Goal: Task Accomplishment & Management: Use online tool/utility

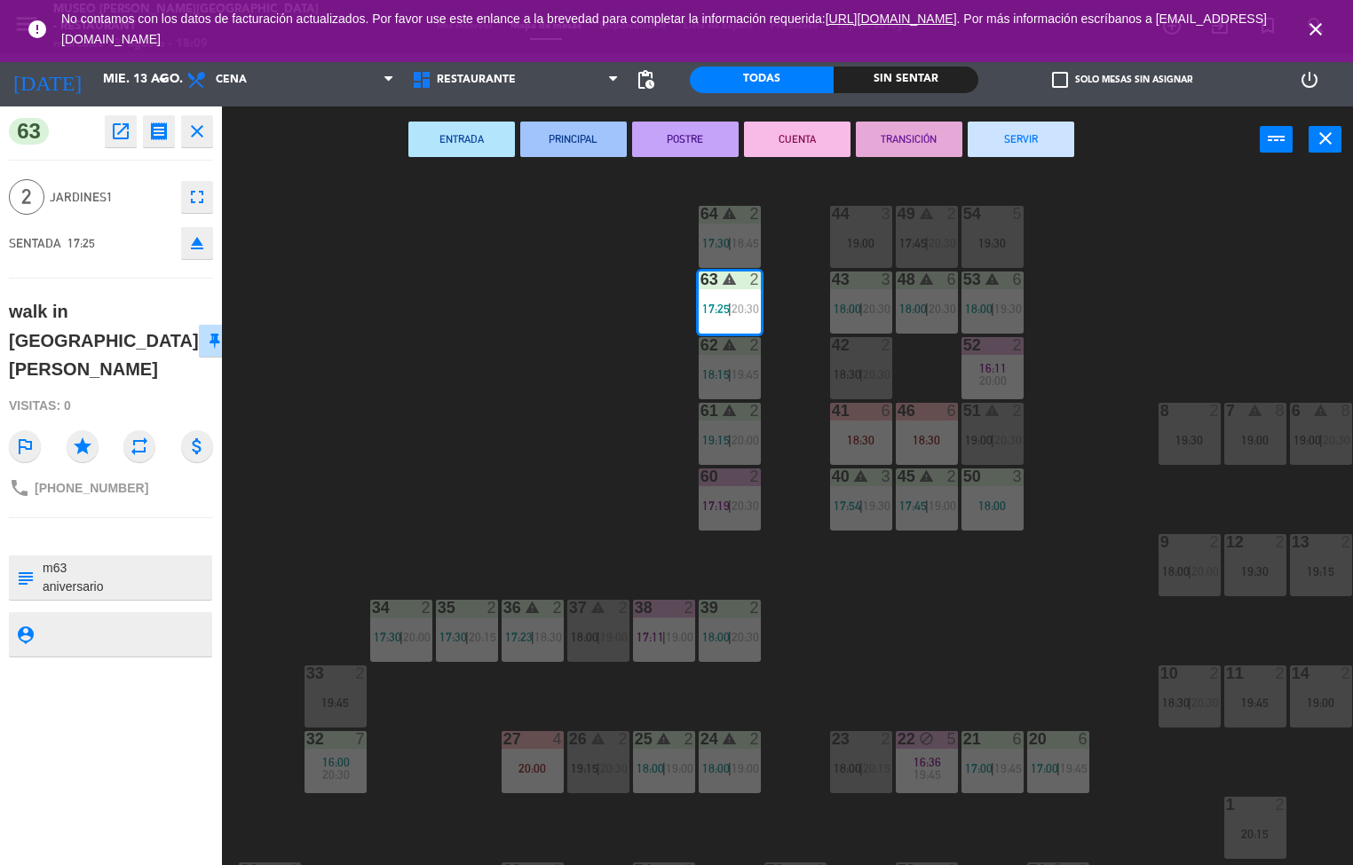
click at [603, 506] on div "44 3 19:00 49 warning 2 17:45 | 20:30 54 5 19:30 64 warning 2 17:30 | 18:45 48 …" at bounding box center [793, 520] width 1117 height 692
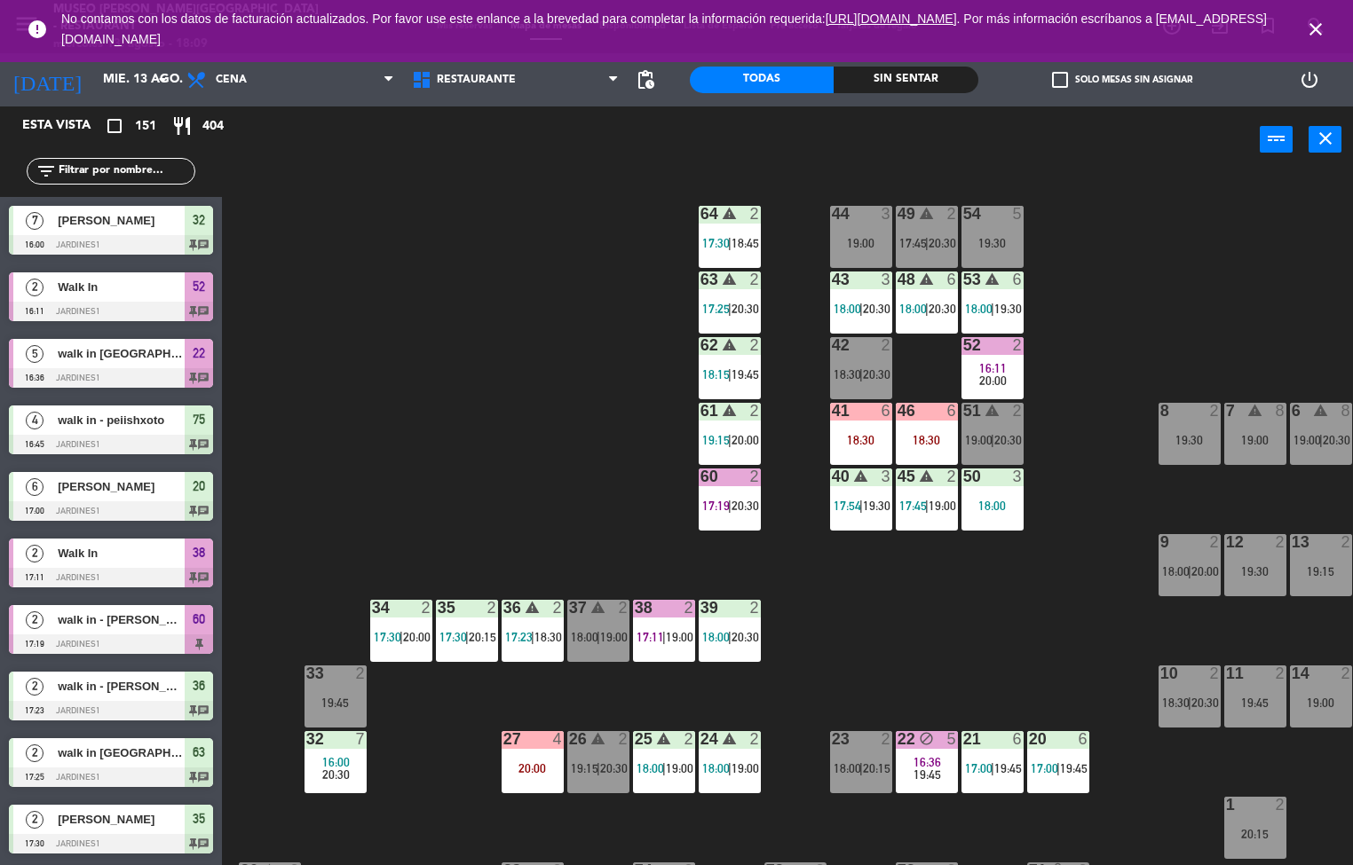
click at [727, 216] on icon "warning" at bounding box center [729, 213] width 15 height 15
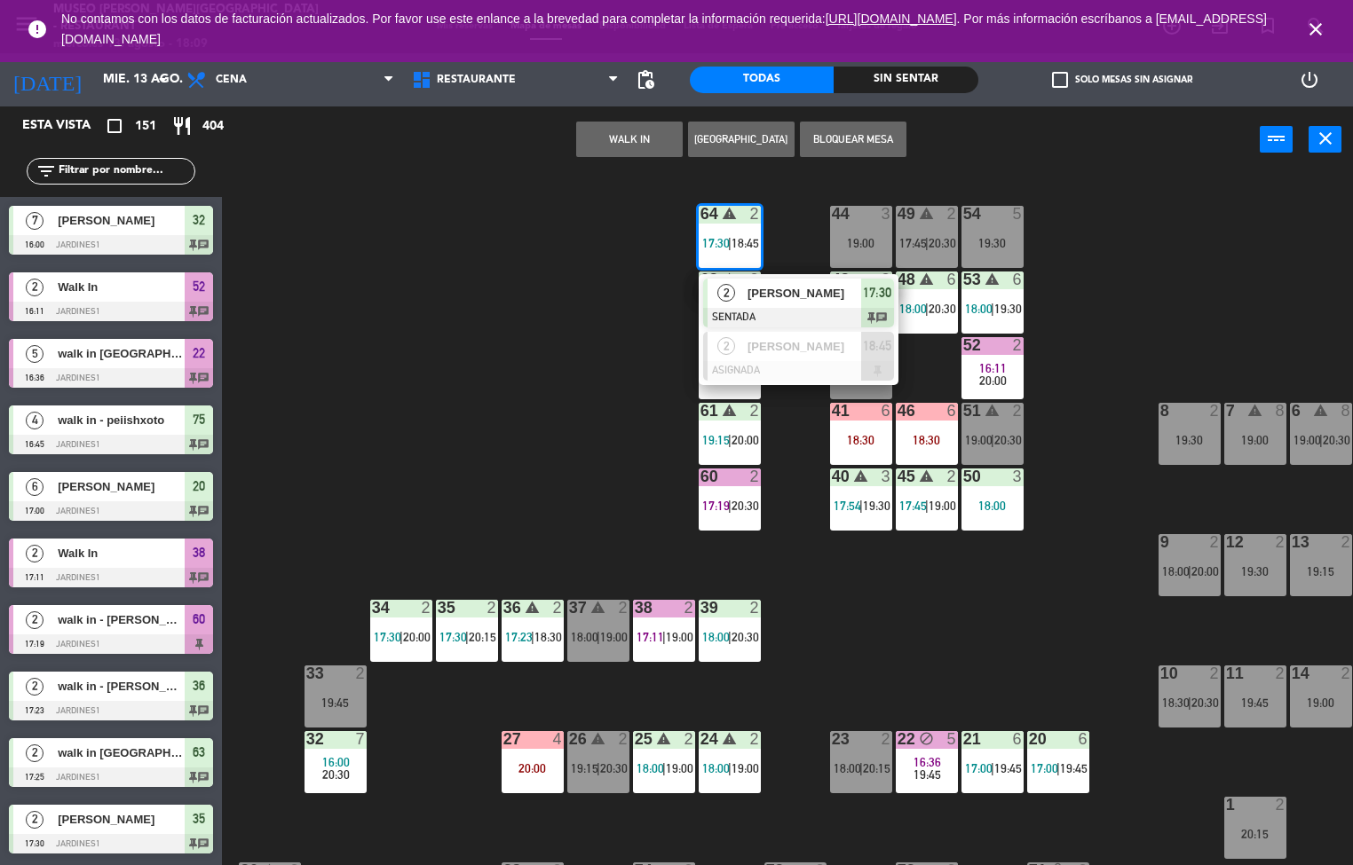
click at [776, 312] on div at bounding box center [798, 318] width 191 height 20
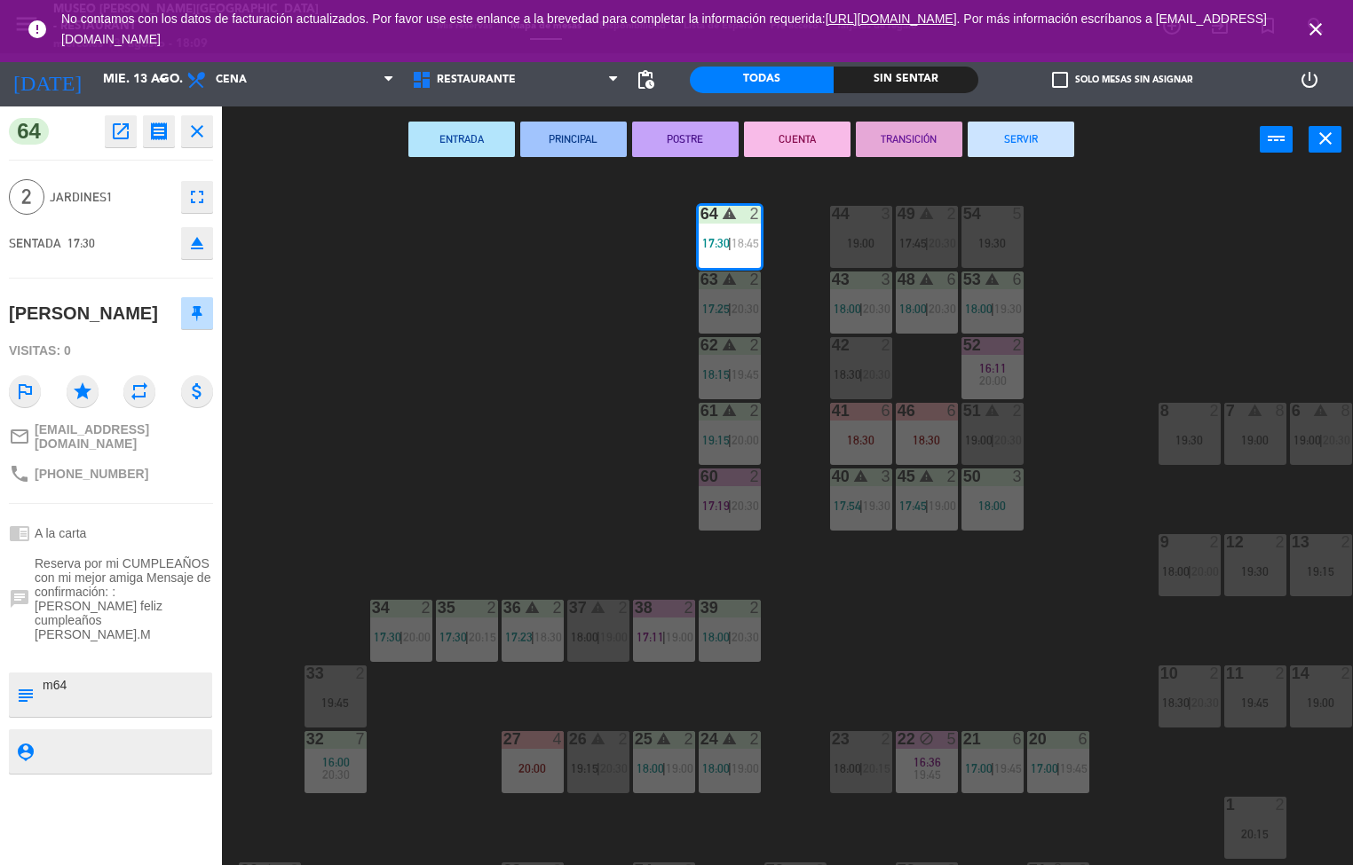
click at [334, 403] on div "44 3 19:00 49 warning 2 17:45 | 20:30 54 5 19:30 64 warning 2 17:30 | 18:45 48 …" at bounding box center [793, 520] width 1117 height 692
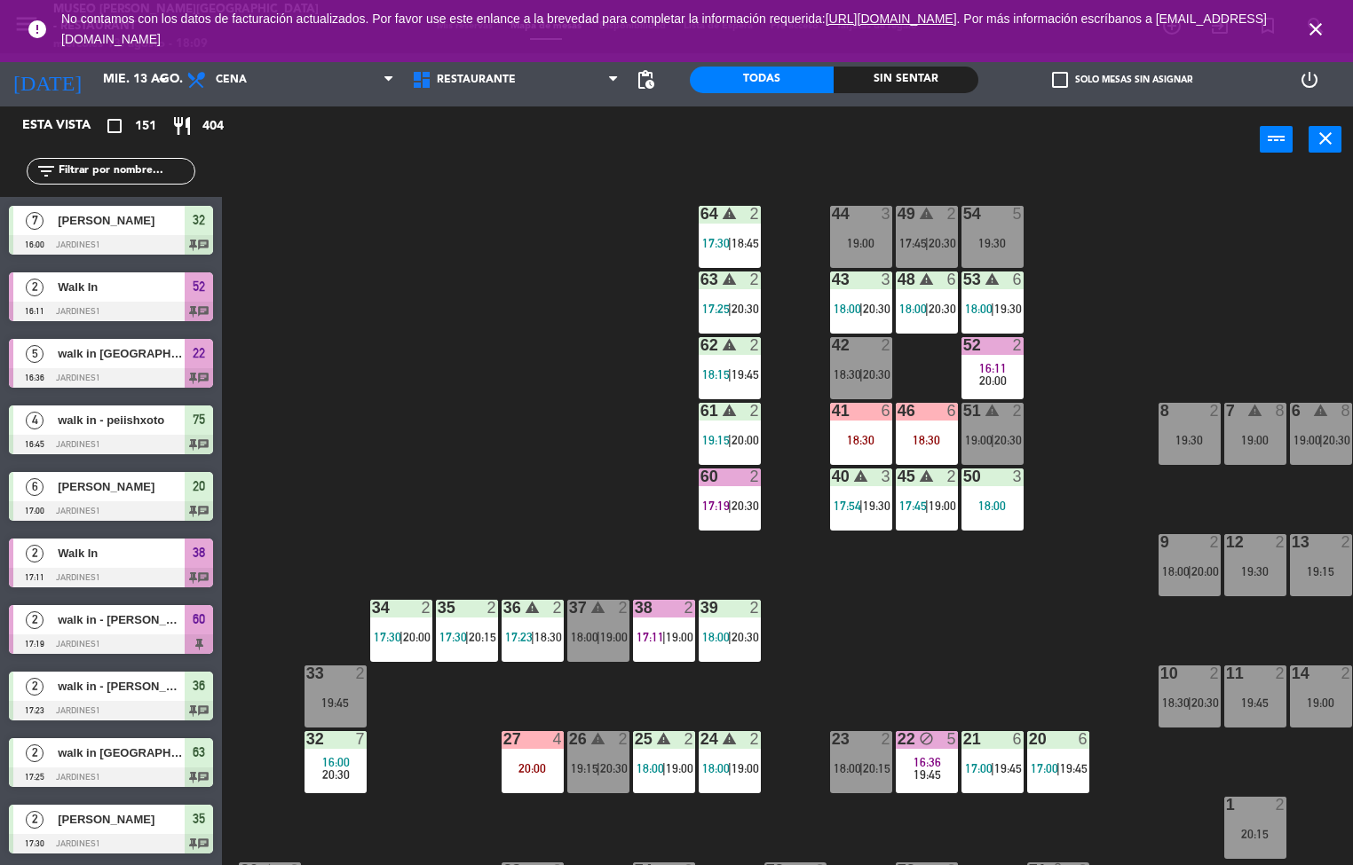
scroll to position [1, 0]
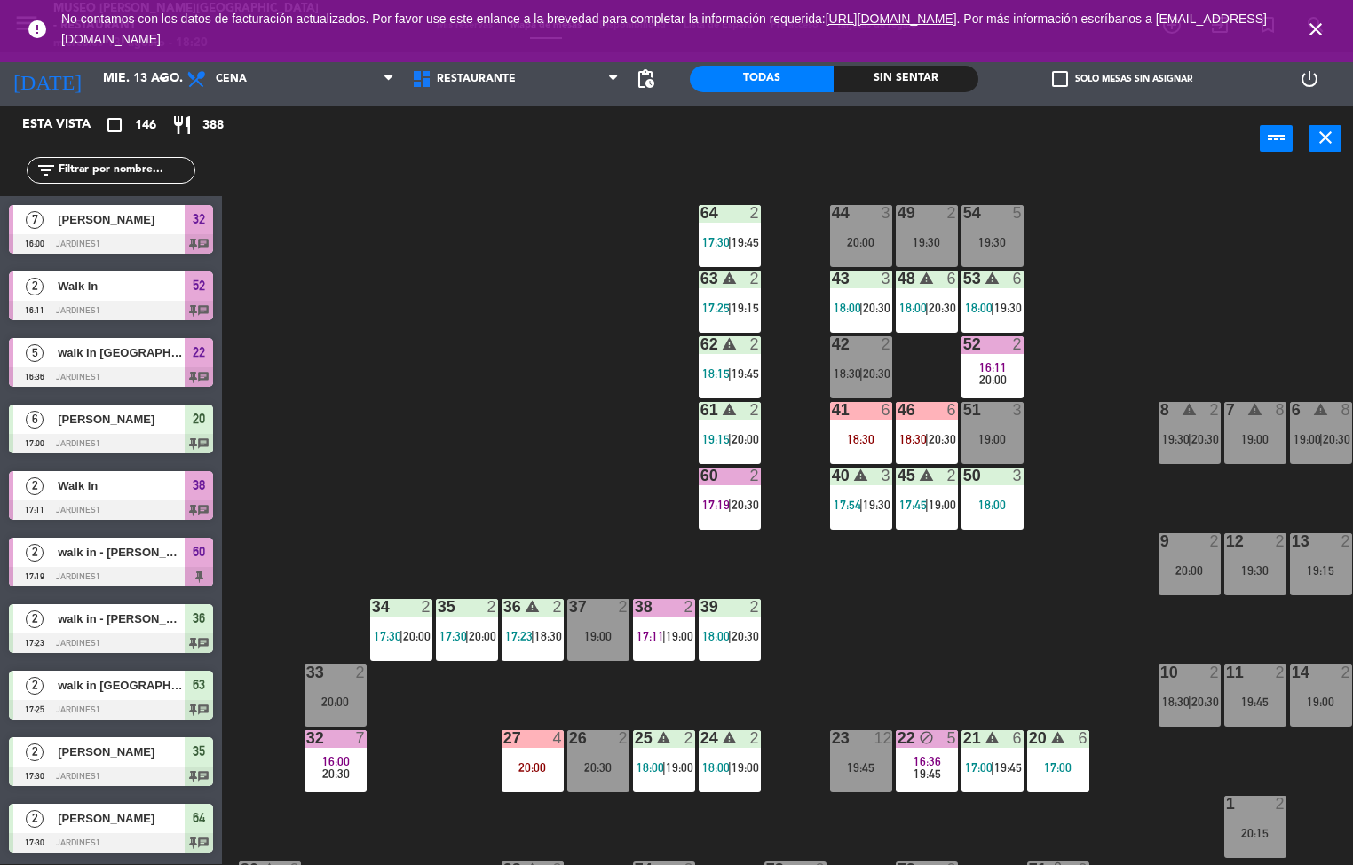
click at [730, 277] on icon "warning" at bounding box center [729, 278] width 15 height 15
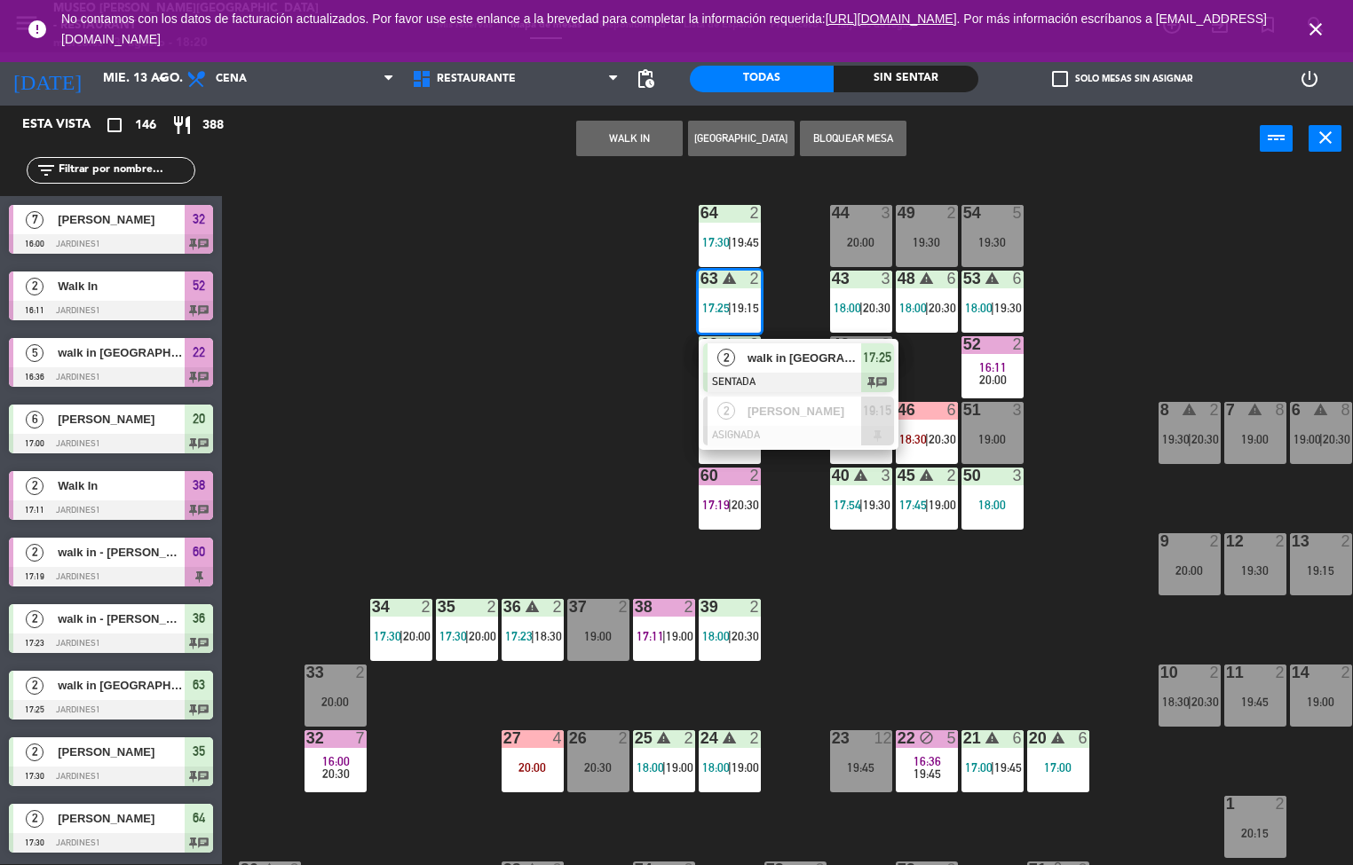
click at [793, 358] on span "walk in [GEOGRAPHIC_DATA][PERSON_NAME]" at bounding box center [804, 358] width 114 height 19
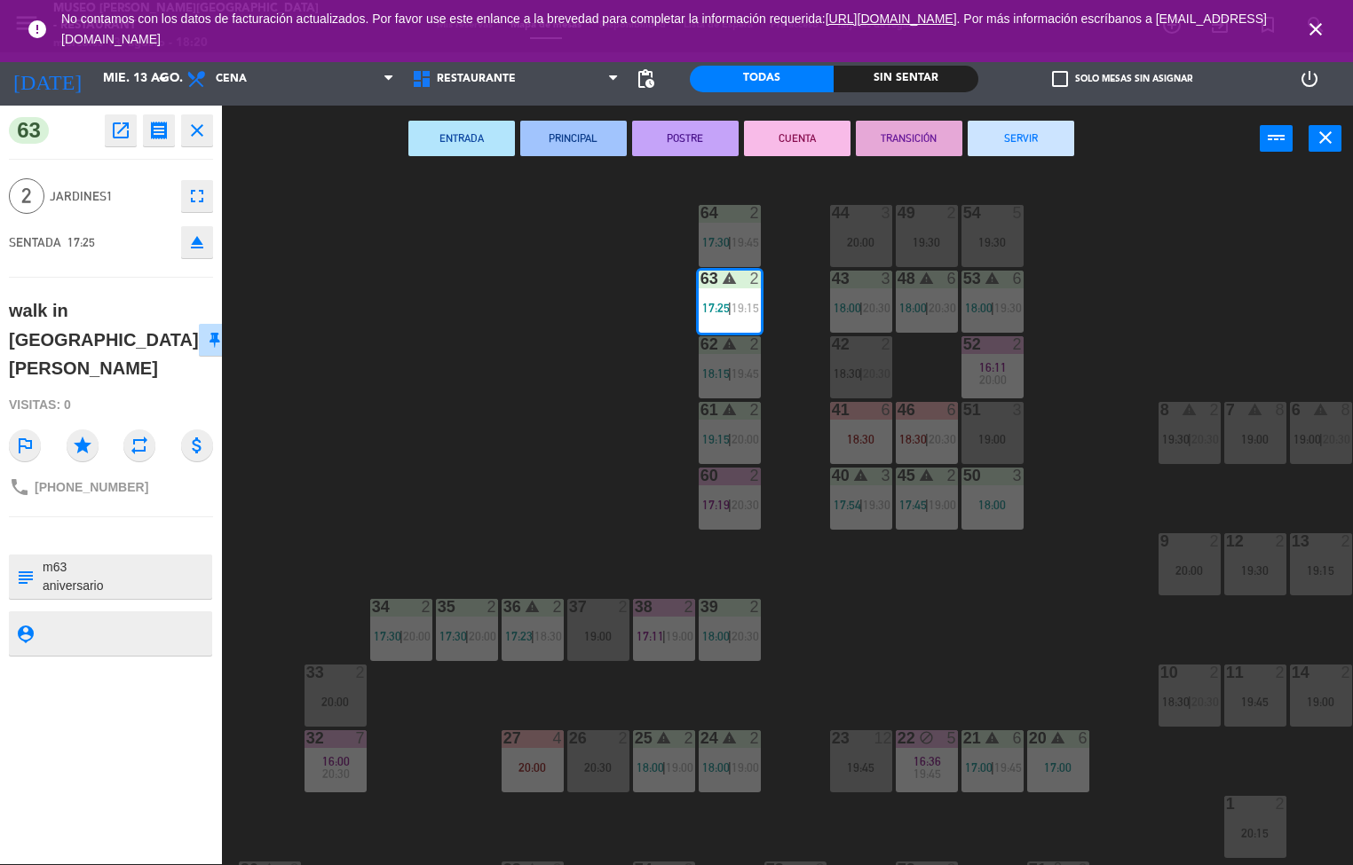
click at [587, 137] on button "PRINCIPAL" at bounding box center [573, 139] width 107 height 36
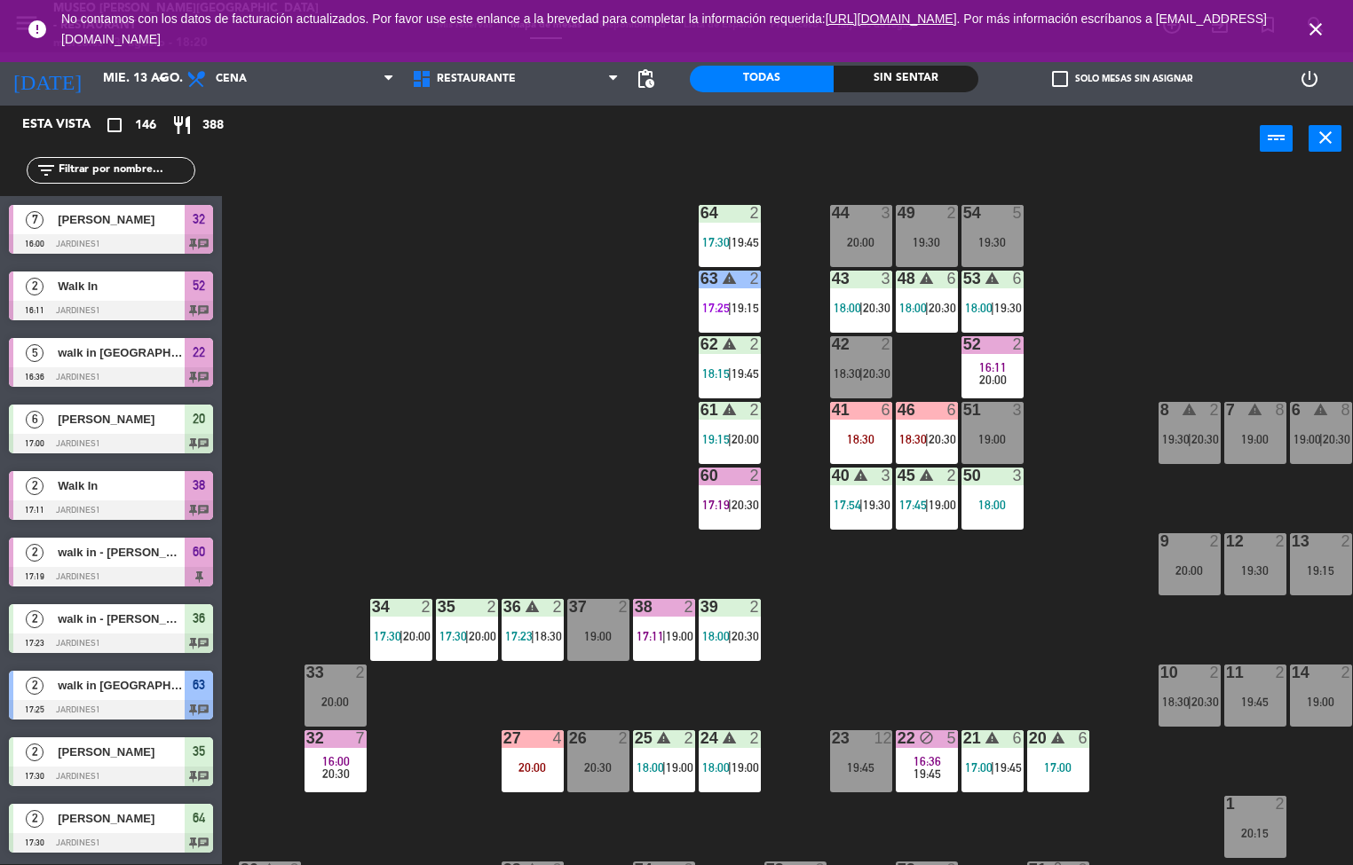
click at [860, 298] on div "43 3 18:00 | 20:30" at bounding box center [861, 302] width 62 height 62
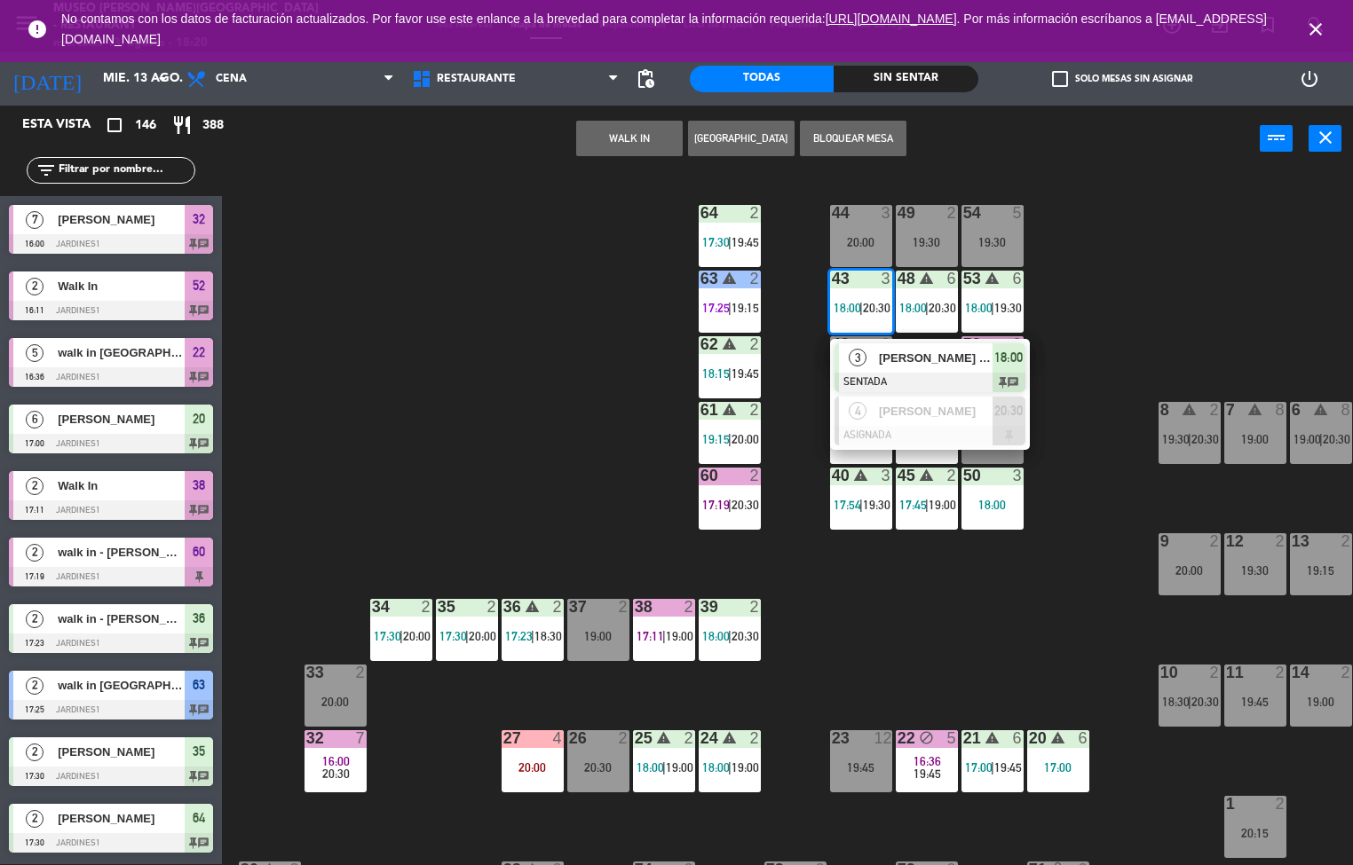
click at [895, 362] on span "[PERSON_NAME] de la [PERSON_NAME]" at bounding box center [936, 358] width 114 height 19
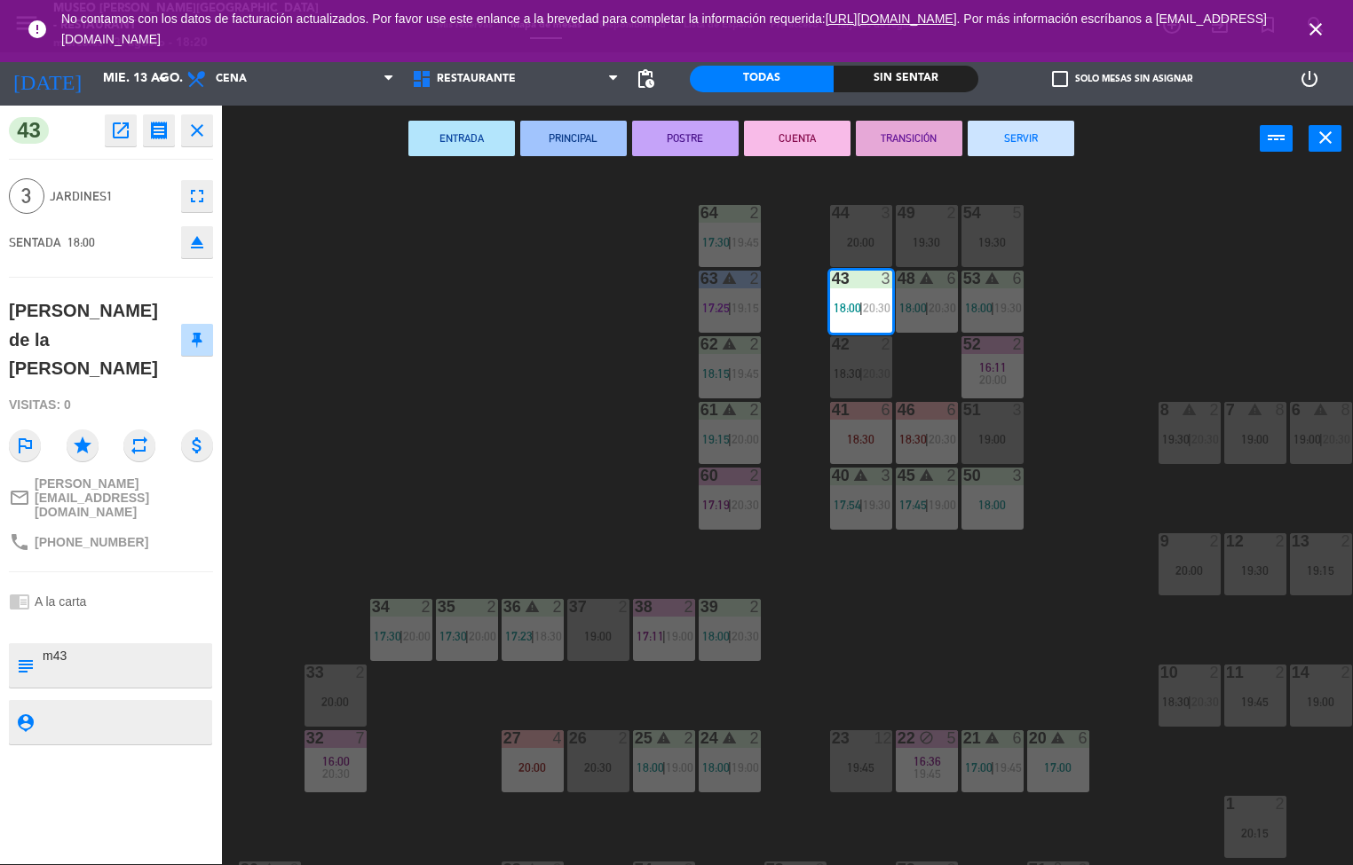
click at [470, 133] on button "ENTRADA" at bounding box center [461, 139] width 107 height 36
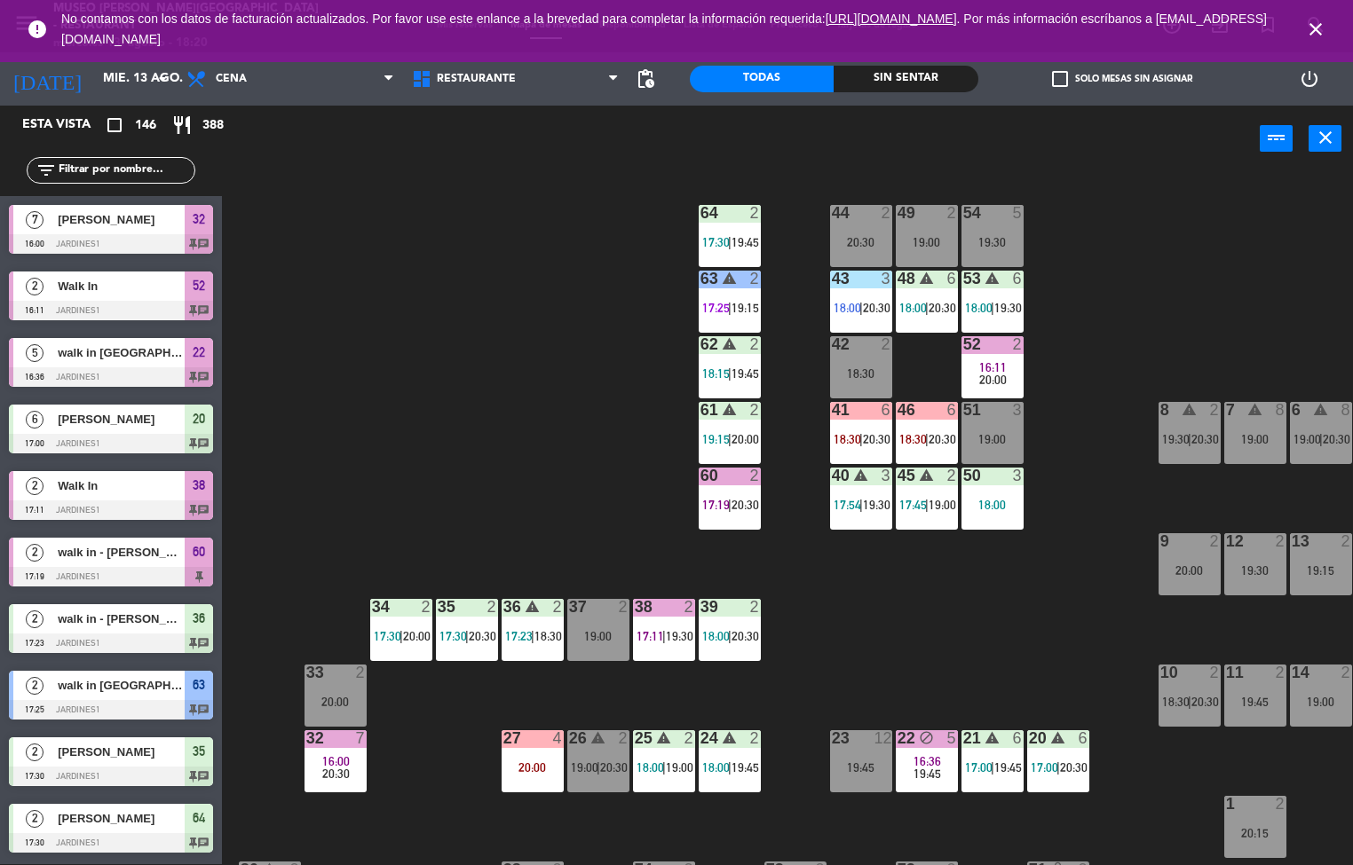
click at [570, 604] on div "37" at bounding box center [569, 607] width 1 height 16
click at [612, 557] on div "44 2 20:30 49 2 19:00 54 5 19:30 64 2 17:30 | 19:45 48 warning 6 18:00 | 20:30 …" at bounding box center [793, 519] width 1117 height 692
click at [667, 509] on div "44 2 20:30 49 2 19:00 54 5 19:30 64 2 17:30 | 19:45 48 warning 6 18:00 | 20:30 …" at bounding box center [793, 519] width 1117 height 692
click at [738, 429] on div "61 warning 2 19:15 | 20:00" at bounding box center [730, 433] width 62 height 62
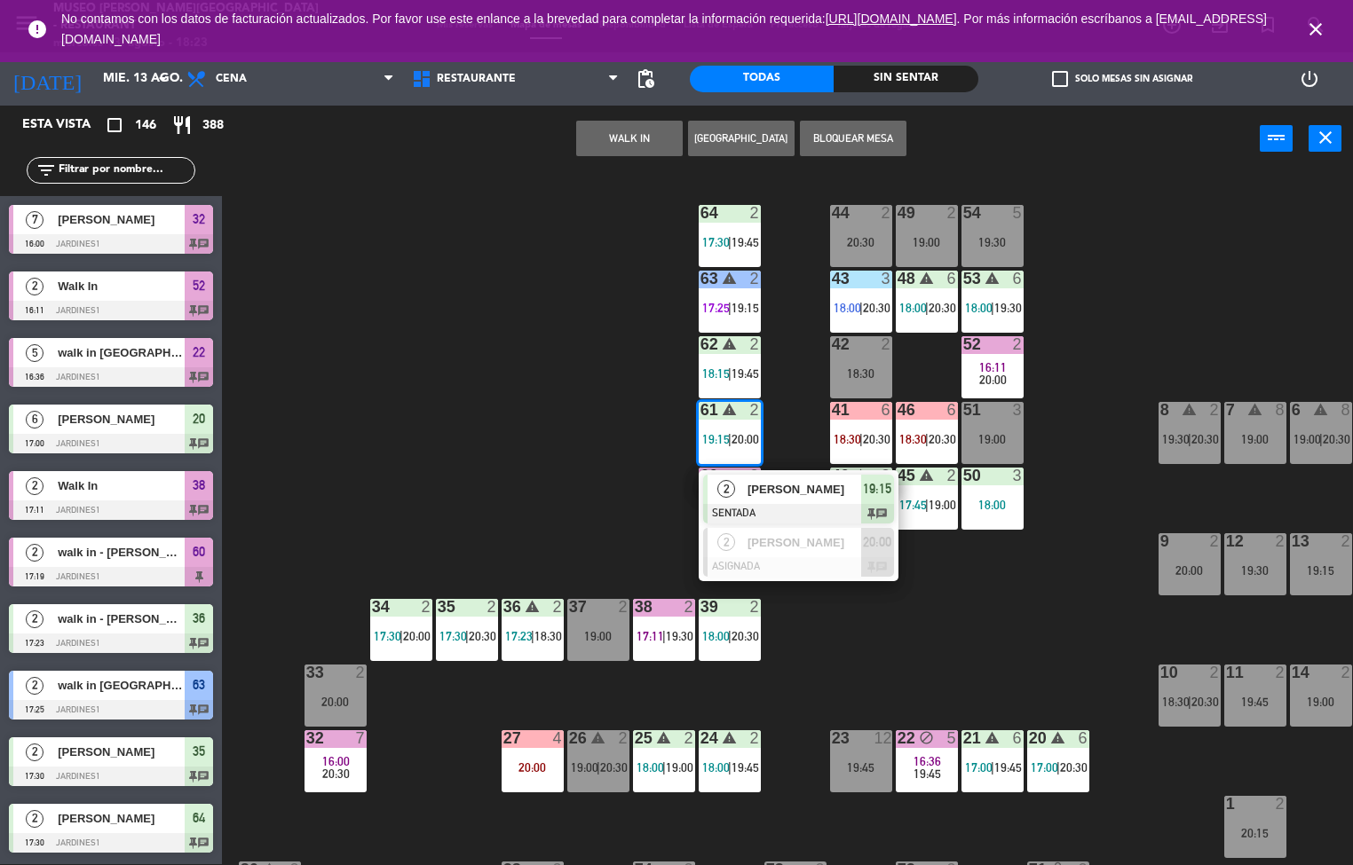
click at [780, 491] on span "[PERSON_NAME]" at bounding box center [804, 489] width 114 height 19
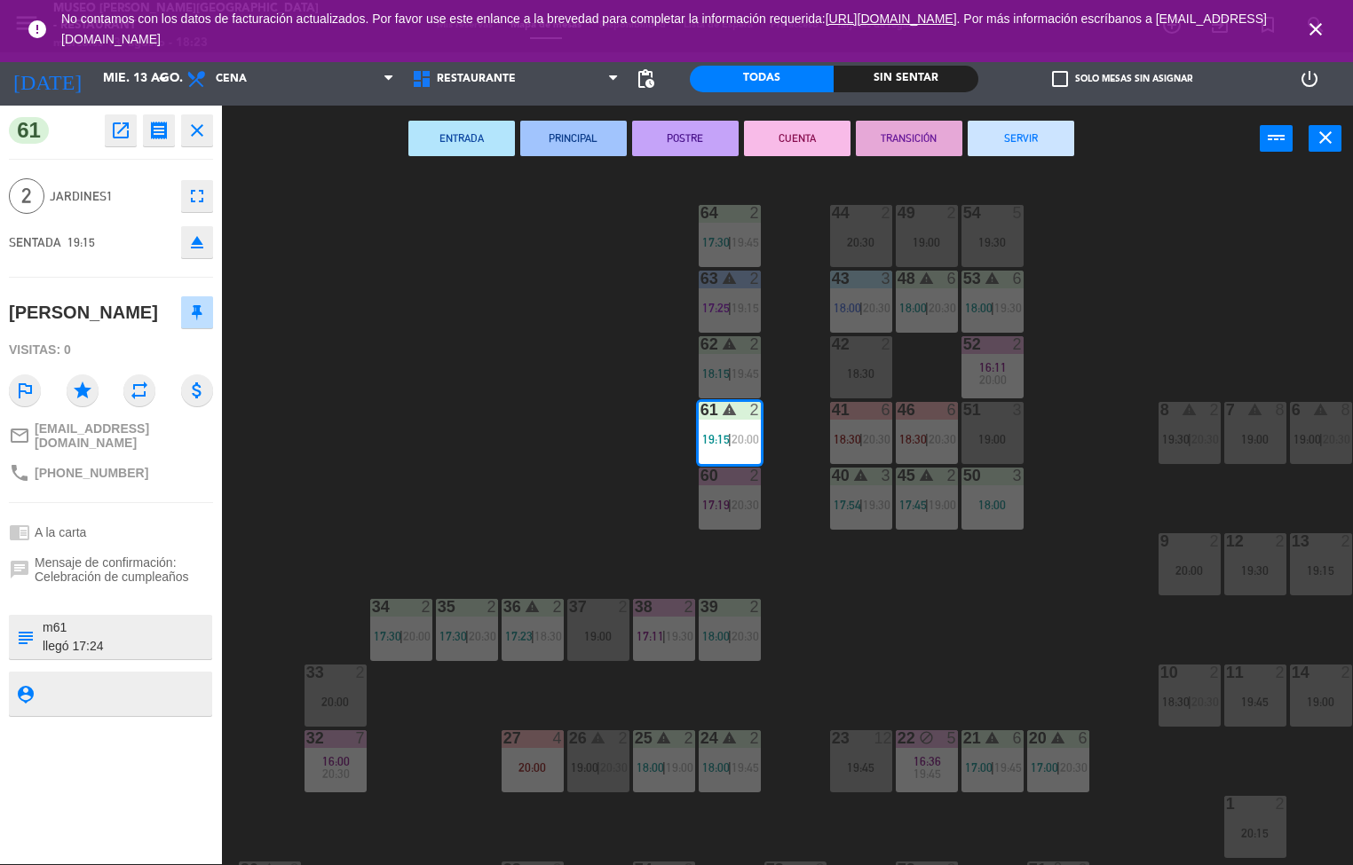
click at [580, 131] on button "PRINCIPAL" at bounding box center [573, 139] width 107 height 36
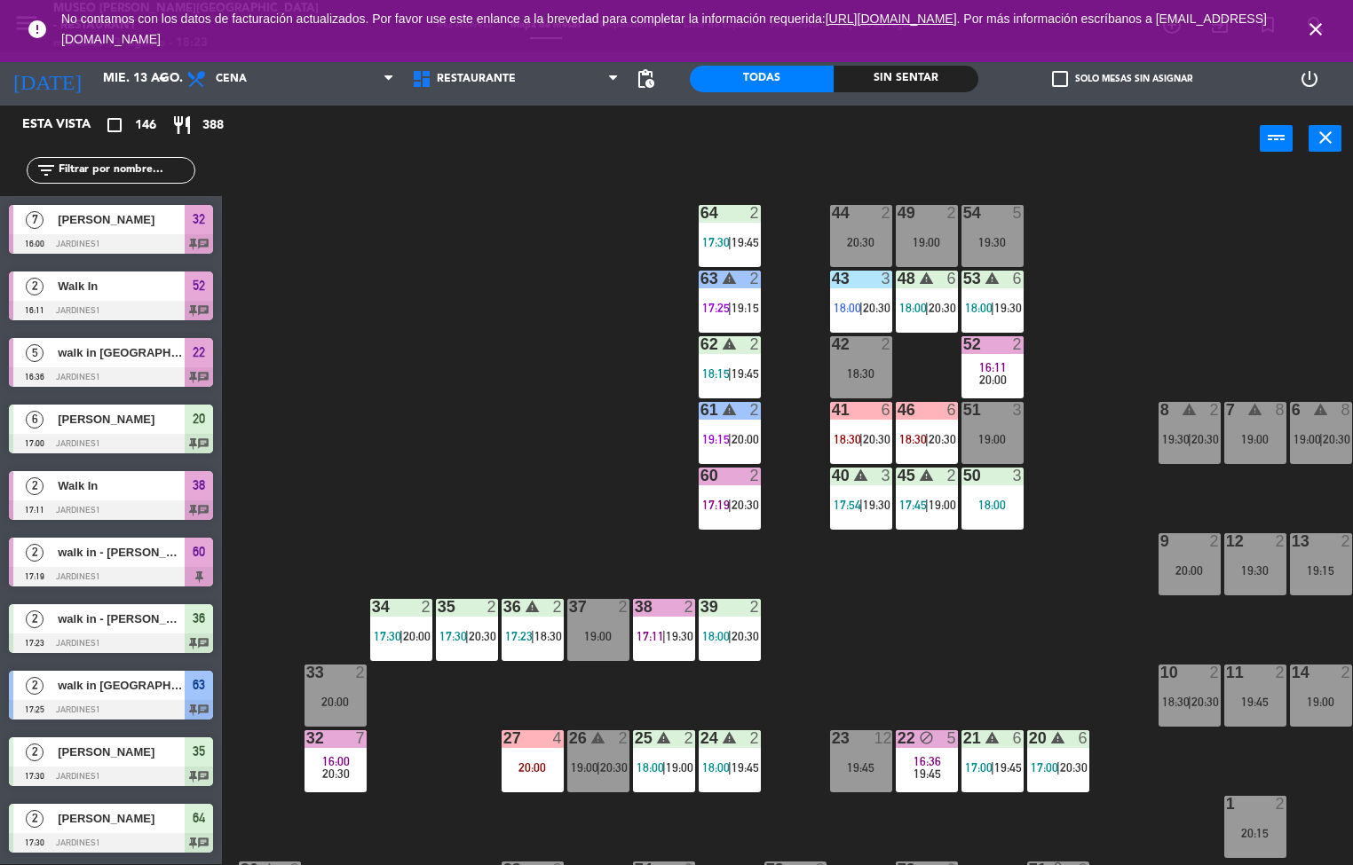
click at [735, 509] on span "20:30" at bounding box center [745, 505] width 28 height 14
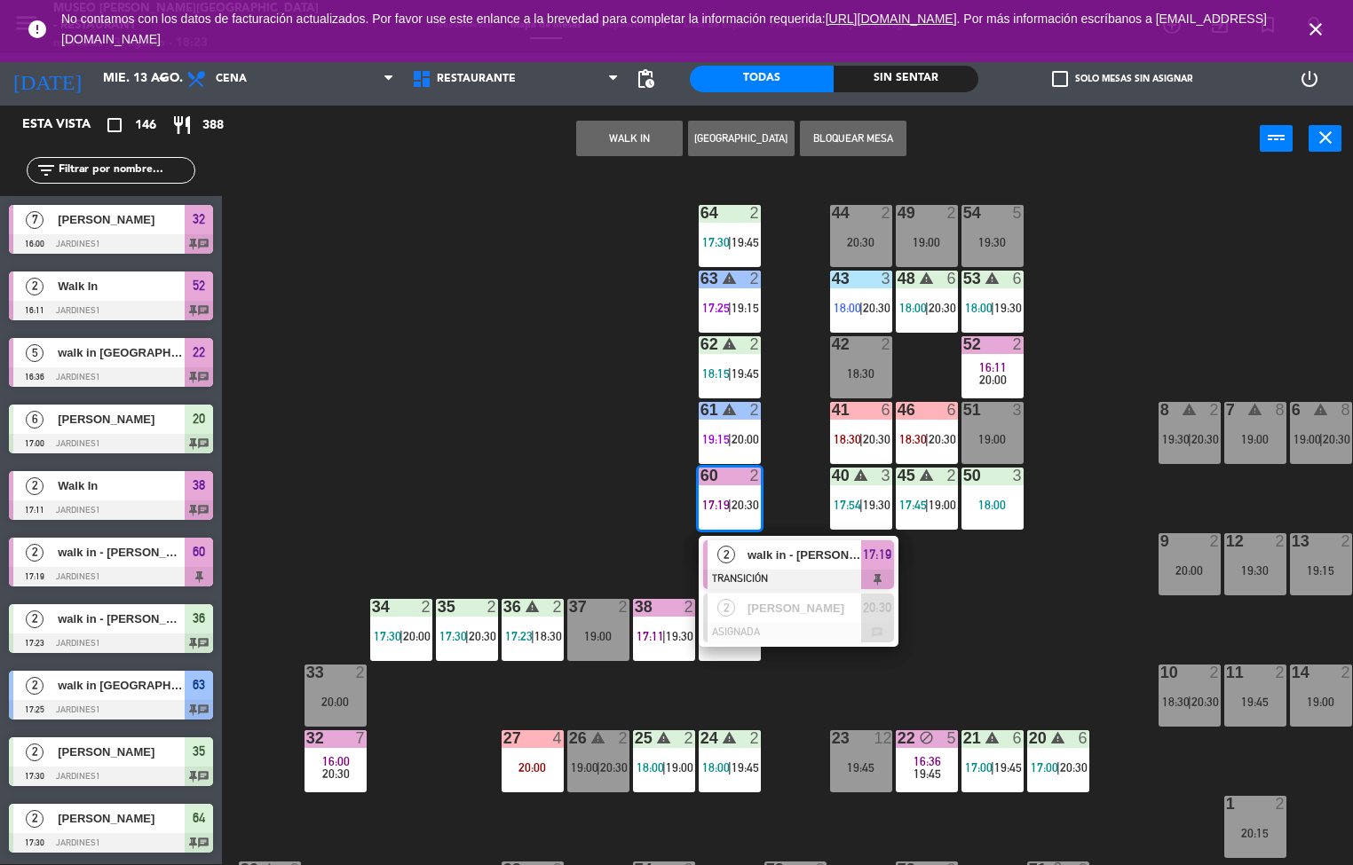
click at [781, 549] on span "walk in - [PERSON_NAME]" at bounding box center [804, 555] width 114 height 19
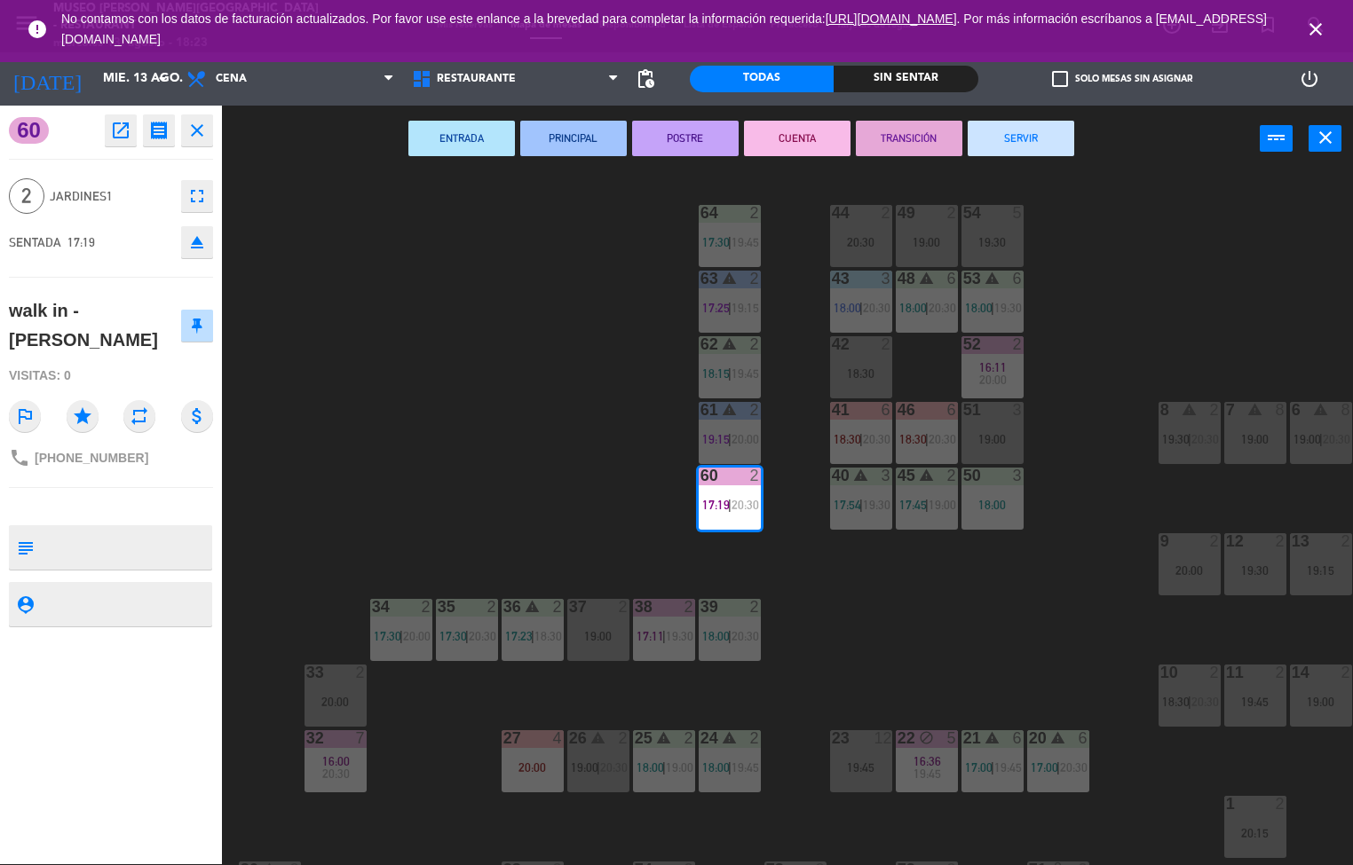
click at [1031, 145] on button "SERVIR" at bounding box center [1020, 139] width 107 height 36
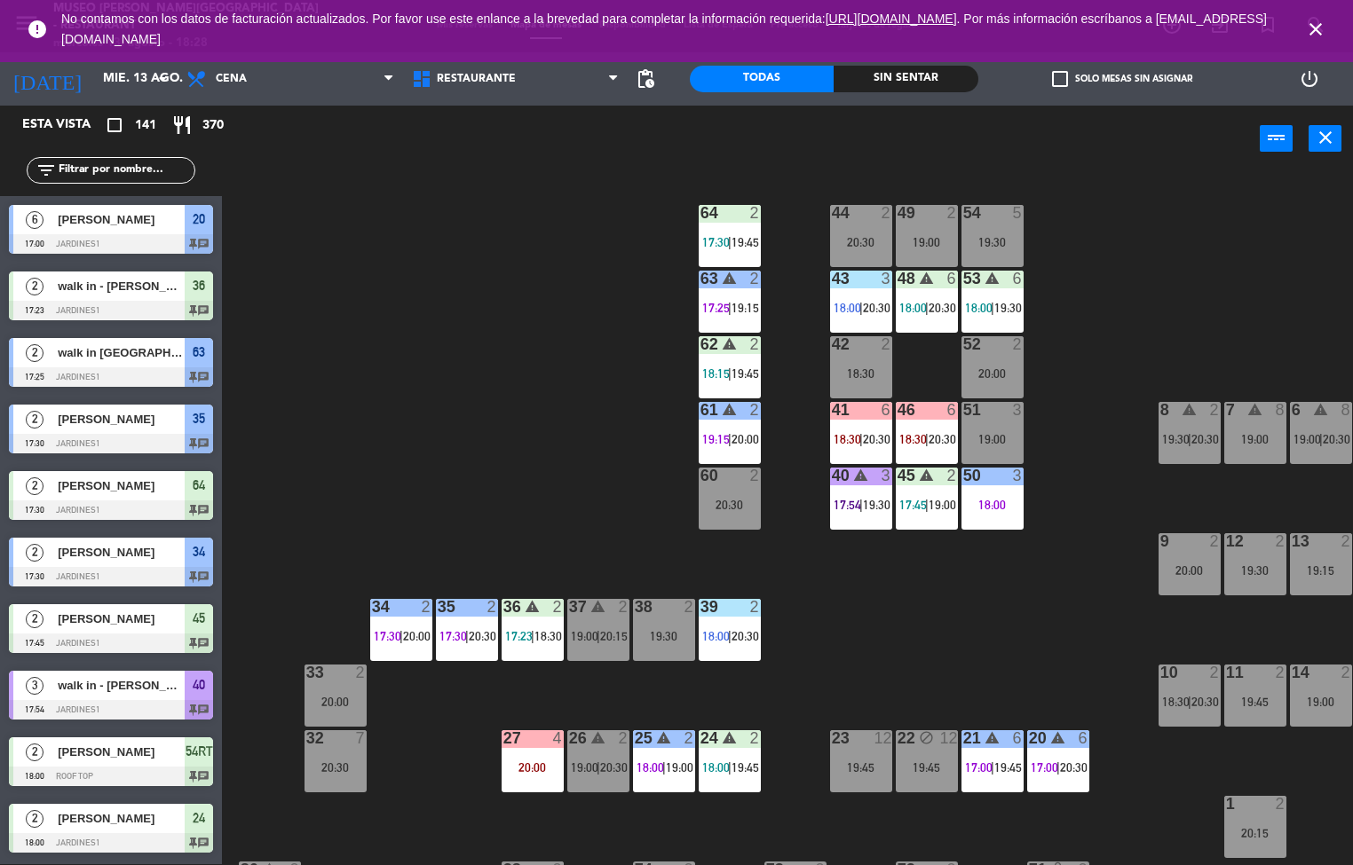
click at [541, 496] on div "44 2 20:30 49 2 19:00 54 5 19:30 64 2 17:30 | 19:45 48 warning 6 18:00 | 20:30 …" at bounding box center [793, 519] width 1117 height 692
click at [865, 280] on div at bounding box center [860, 279] width 29 height 16
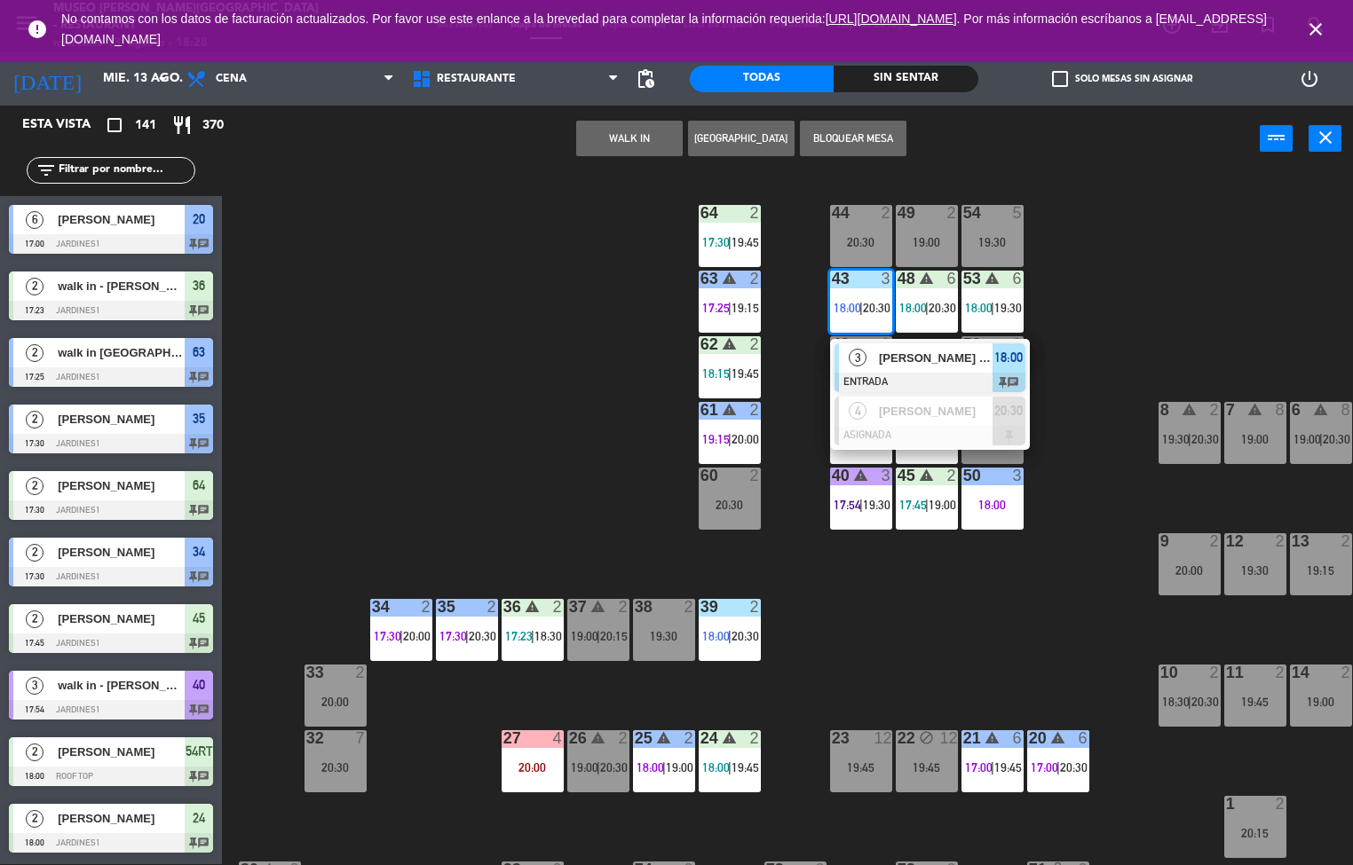
click at [893, 352] on span "[PERSON_NAME] de la [PERSON_NAME]" at bounding box center [936, 358] width 114 height 19
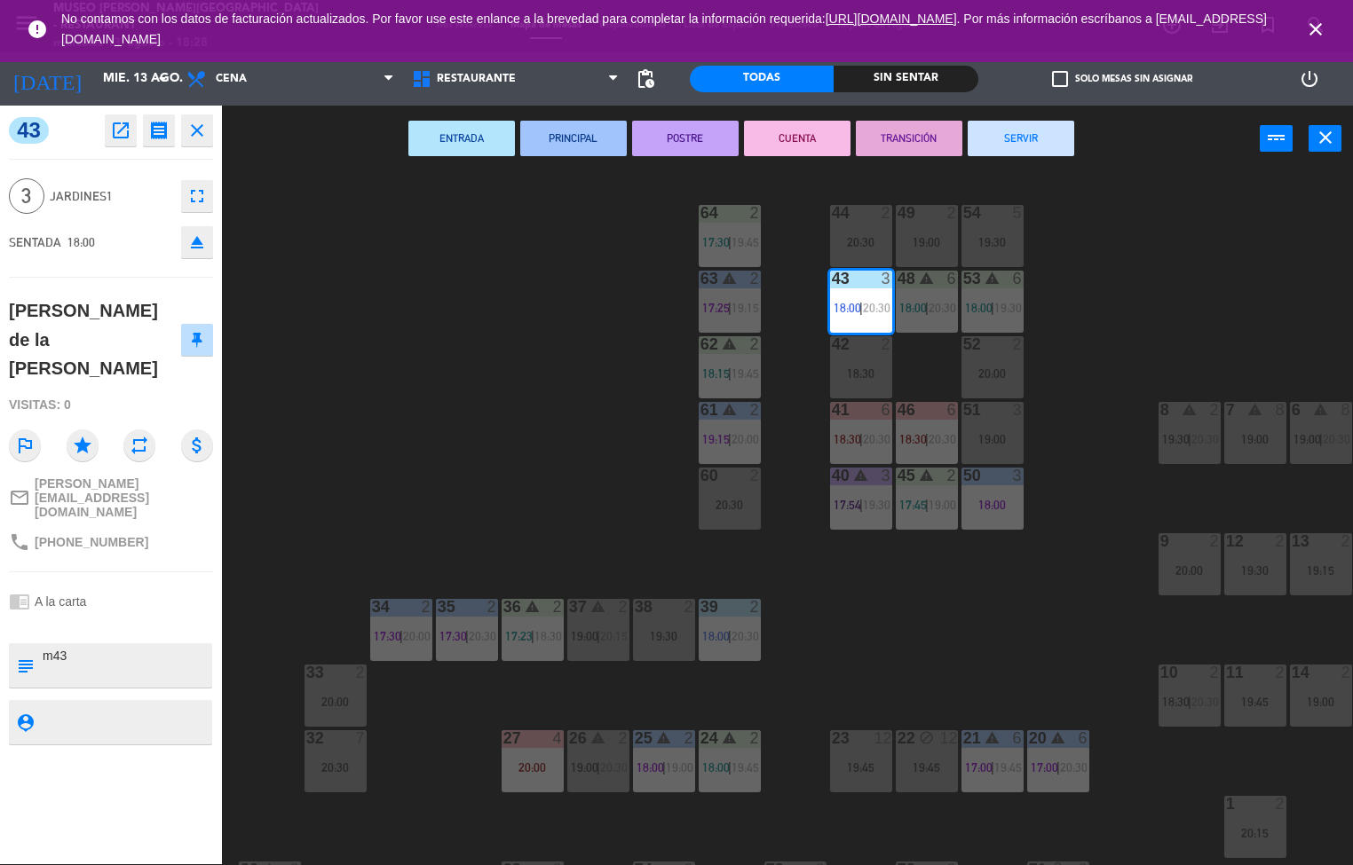
click at [579, 469] on div "44 2 20:30 49 2 19:00 54 5 19:30 64 2 17:30 | 19:45 48 warning 6 18:00 | 20:30 …" at bounding box center [793, 519] width 1117 height 692
click at [994, 304] on span "19:30" at bounding box center [1008, 308] width 28 height 14
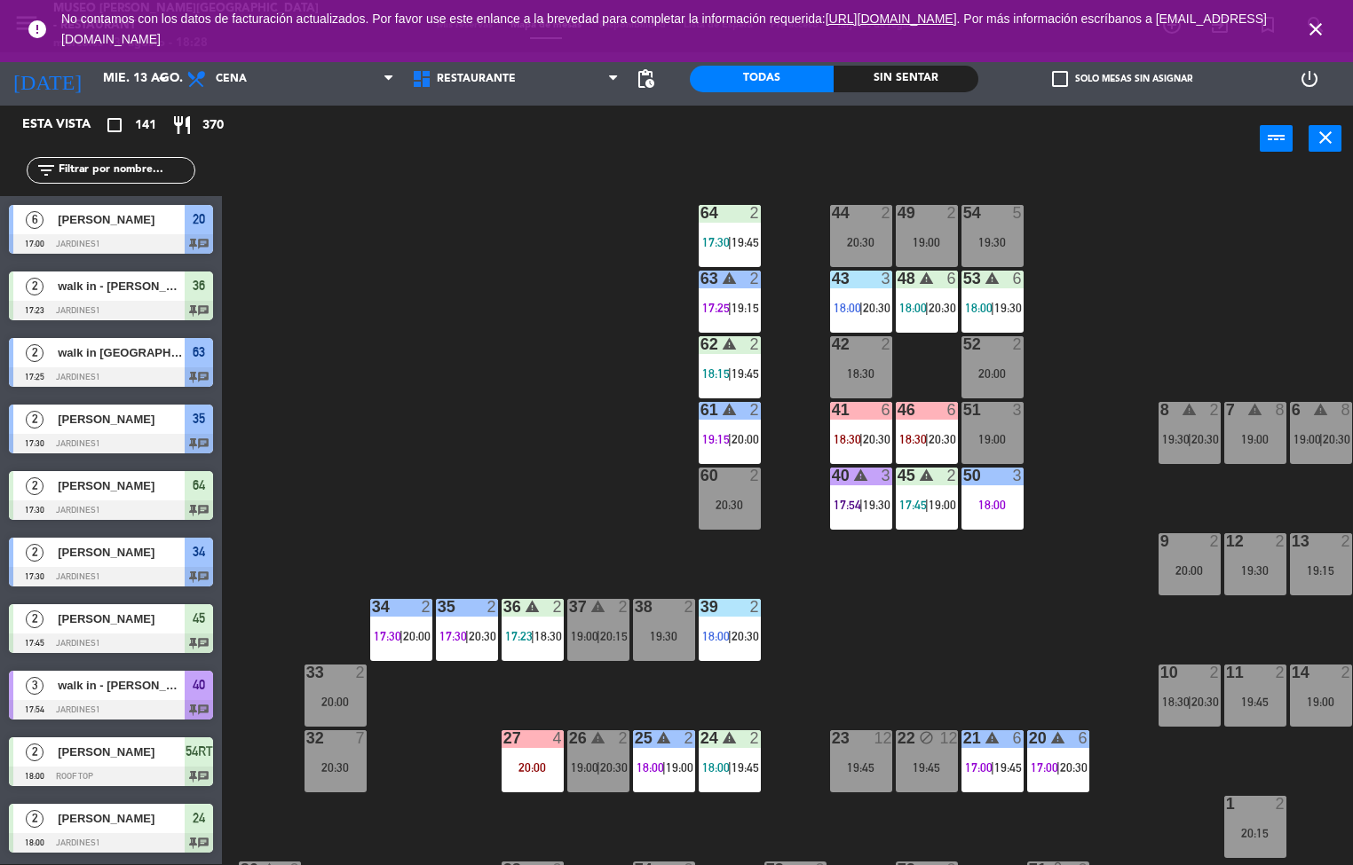
click at [1023, 288] on div "44 2 20:30 49 2 19:00 54 5 19:30 64 2 17:30 | 19:45 48 warning 6 18:00 | 20:30 …" at bounding box center [793, 519] width 1117 height 692
click at [964, 283] on div "53" at bounding box center [963, 279] width 1 height 16
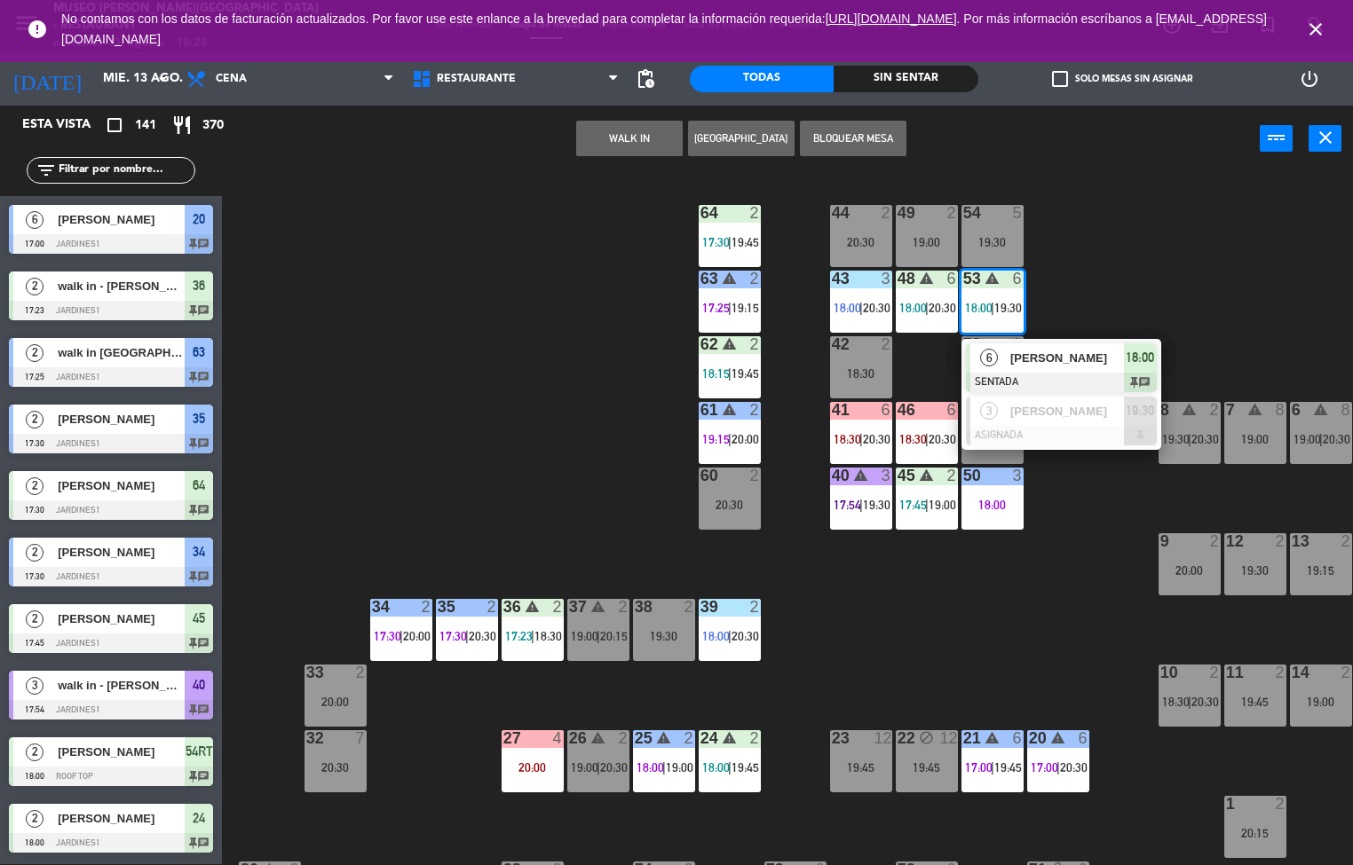
click at [1014, 378] on div at bounding box center [1061, 383] width 191 height 20
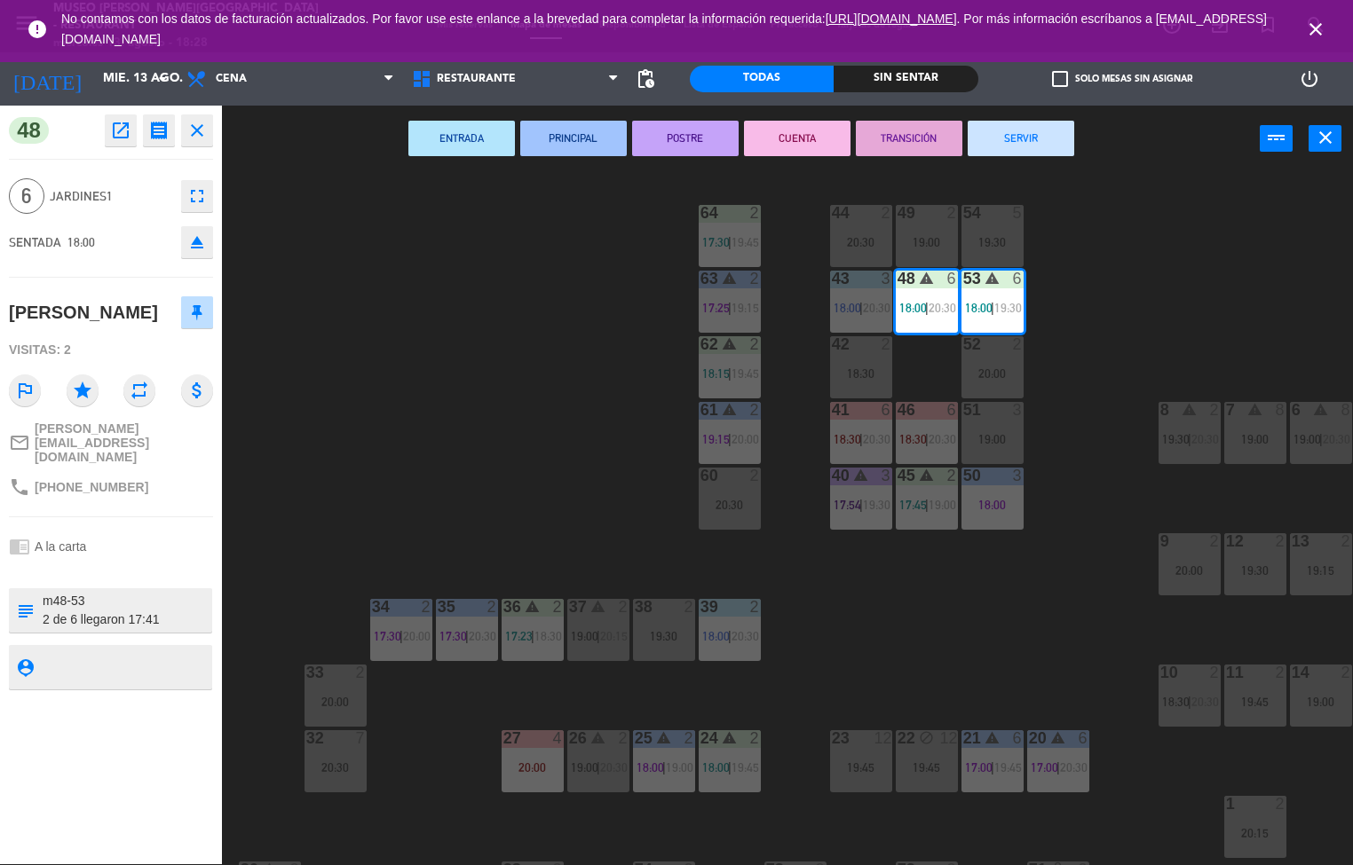
click at [563, 509] on div "44 2 20:30 49 2 19:00 54 5 19:30 64 2 17:30 | 19:45 48 warning 6 18:00 | 20:30 …" at bounding box center [793, 519] width 1117 height 692
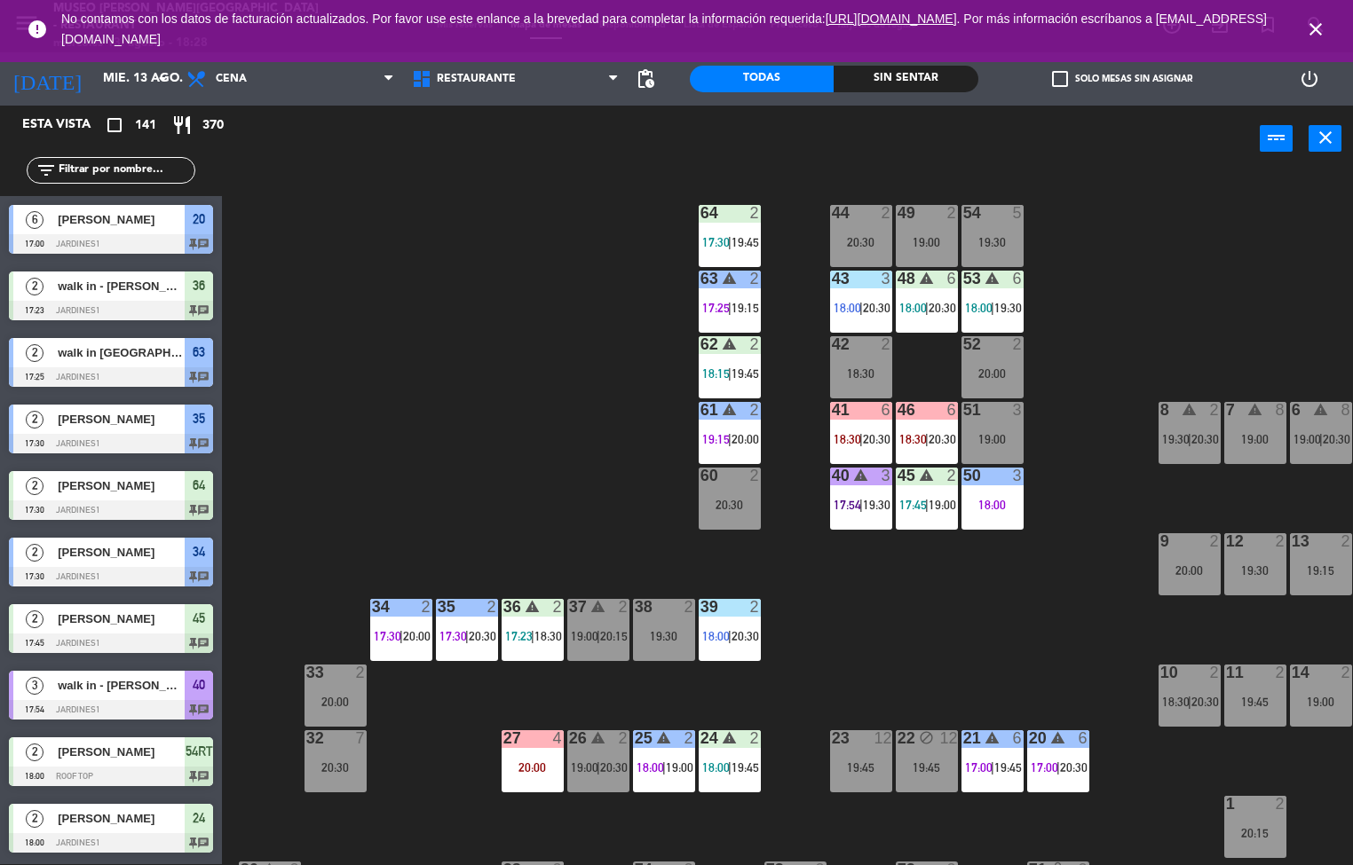
click at [853, 236] on div "20:30" at bounding box center [861, 242] width 62 height 12
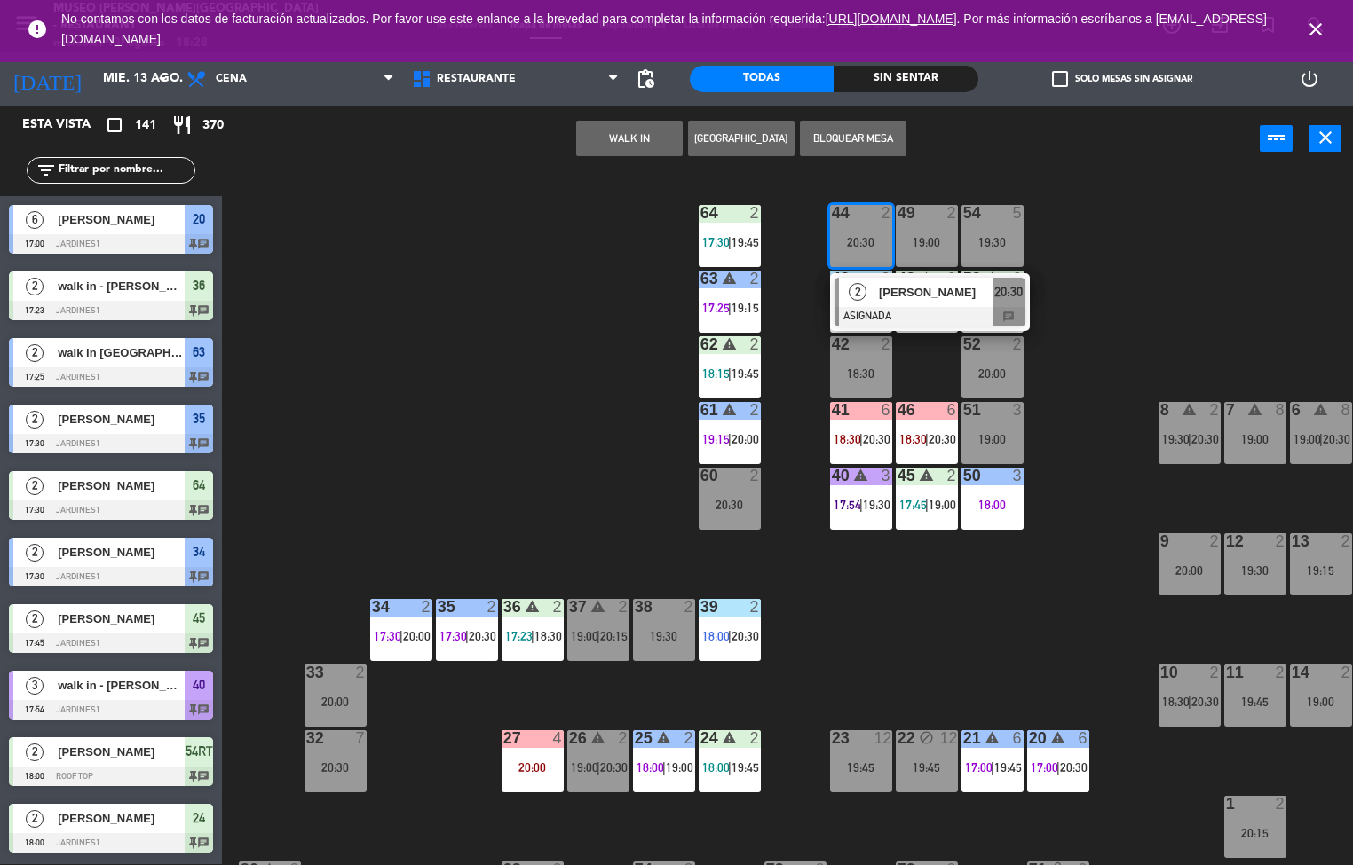
click at [919, 312] on div at bounding box center [929, 317] width 191 height 20
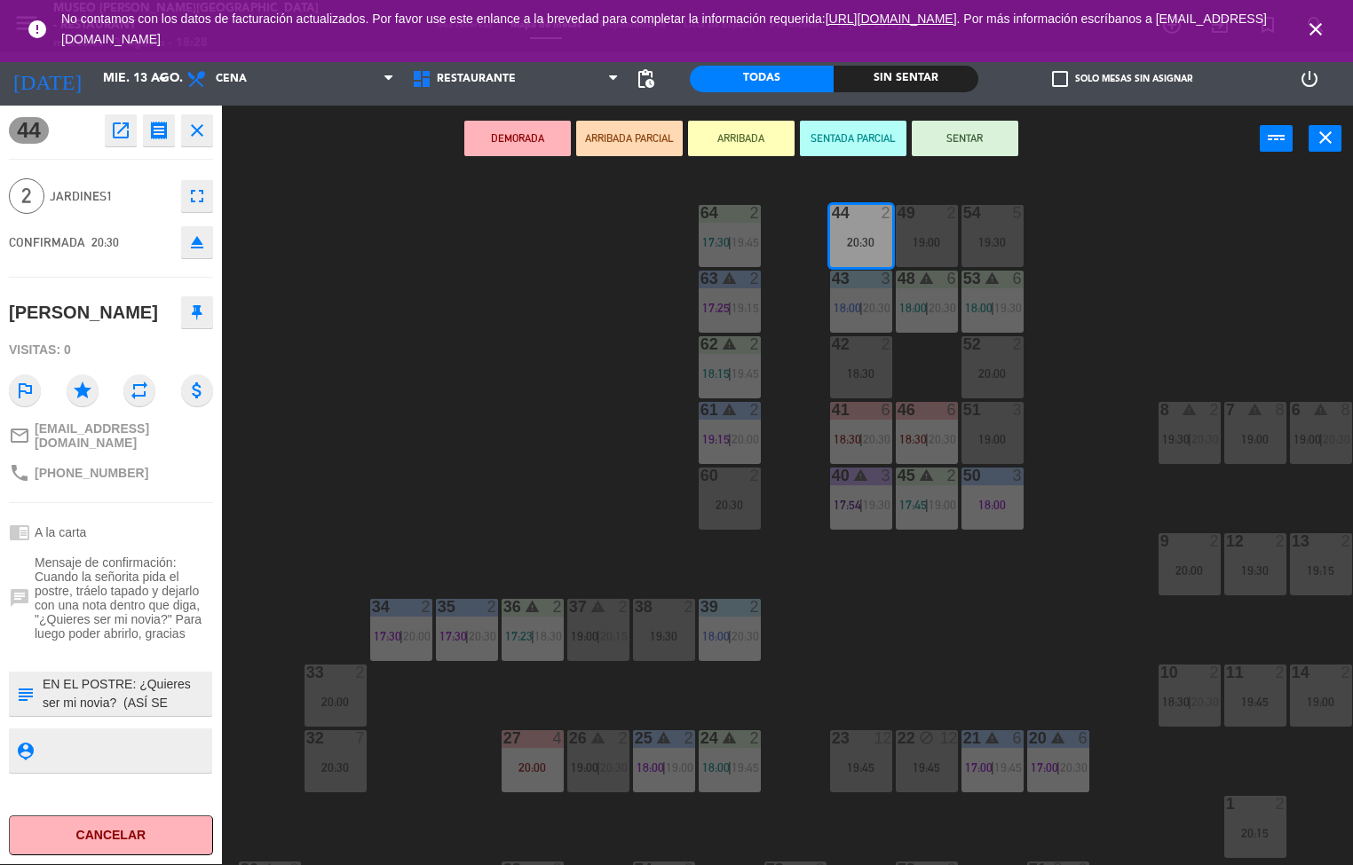
click at [125, 134] on icon "open_in_new" at bounding box center [120, 130] width 21 height 21
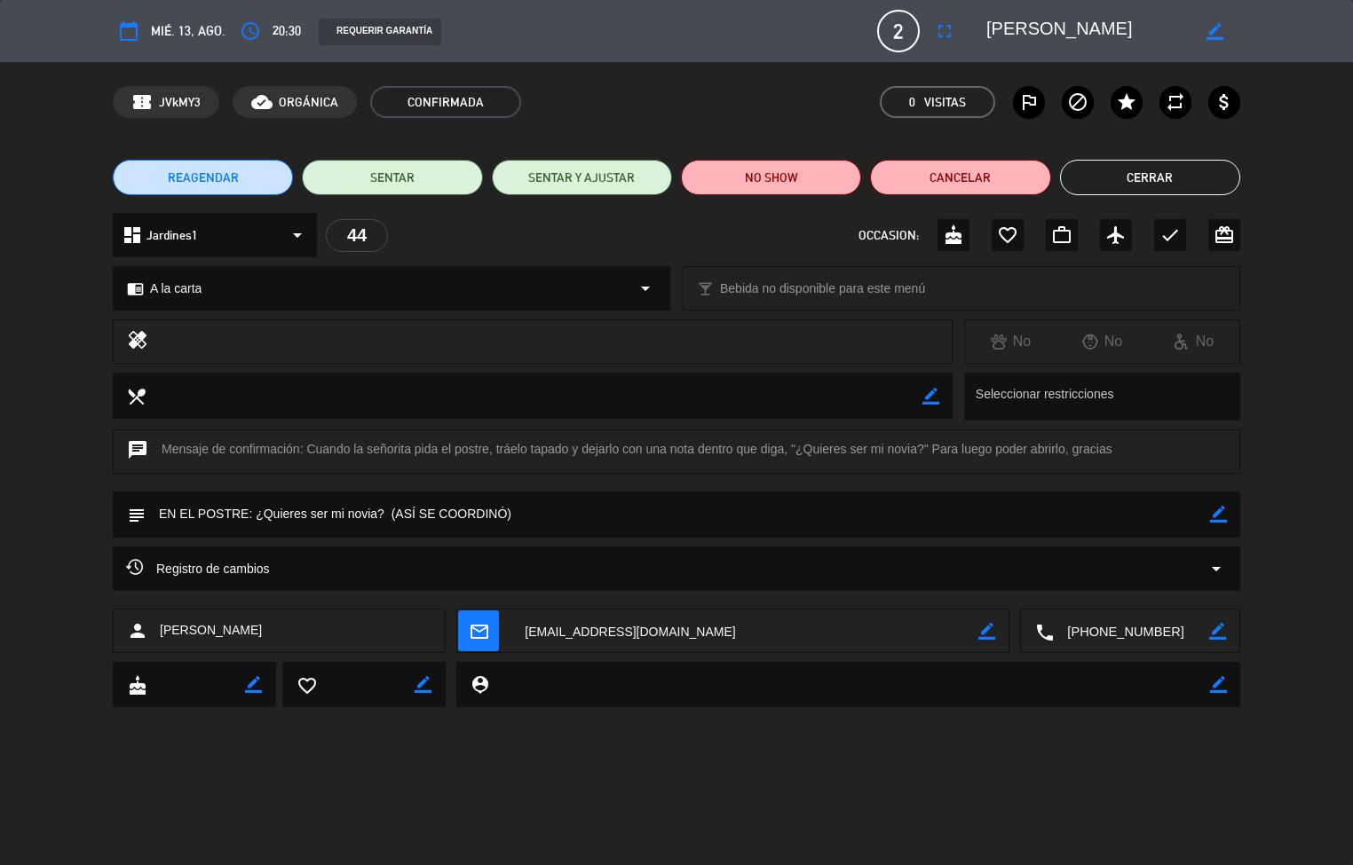
click at [1143, 185] on button "Cerrar" at bounding box center [1150, 178] width 180 height 36
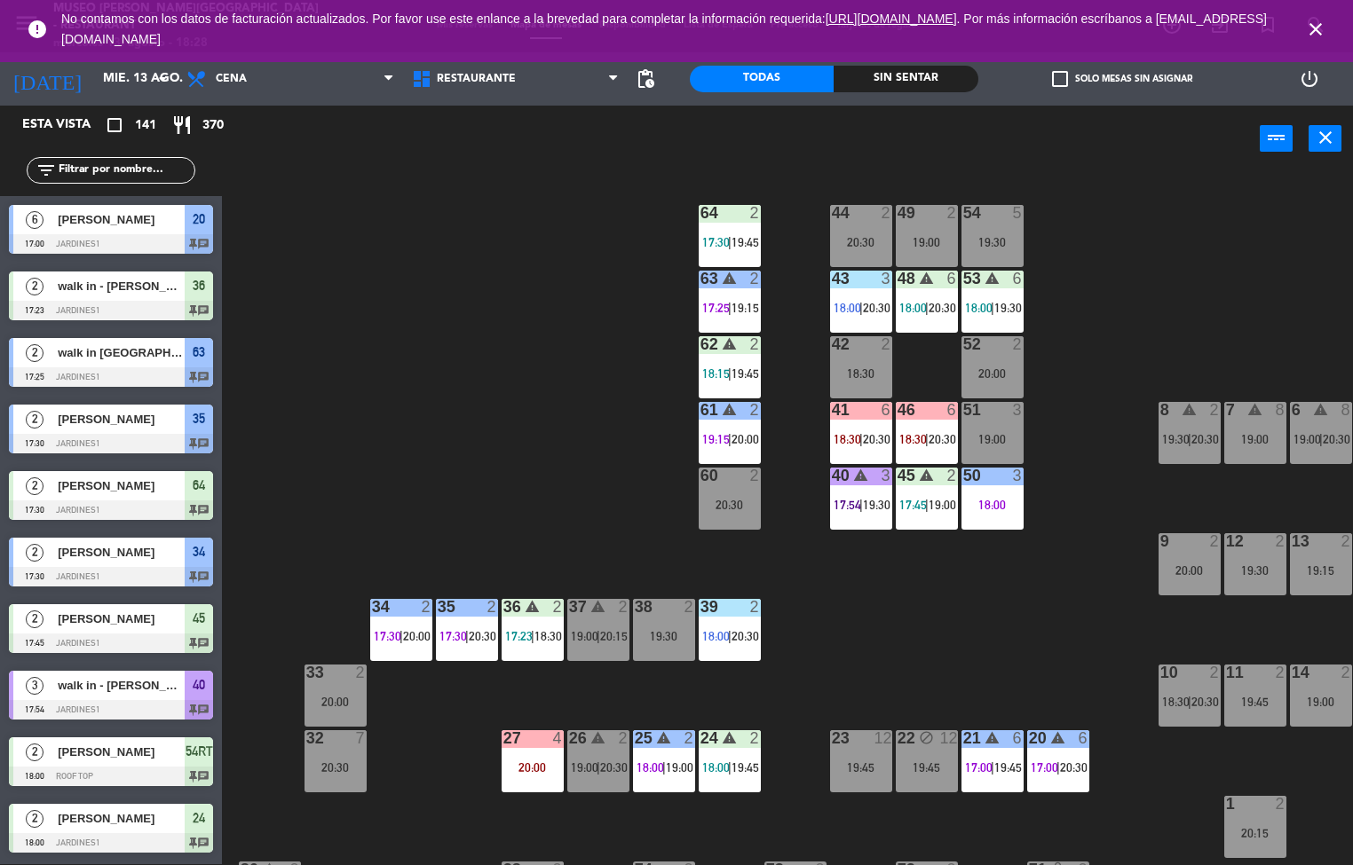
scroll to position [1960, 0]
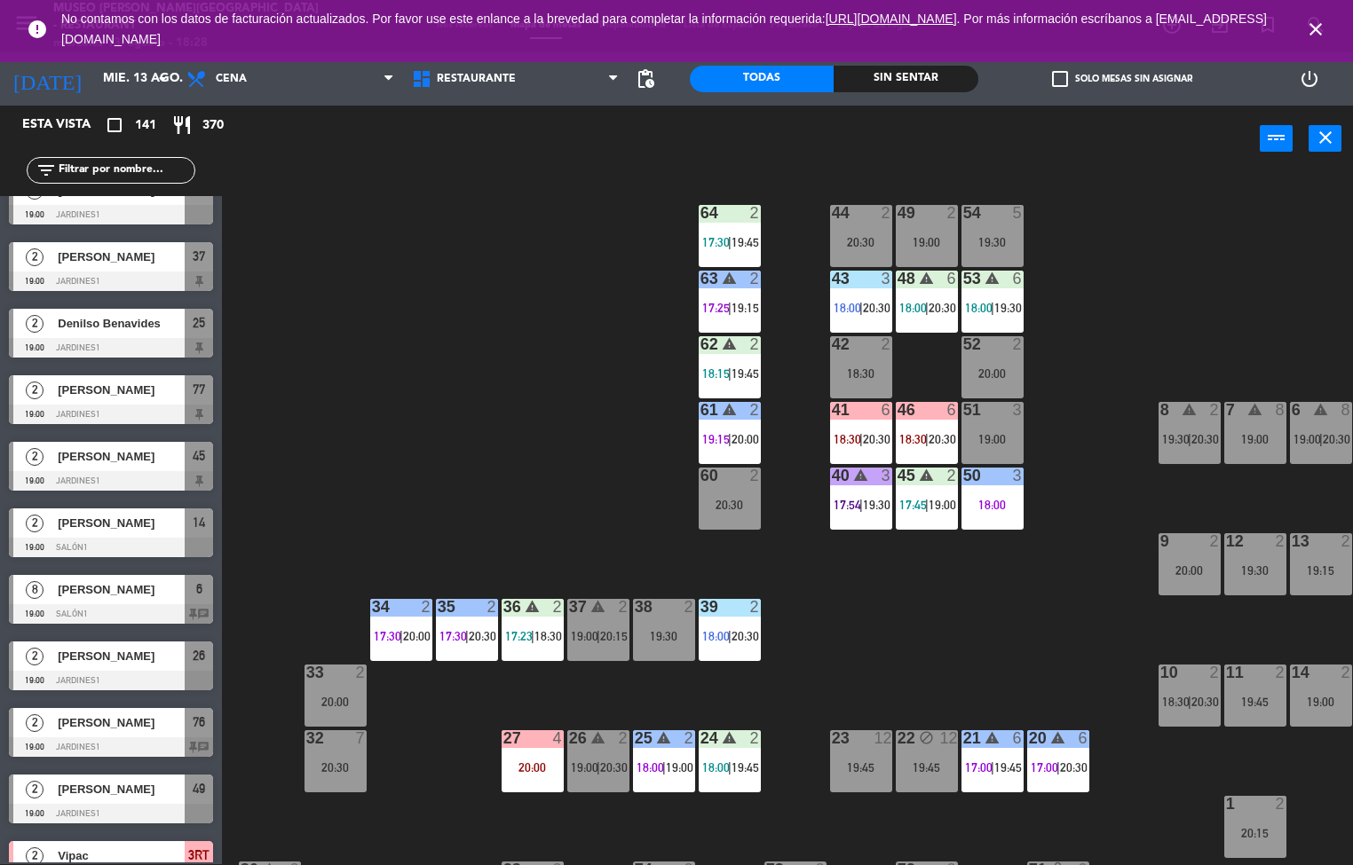
click at [927, 241] on div "19:00" at bounding box center [927, 242] width 62 height 12
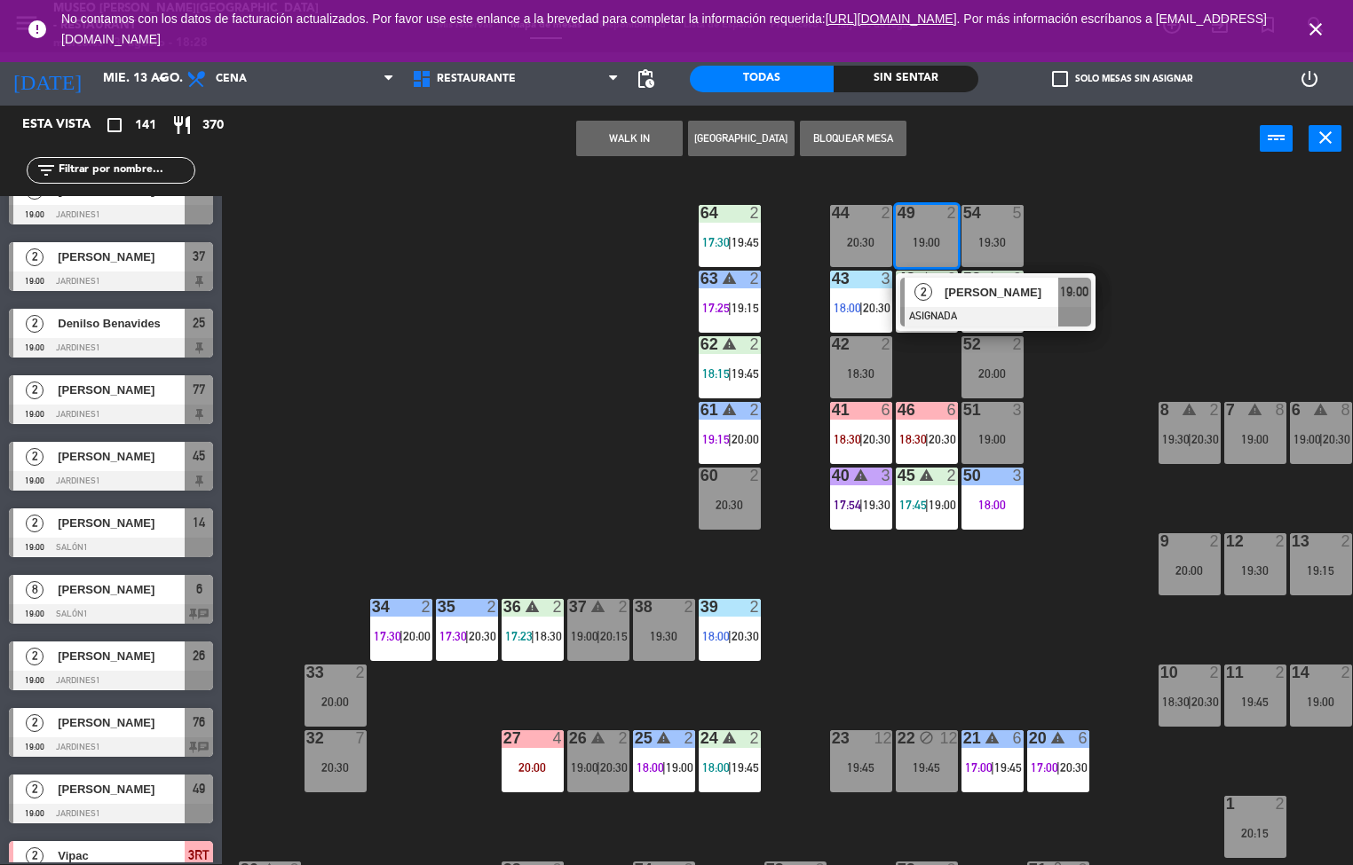
click at [977, 290] on span "[PERSON_NAME]" at bounding box center [1001, 292] width 114 height 19
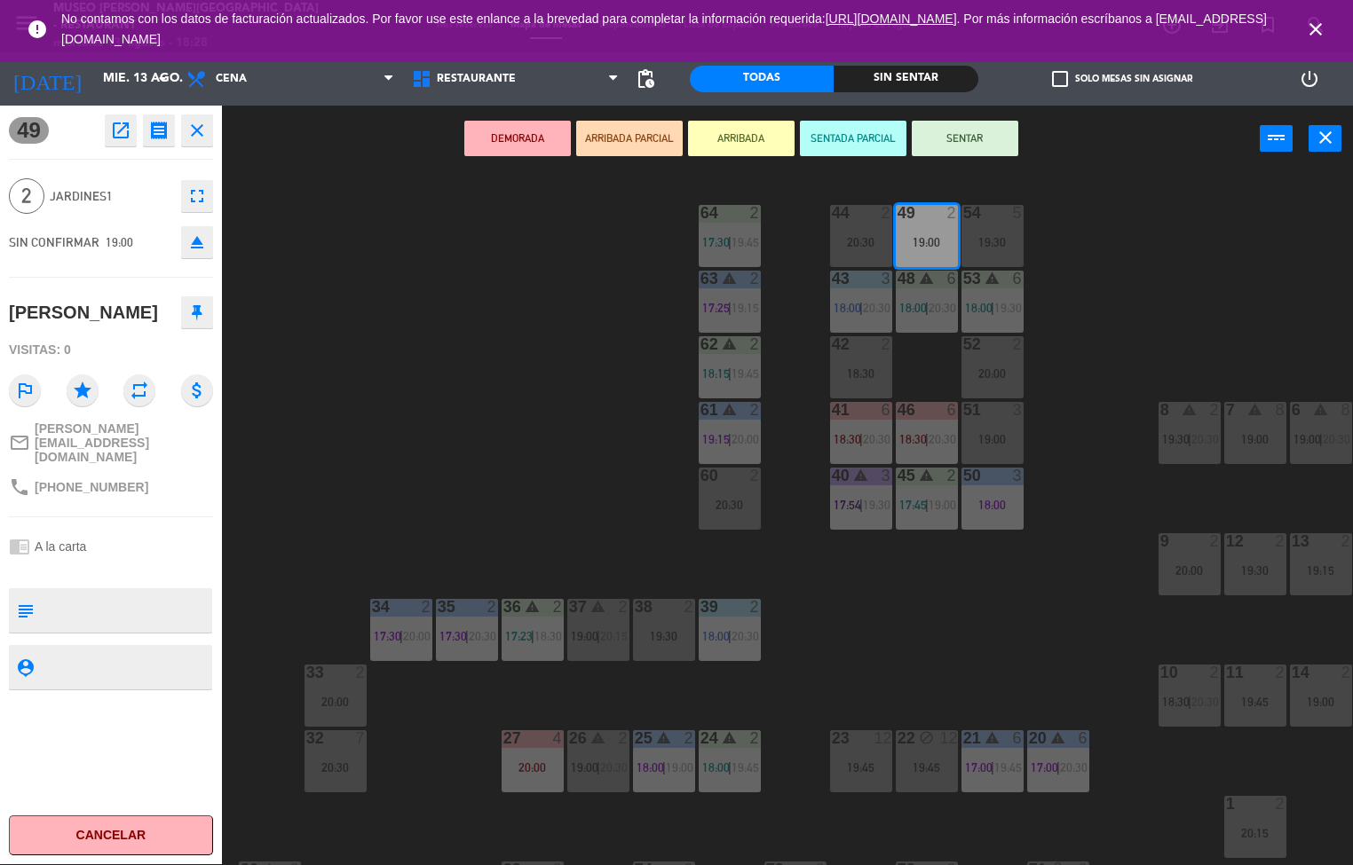
click at [578, 482] on div "menu [GEOGRAPHIC_DATA][PERSON_NAME] - Restaurant [DATE] 13. agosto - 18:28 Mis …" at bounding box center [676, 432] width 1353 height 865
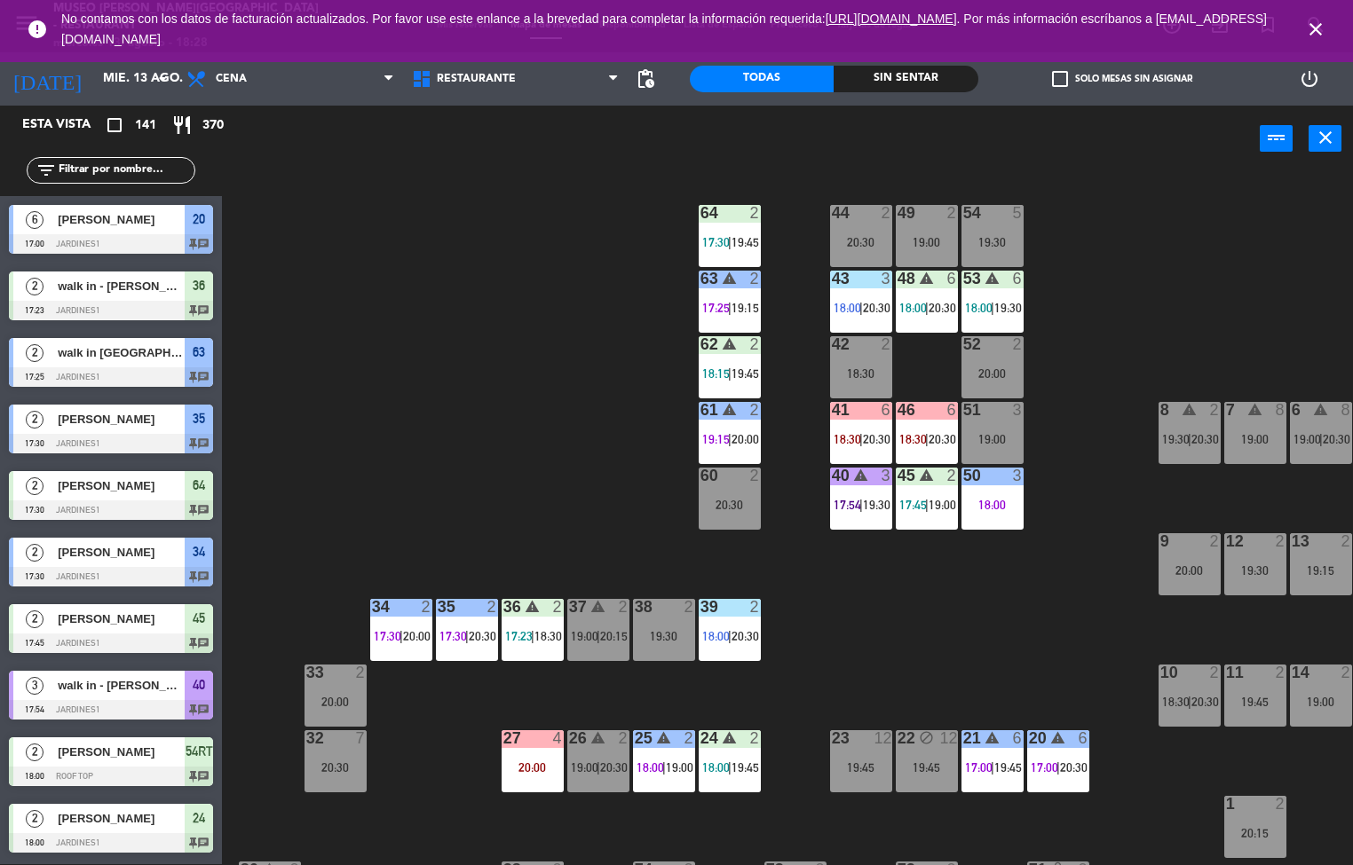
scroll to position [1, 0]
click at [834, 438] on span "18:30" at bounding box center [847, 439] width 28 height 14
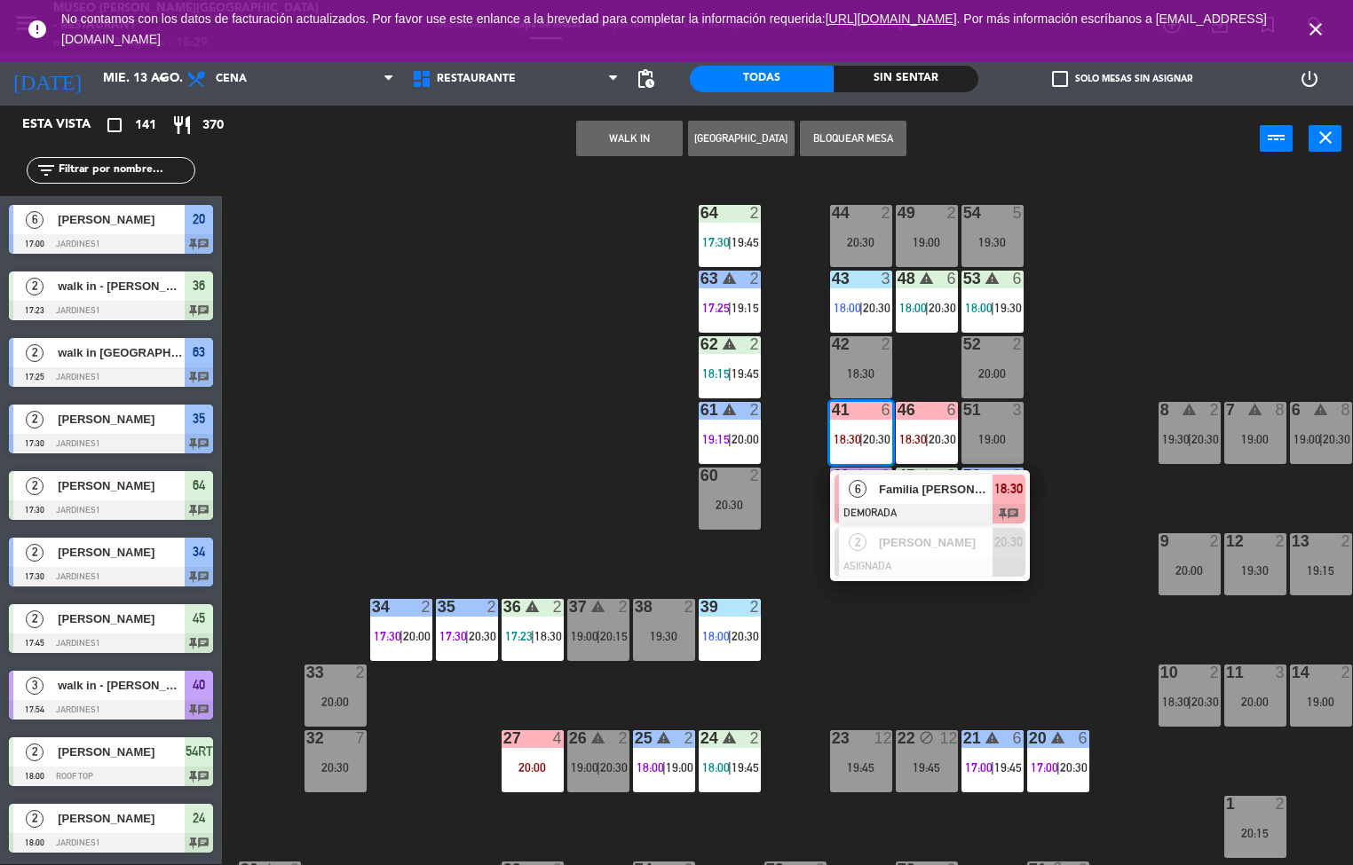
click at [892, 499] on div "Familia [PERSON_NAME] / Legendary [GEOGRAPHIC_DATA]" at bounding box center [934, 489] width 115 height 29
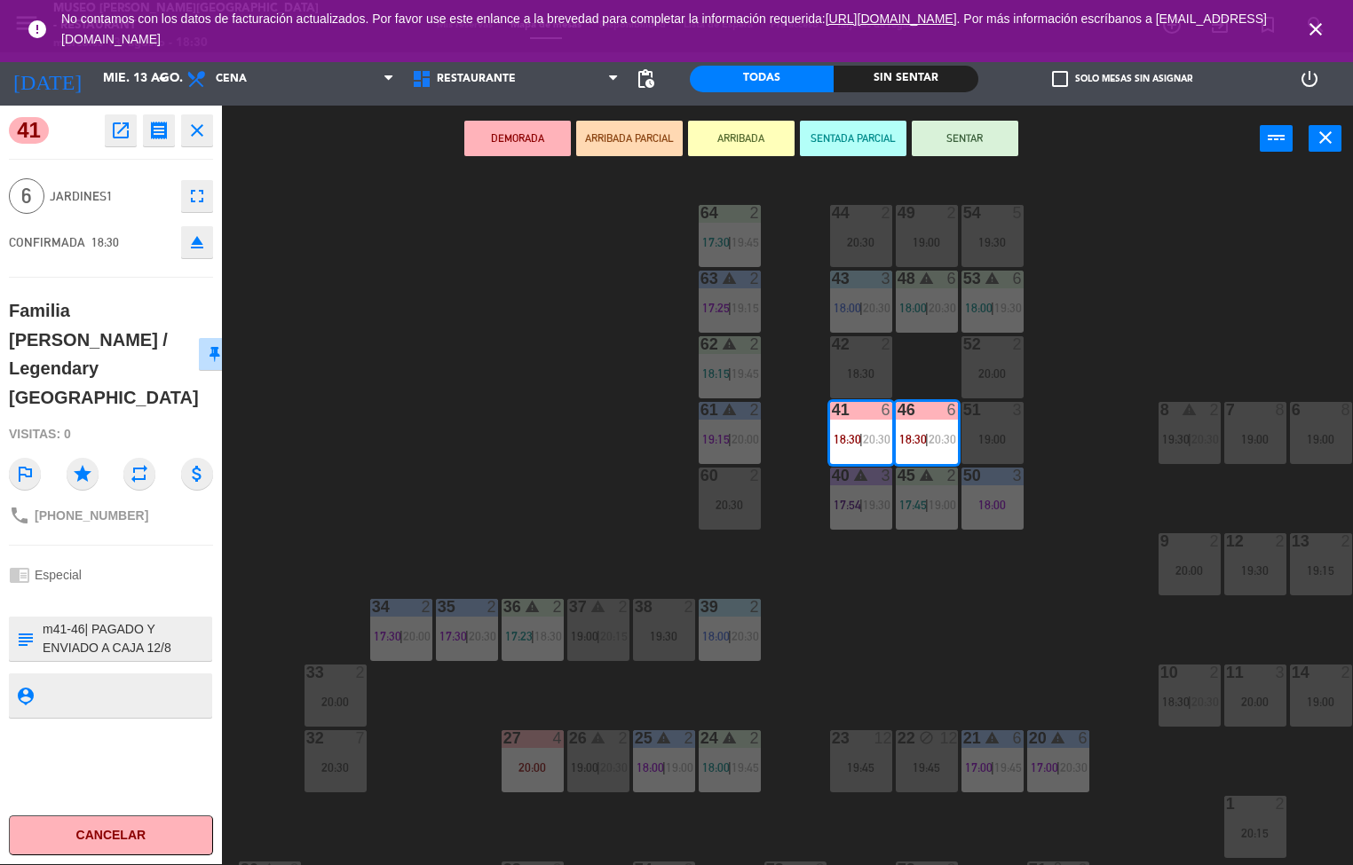
click at [117, 136] on icon "open_in_new" at bounding box center [120, 130] width 21 height 21
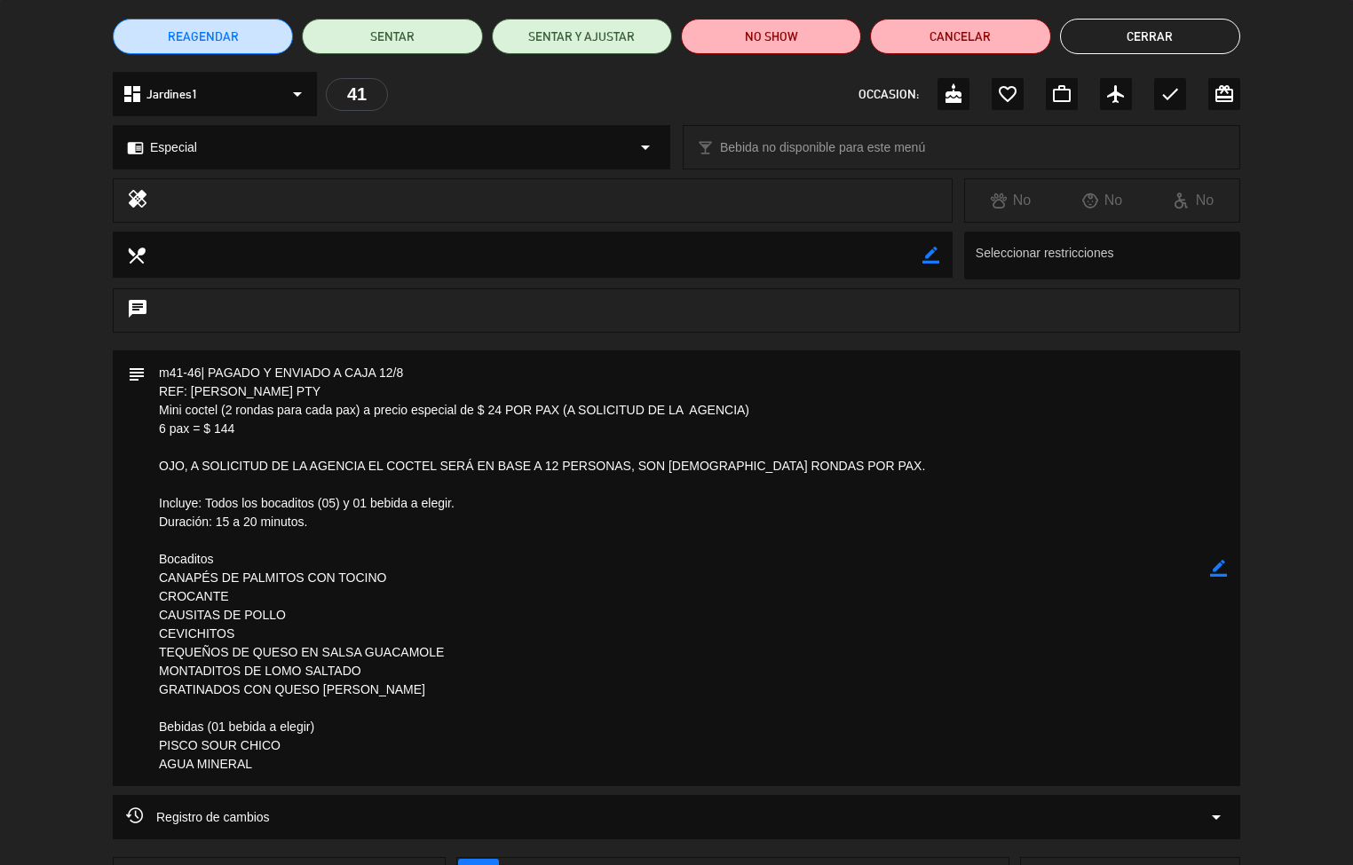
scroll to position [286, 0]
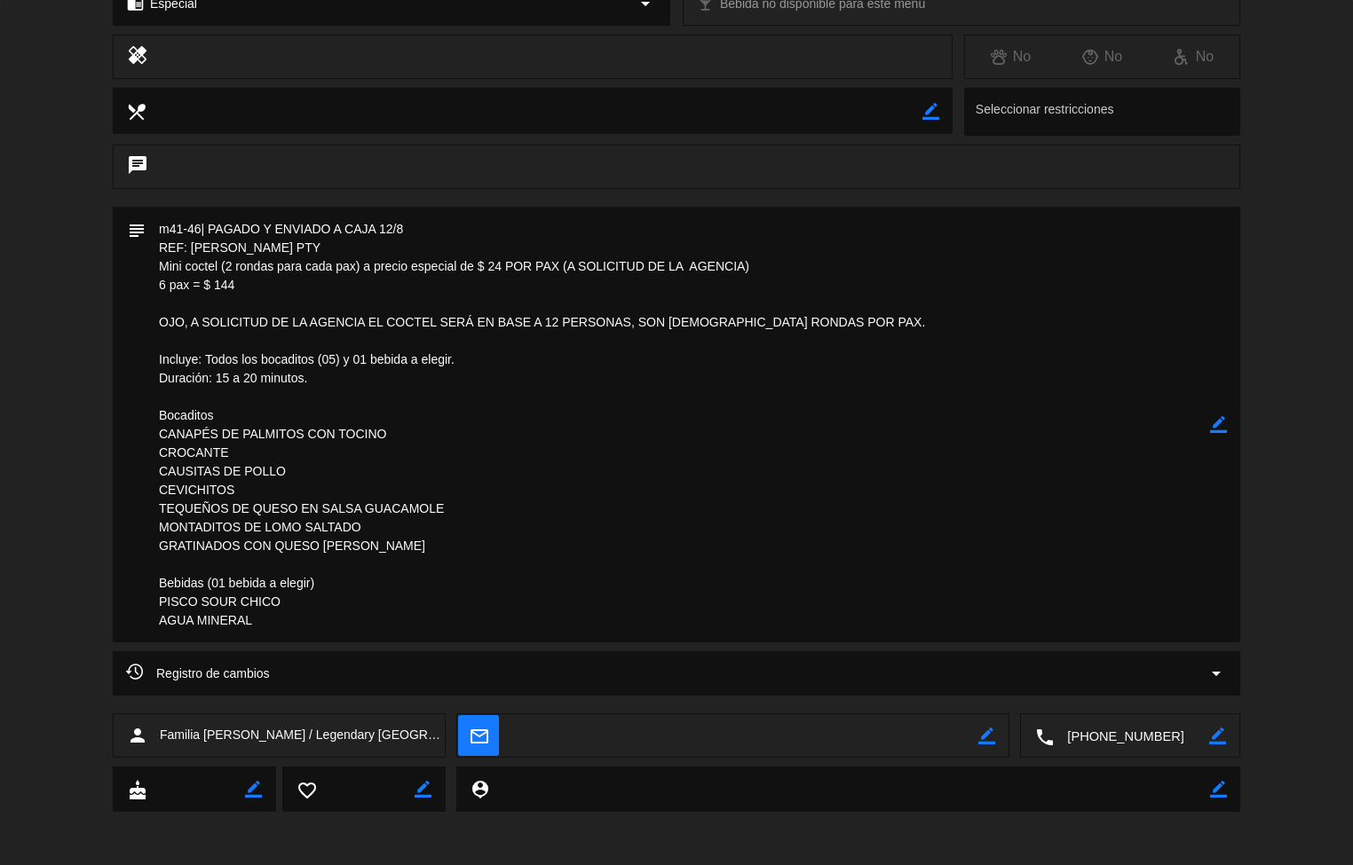
click at [857, 336] on textarea at bounding box center [678, 425] width 1064 height 436
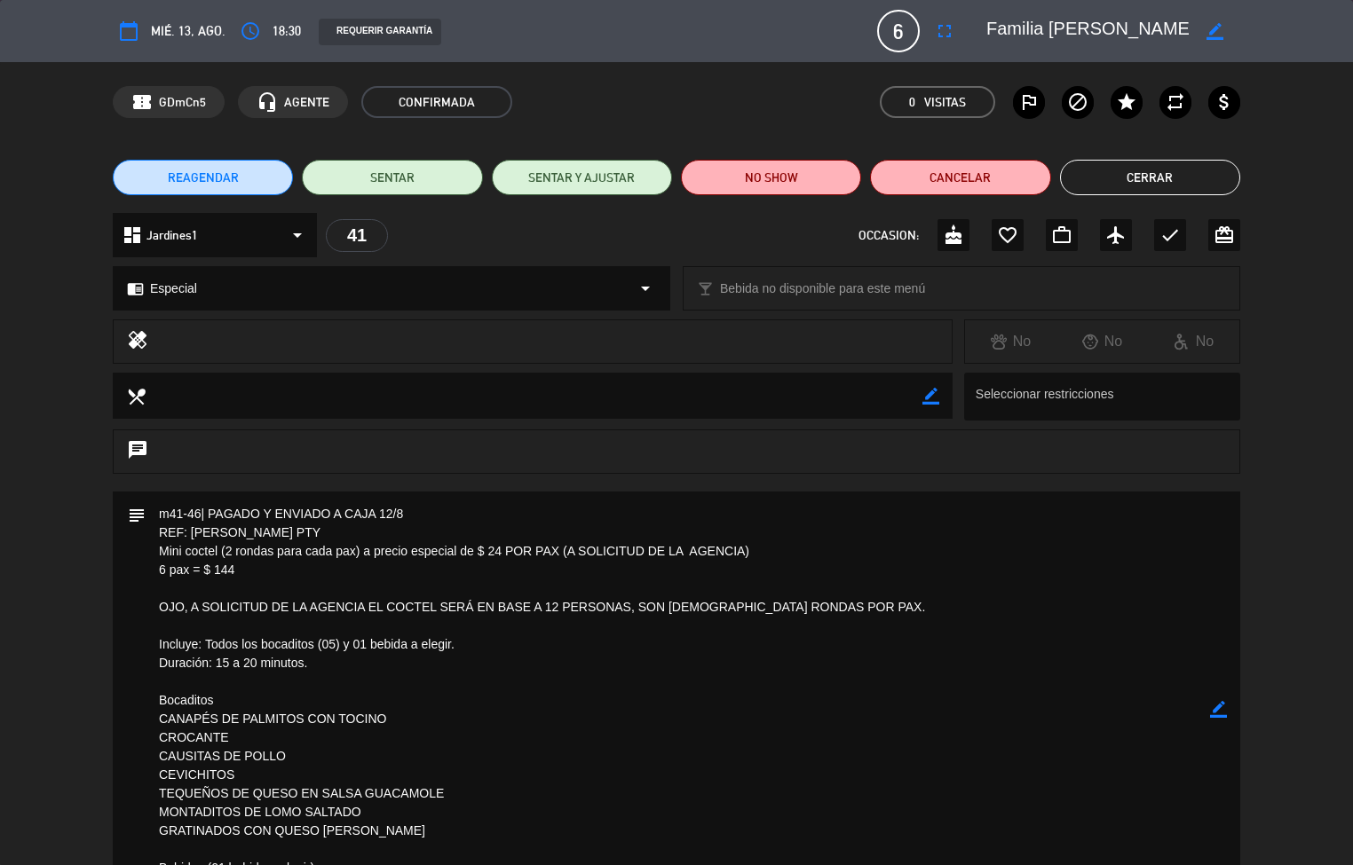
click at [1146, 174] on button "Cerrar" at bounding box center [1150, 178] width 180 height 36
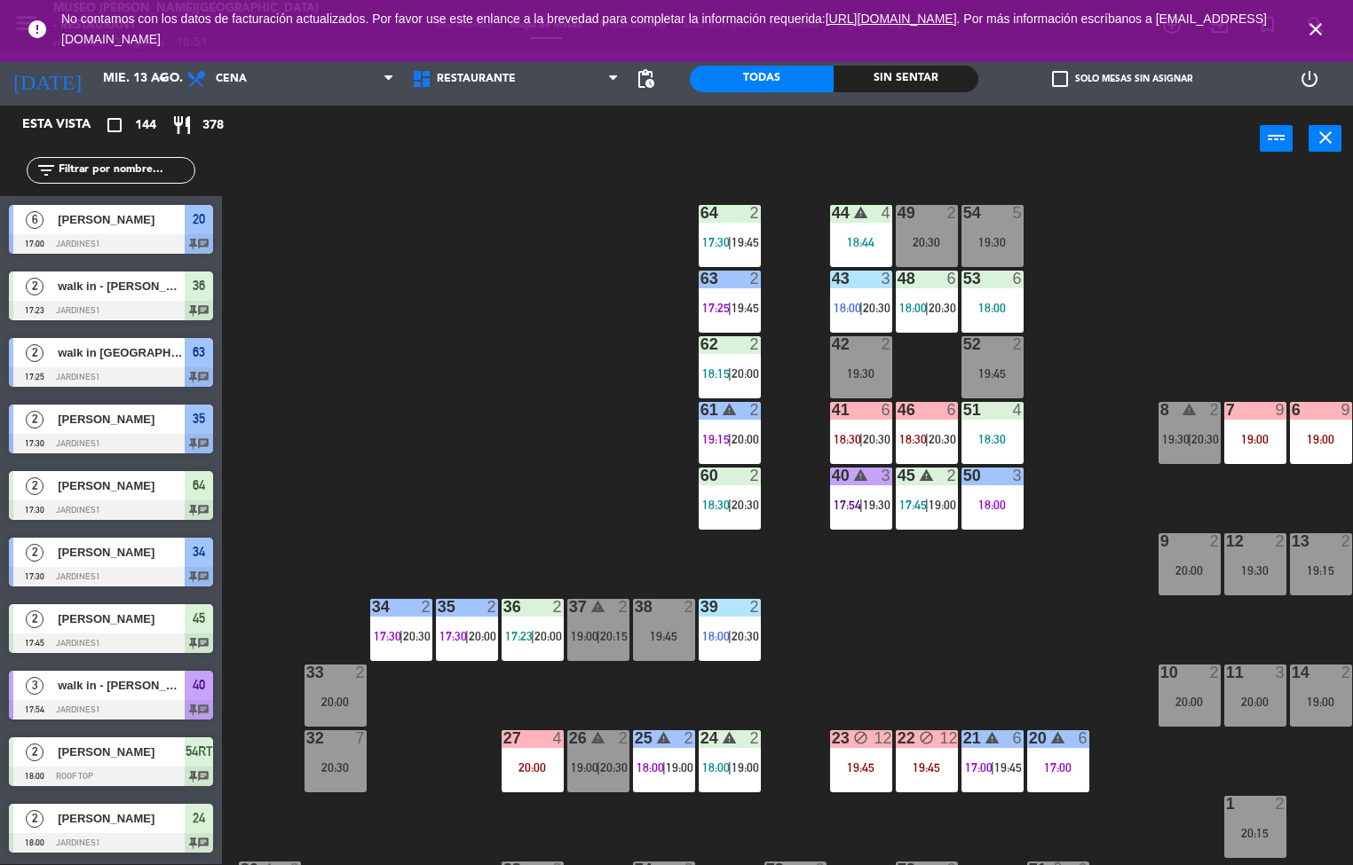
scroll to position [1, 0]
click at [868, 301] on span "20:30" at bounding box center [877, 308] width 28 height 14
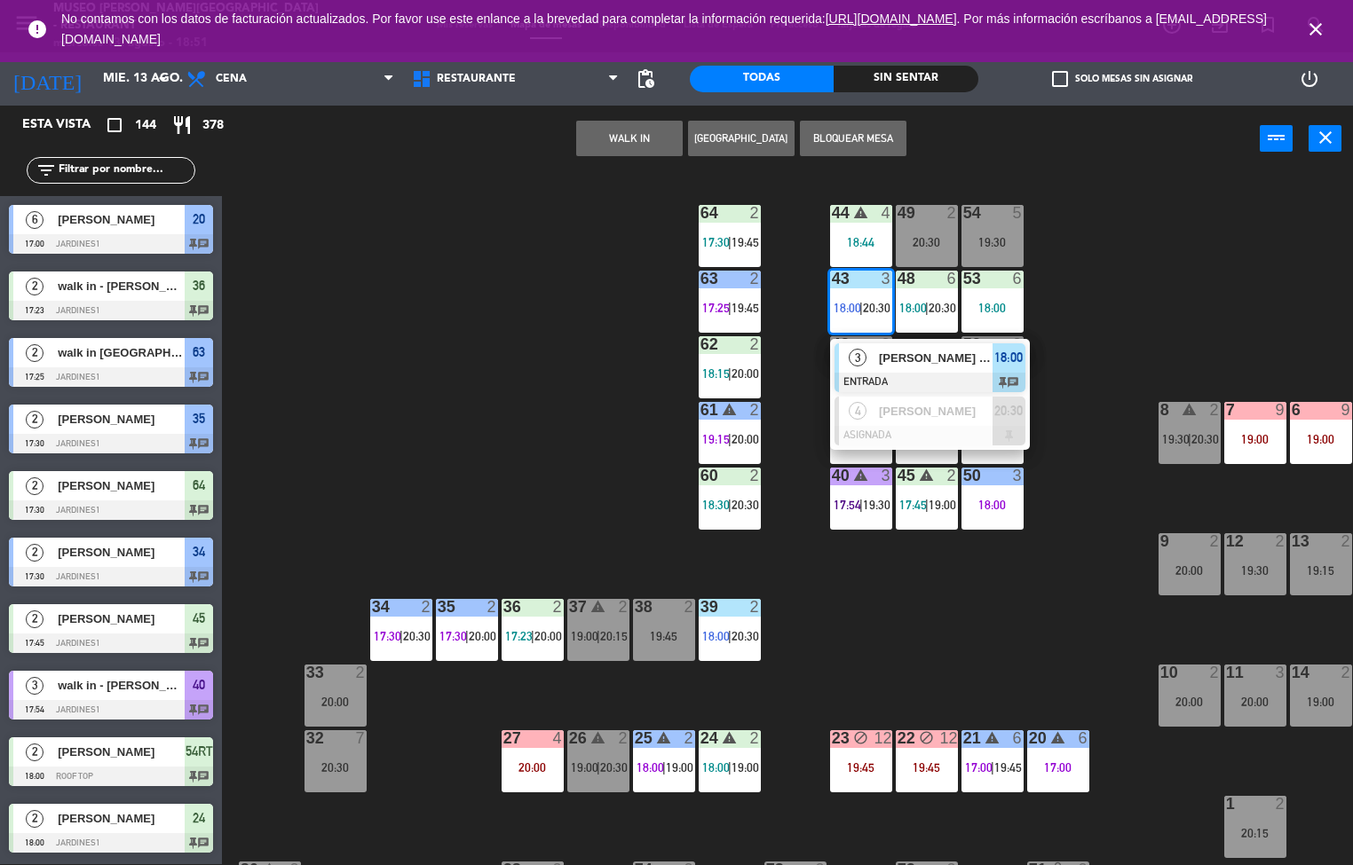
click at [580, 463] on div "44 warning 4 18:44 49 2 20:30 54 5 19:30 64 2 17:30 | 19:45 48 6 18:00 | 20:30 …" at bounding box center [793, 519] width 1117 height 692
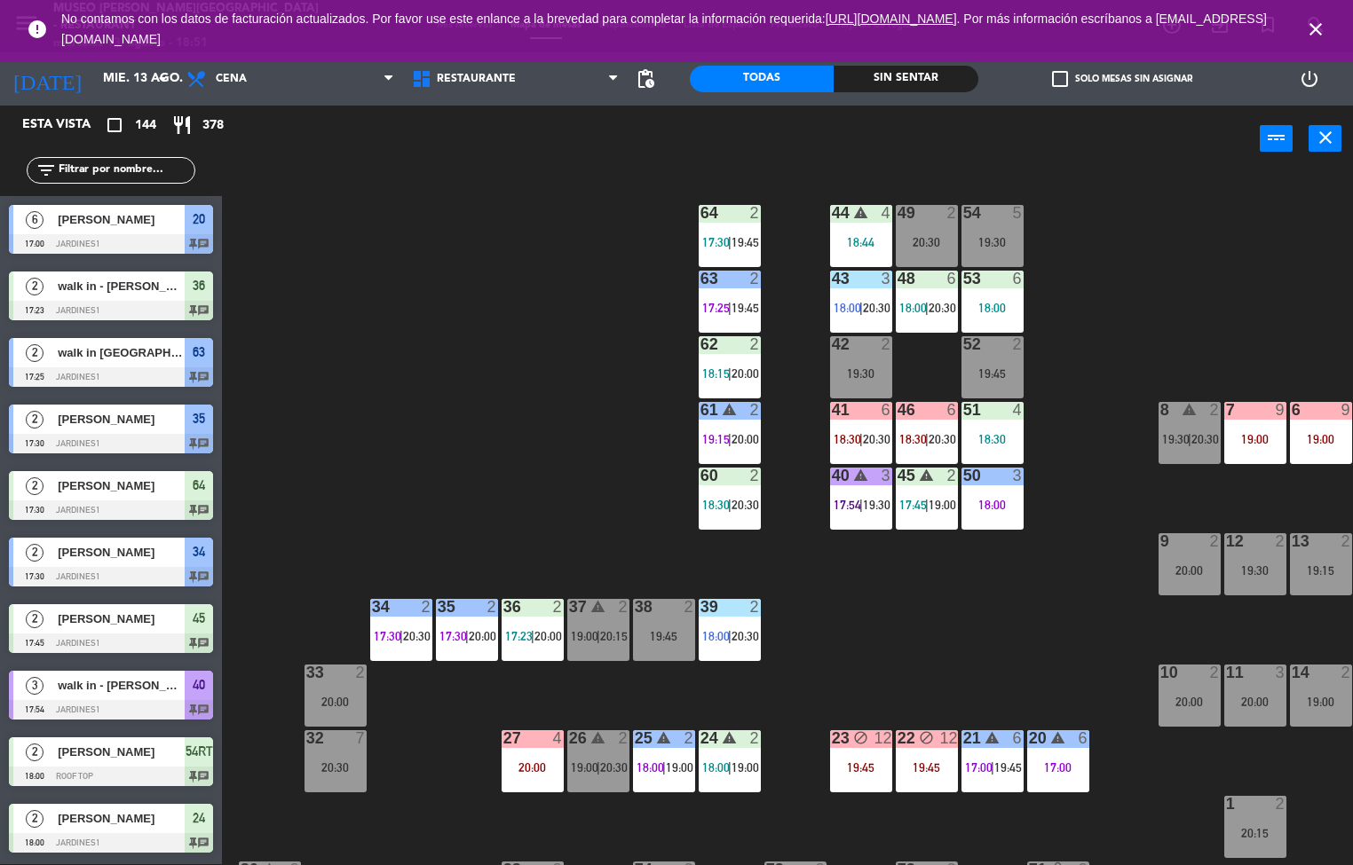
click at [868, 216] on icon "warning" at bounding box center [860, 212] width 15 height 15
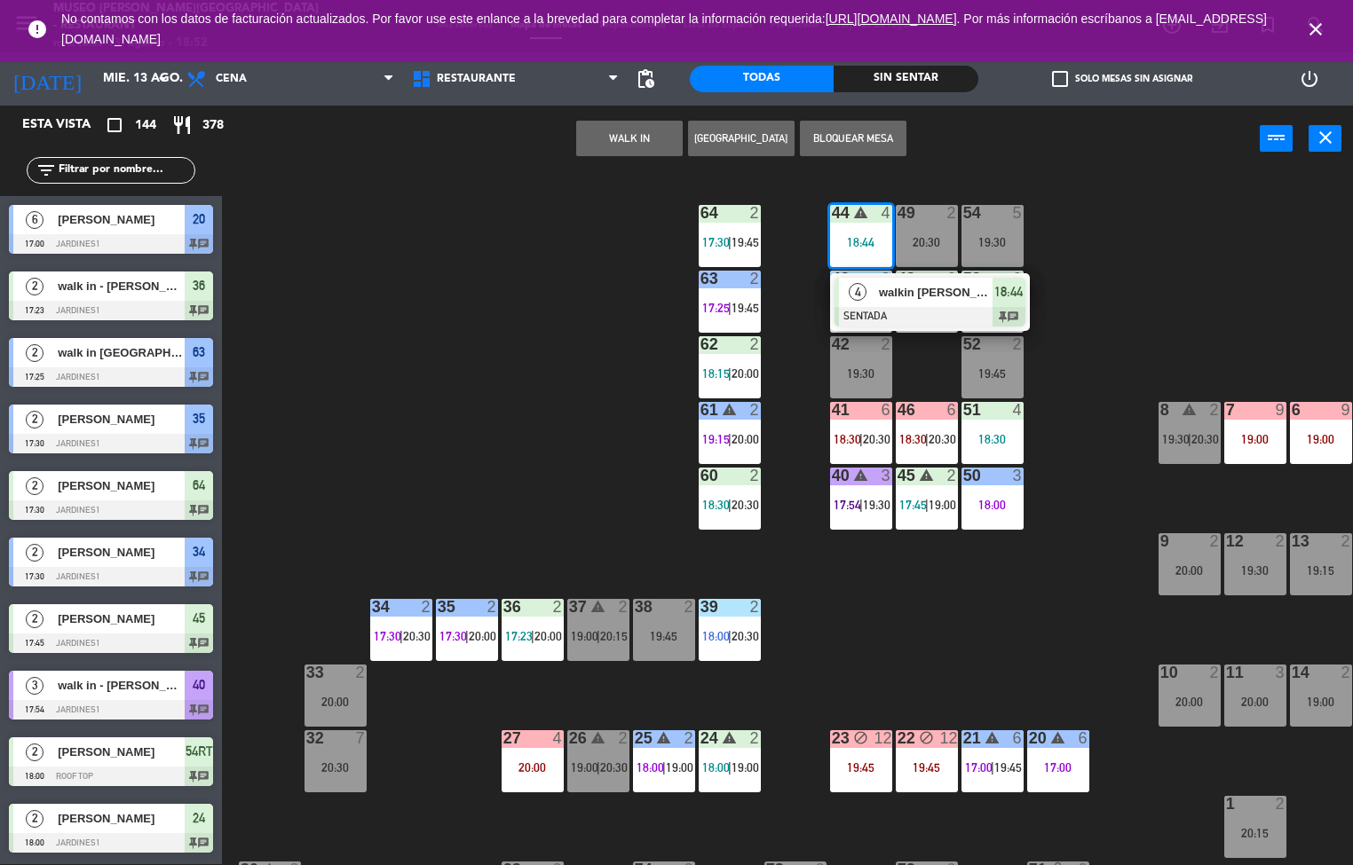
click at [972, 594] on div "44 warning 4 18:44 4 walkin [PERSON_NAME] SENTADA 18:44 chat 49 2 20:30 54 5 19…" at bounding box center [793, 519] width 1117 height 692
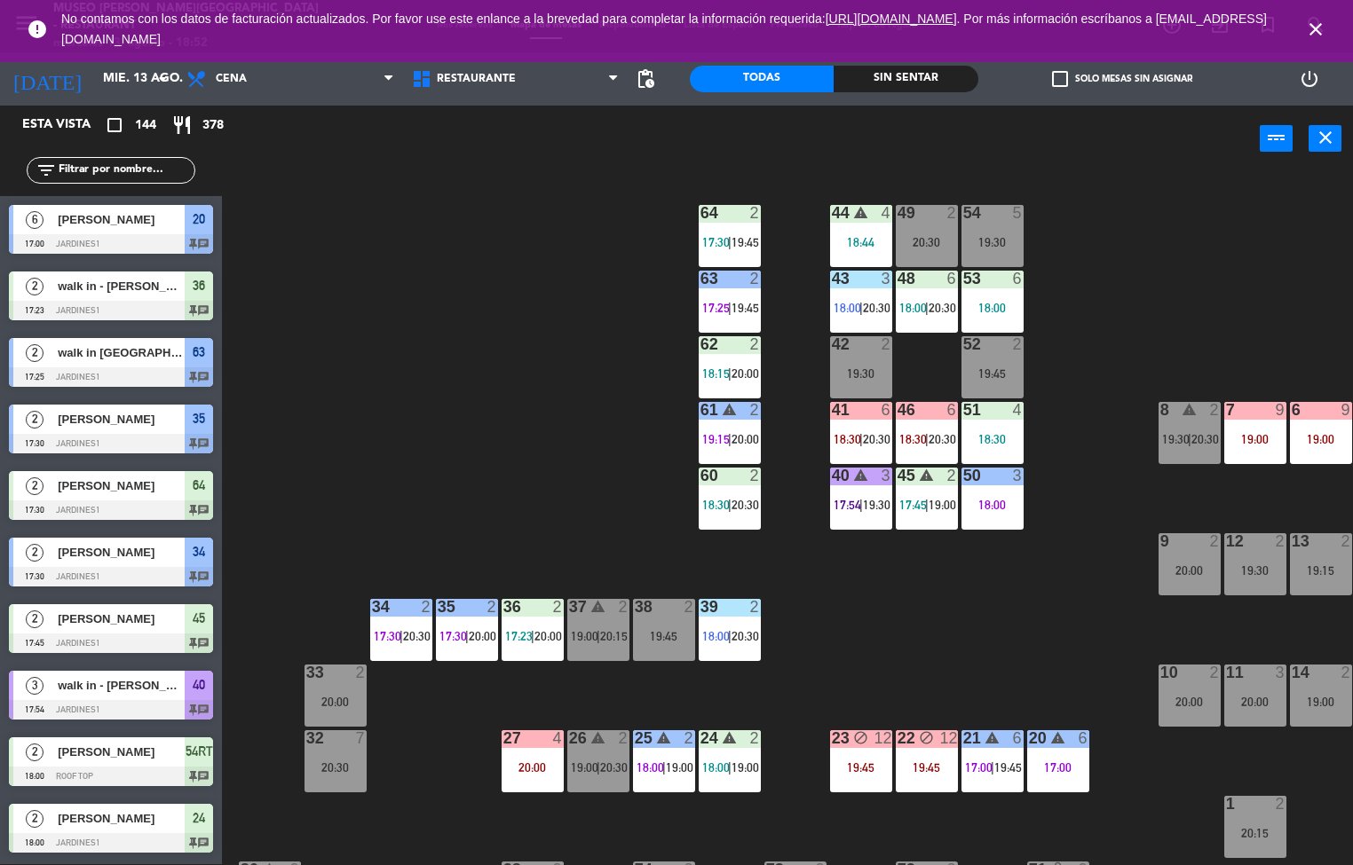
click at [961, 589] on div "44 warning 4 18:44 49 2 20:30 54 5 19:30 64 2 17:30 | 19:45 48 6 18:00 | 20:30 …" at bounding box center [793, 519] width 1117 height 692
click at [964, 608] on div "44 warning 4 18:44 49 2 20:30 54 5 19:30 64 2 17:30 | 19:45 48 6 18:00 | 20:30 …" at bounding box center [793, 519] width 1117 height 692
click at [1004, 433] on div "18:30" at bounding box center [992, 439] width 62 height 12
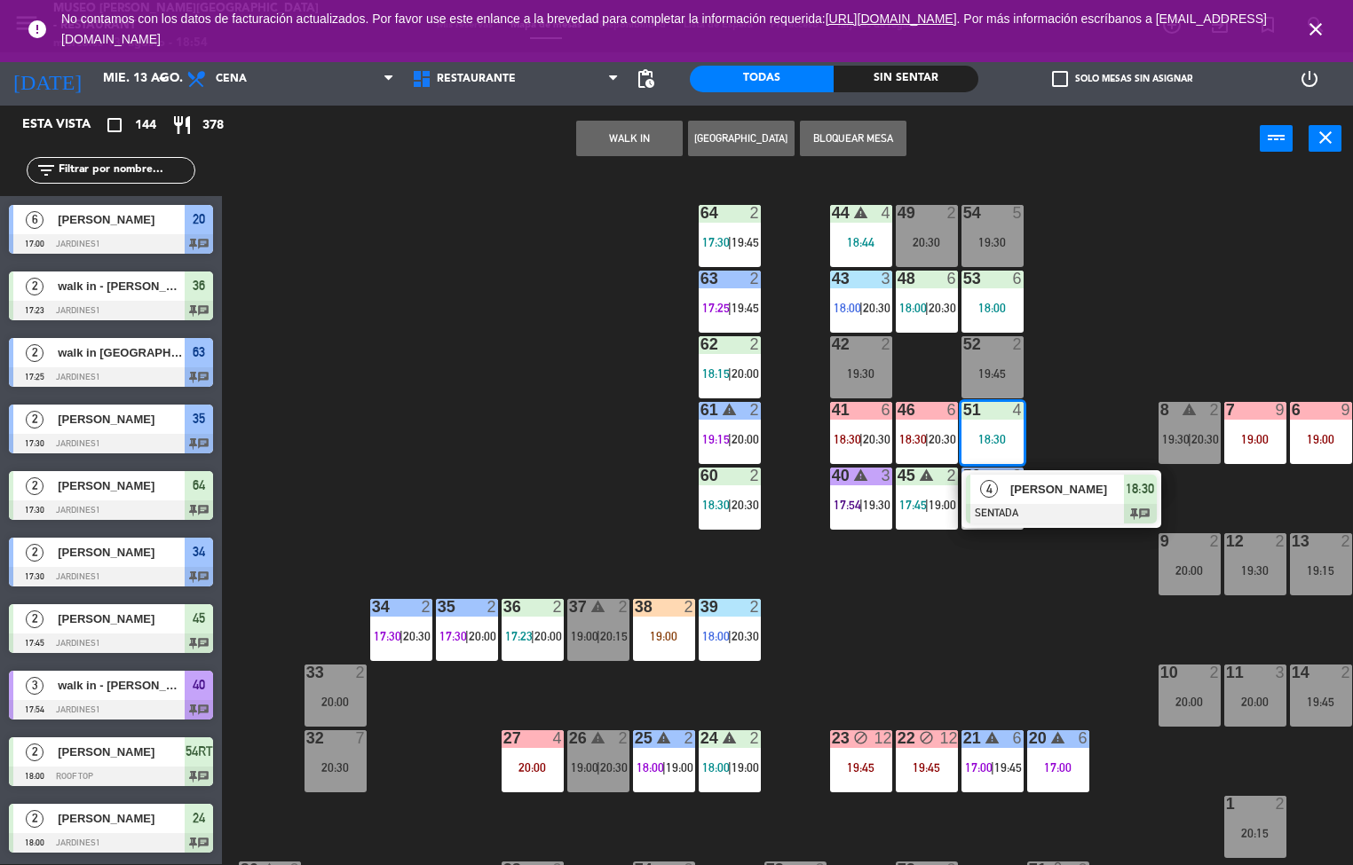
click at [973, 660] on div "44 warning 4 18:44 49 2 20:30 54 5 19:30 64 2 17:30 | 19:45 48 6 18:00 | 20:30 …" at bounding box center [793, 519] width 1117 height 692
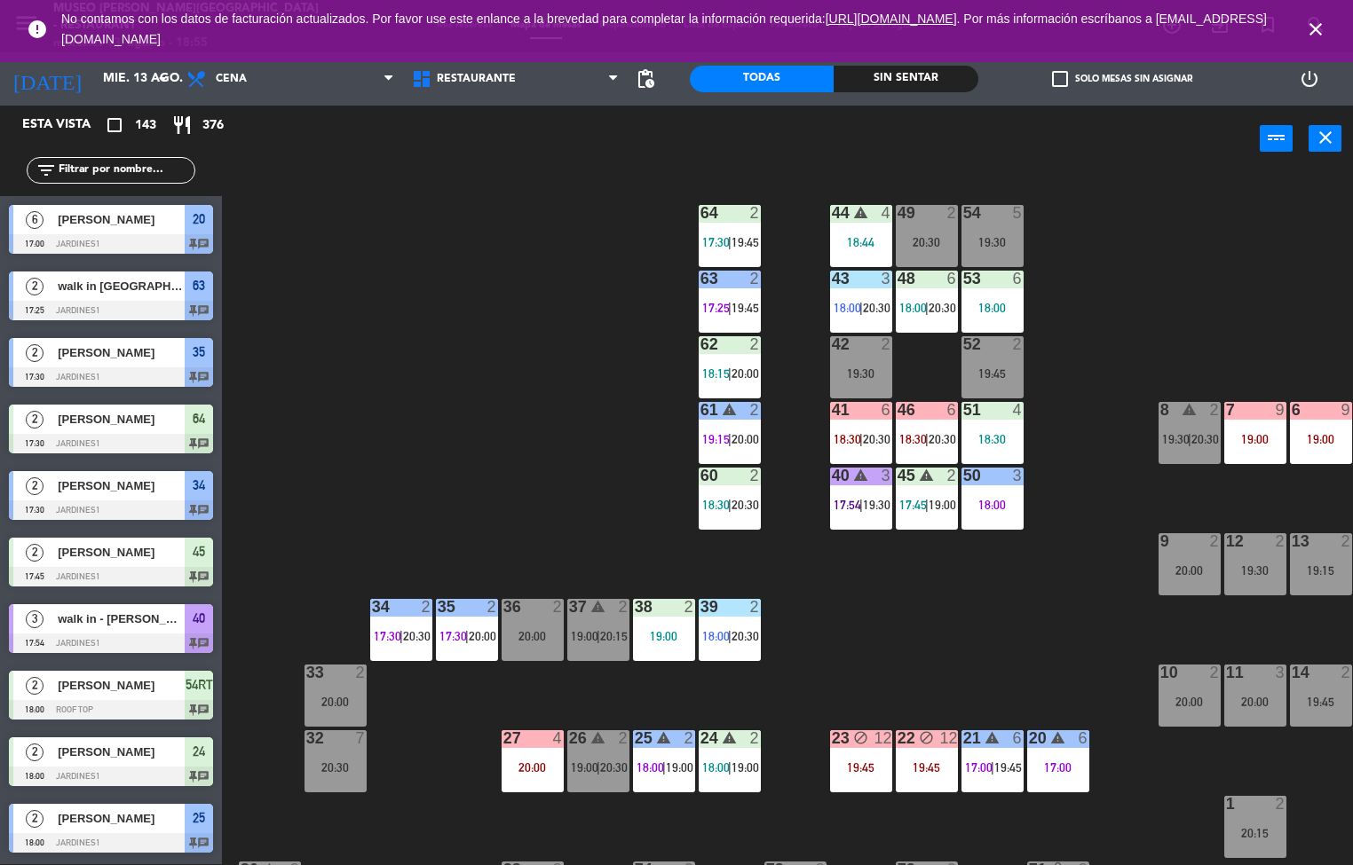
click at [889, 73] on div "Sin sentar" at bounding box center [905, 79] width 144 height 27
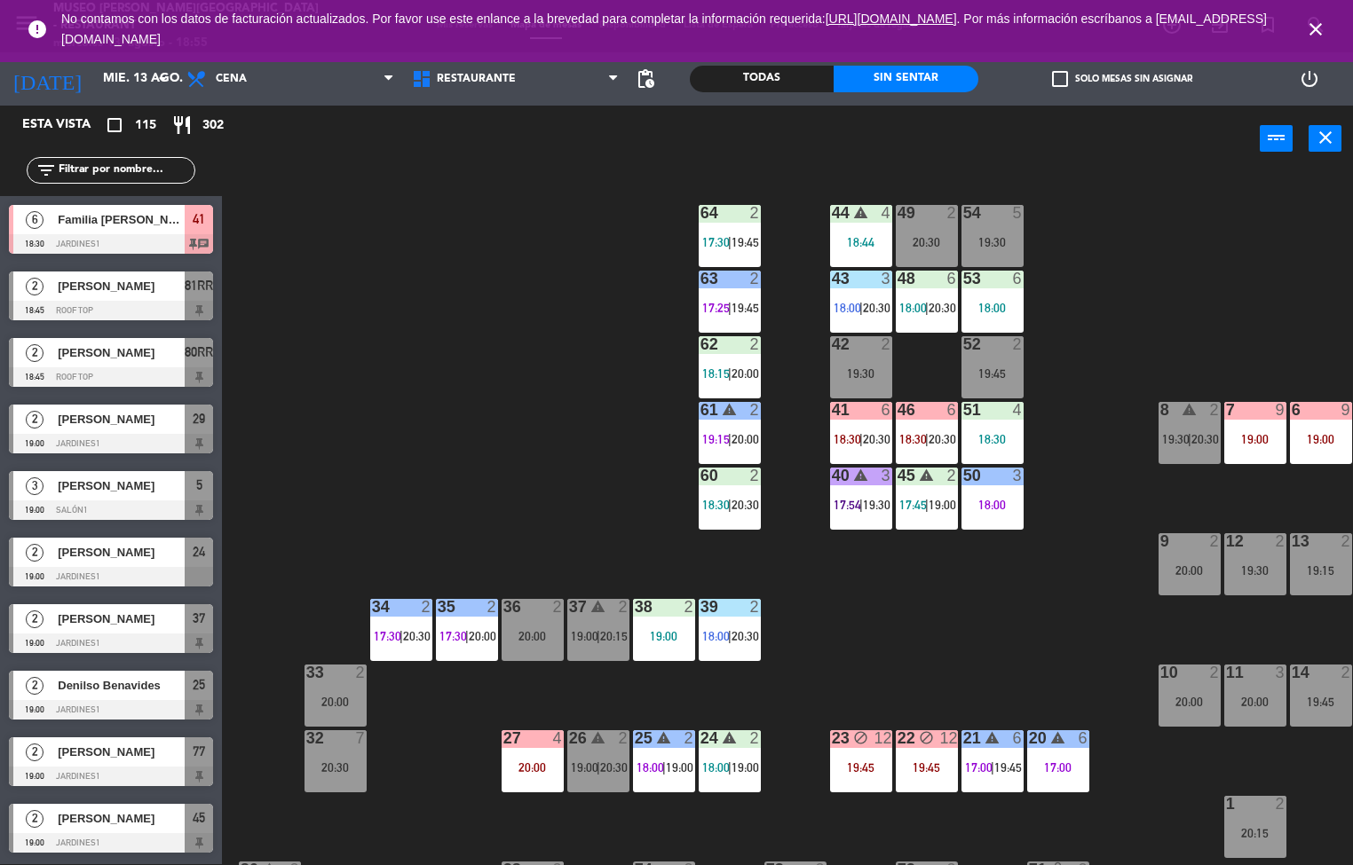
click at [1307, 29] on icon "close" at bounding box center [1315, 29] width 21 height 21
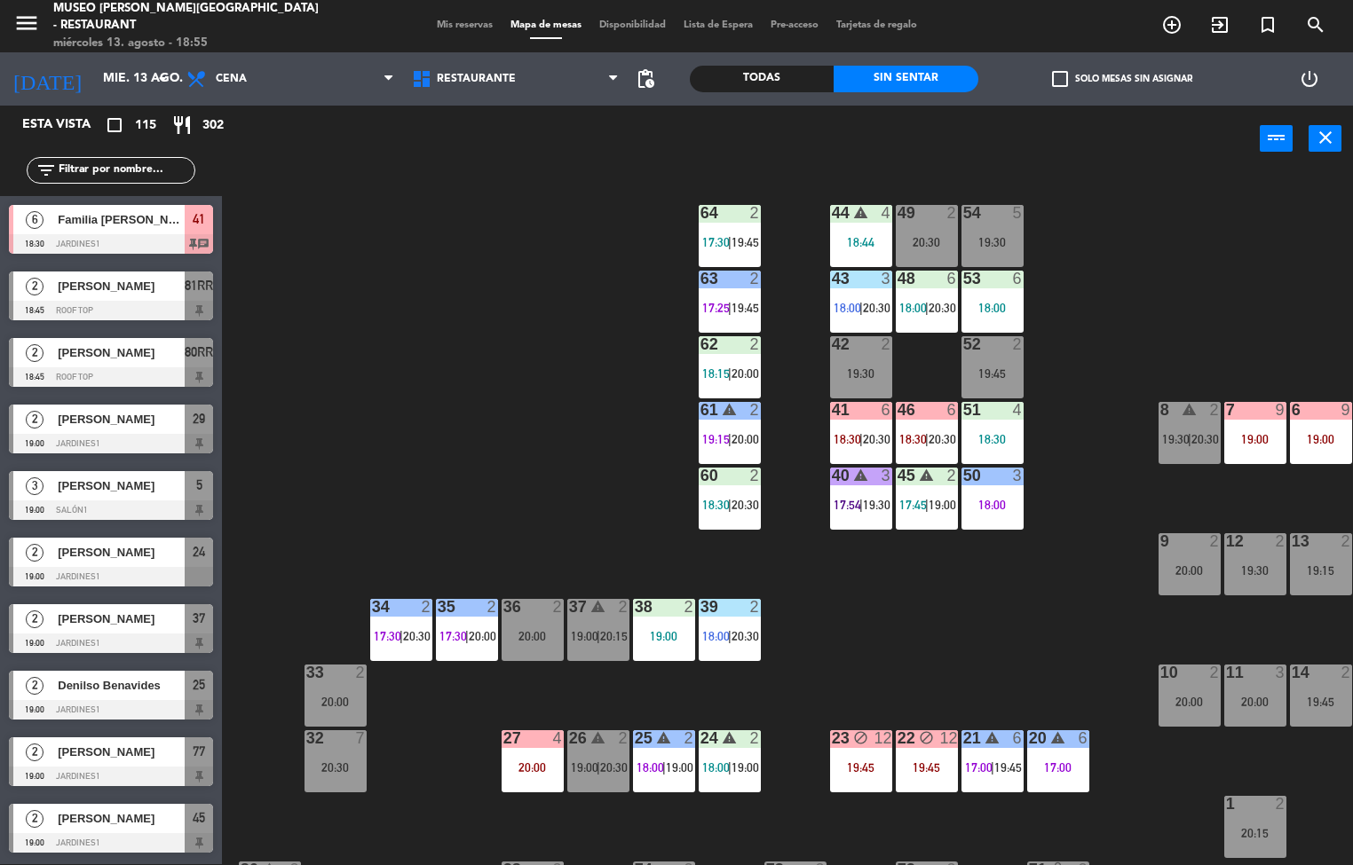
click at [855, 422] on div "41 6 18:30 | 20:30" at bounding box center [861, 433] width 62 height 62
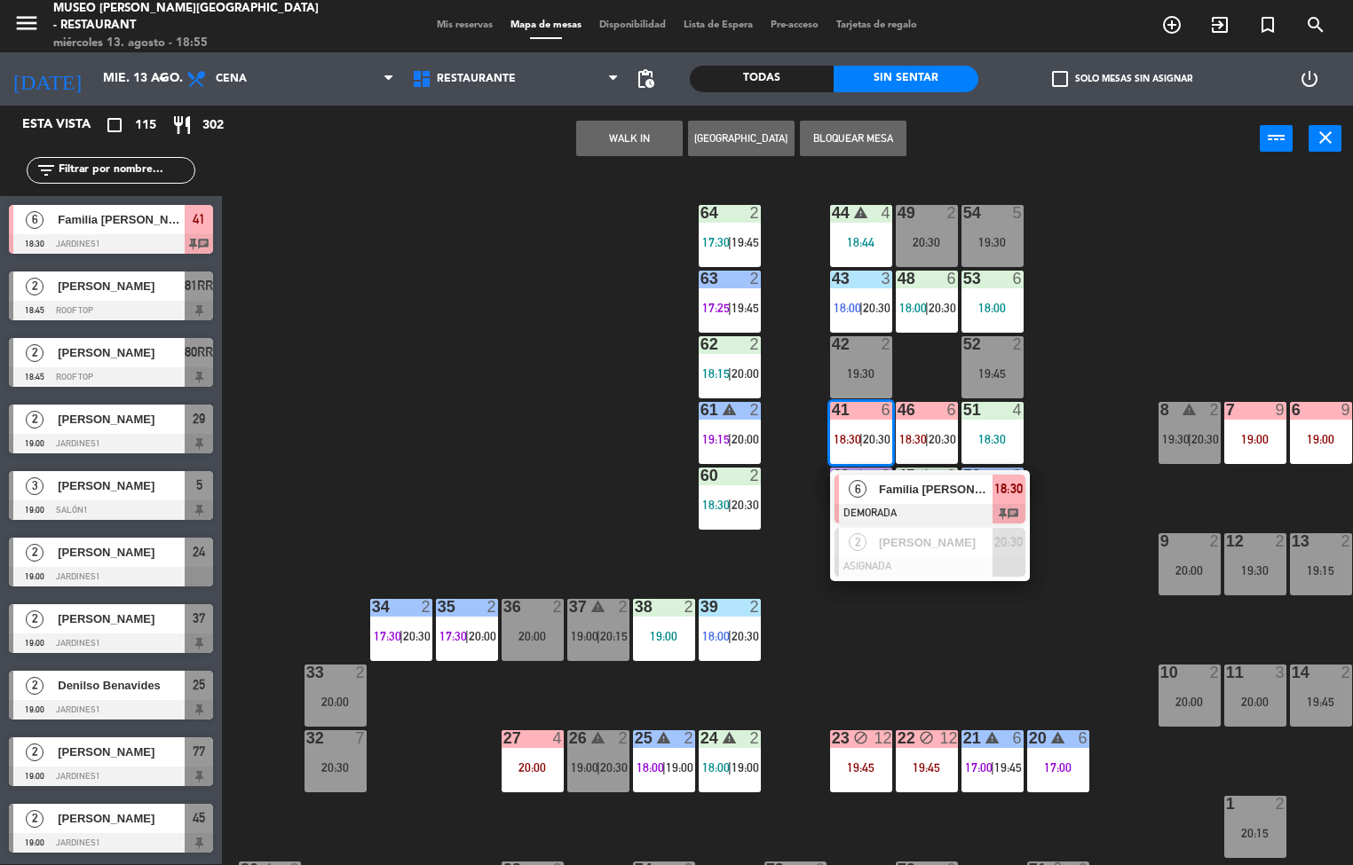
click at [896, 493] on span "Familia [PERSON_NAME] / Legendary [GEOGRAPHIC_DATA]" at bounding box center [936, 489] width 114 height 19
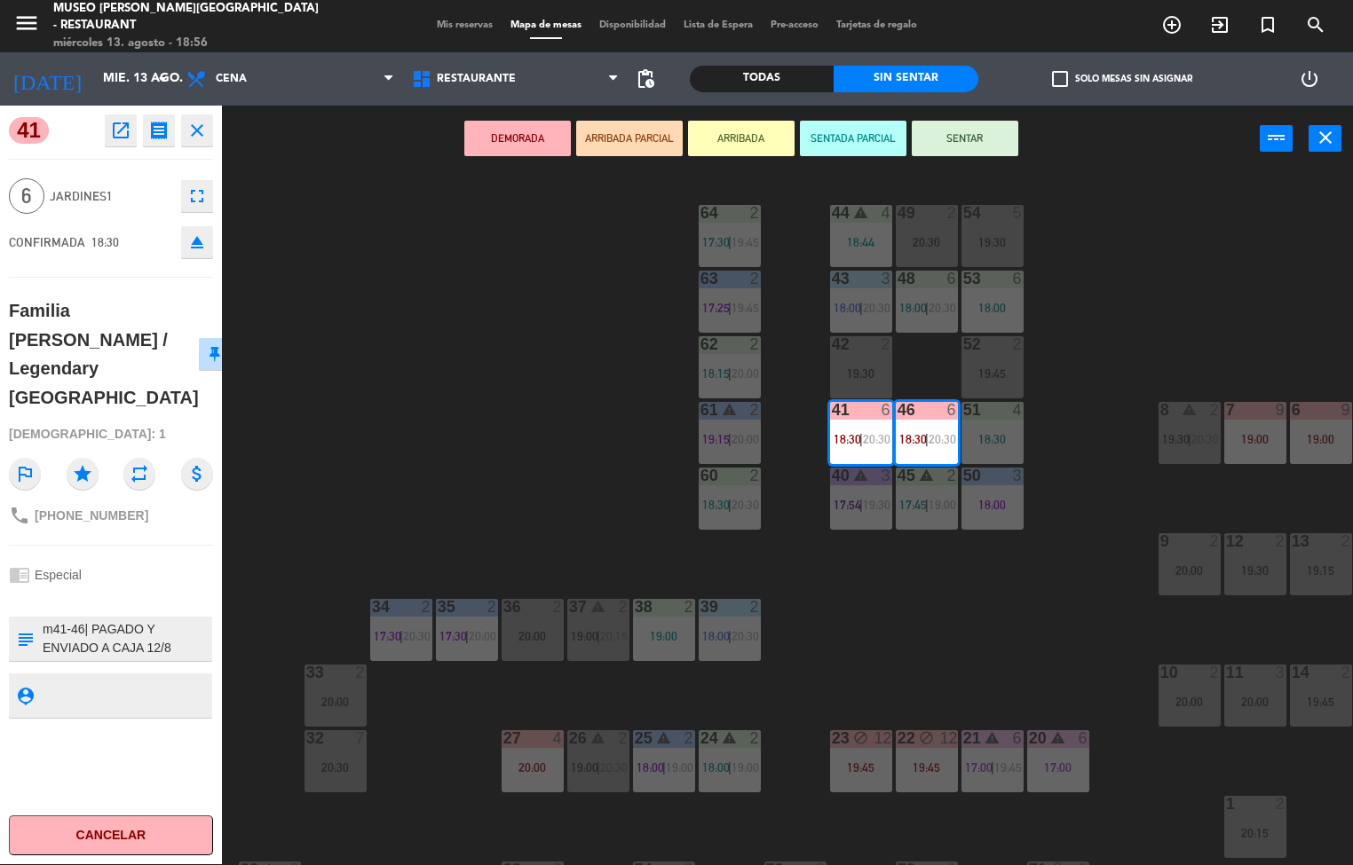
click at [120, 131] on icon "open_in_new" at bounding box center [120, 130] width 21 height 21
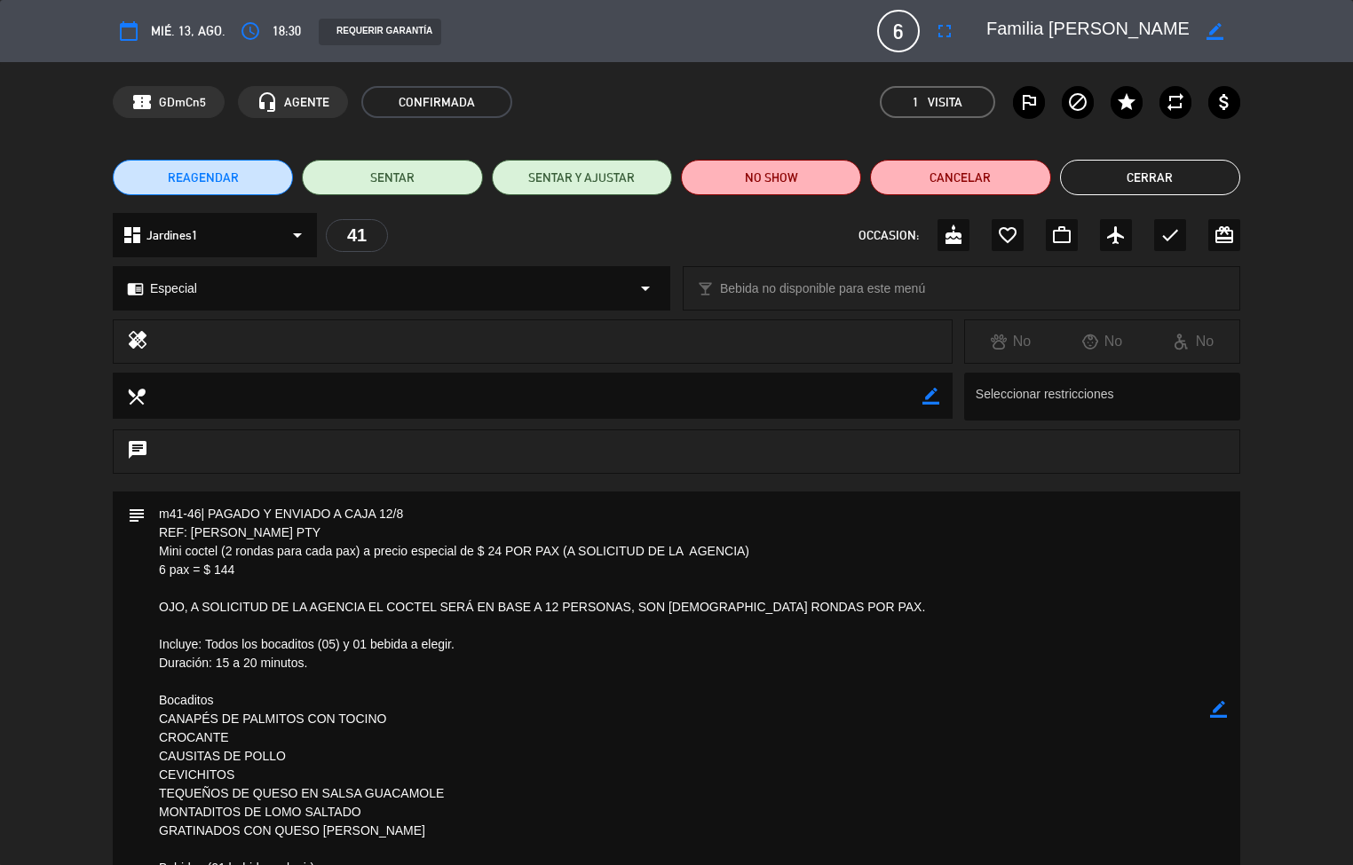
scroll to position [35, 0]
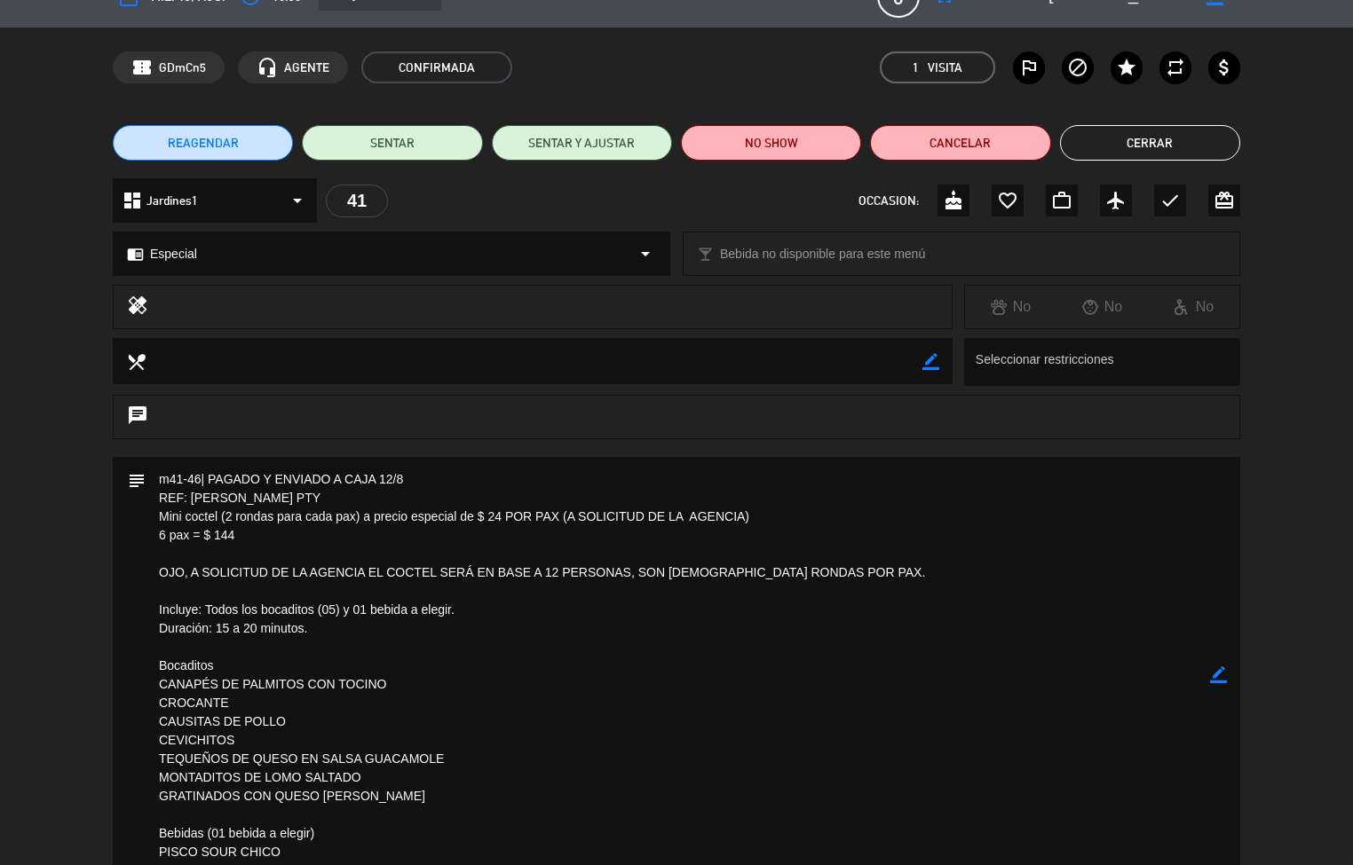
click at [1154, 142] on button "Cerrar" at bounding box center [1150, 143] width 180 height 36
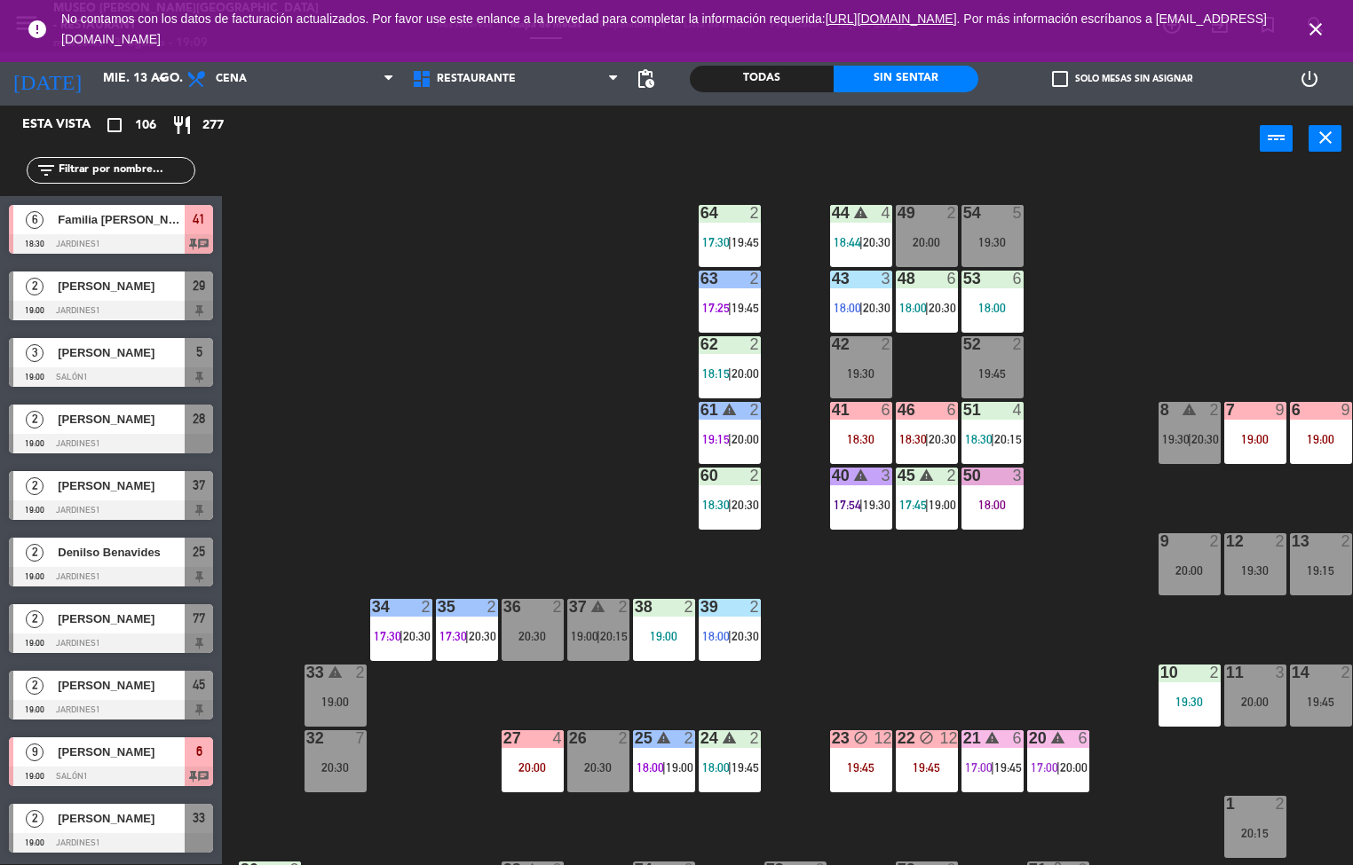
click at [884, 639] on div "44 warning 4 18:44 | 20:30 49 2 20:00 54 5 19:30 64 2 17:30 | 19:45 48 6 18:00 …" at bounding box center [793, 519] width 1117 height 692
click at [932, 427] on div "46 6 18:30 | 20:30" at bounding box center [927, 433] width 62 height 62
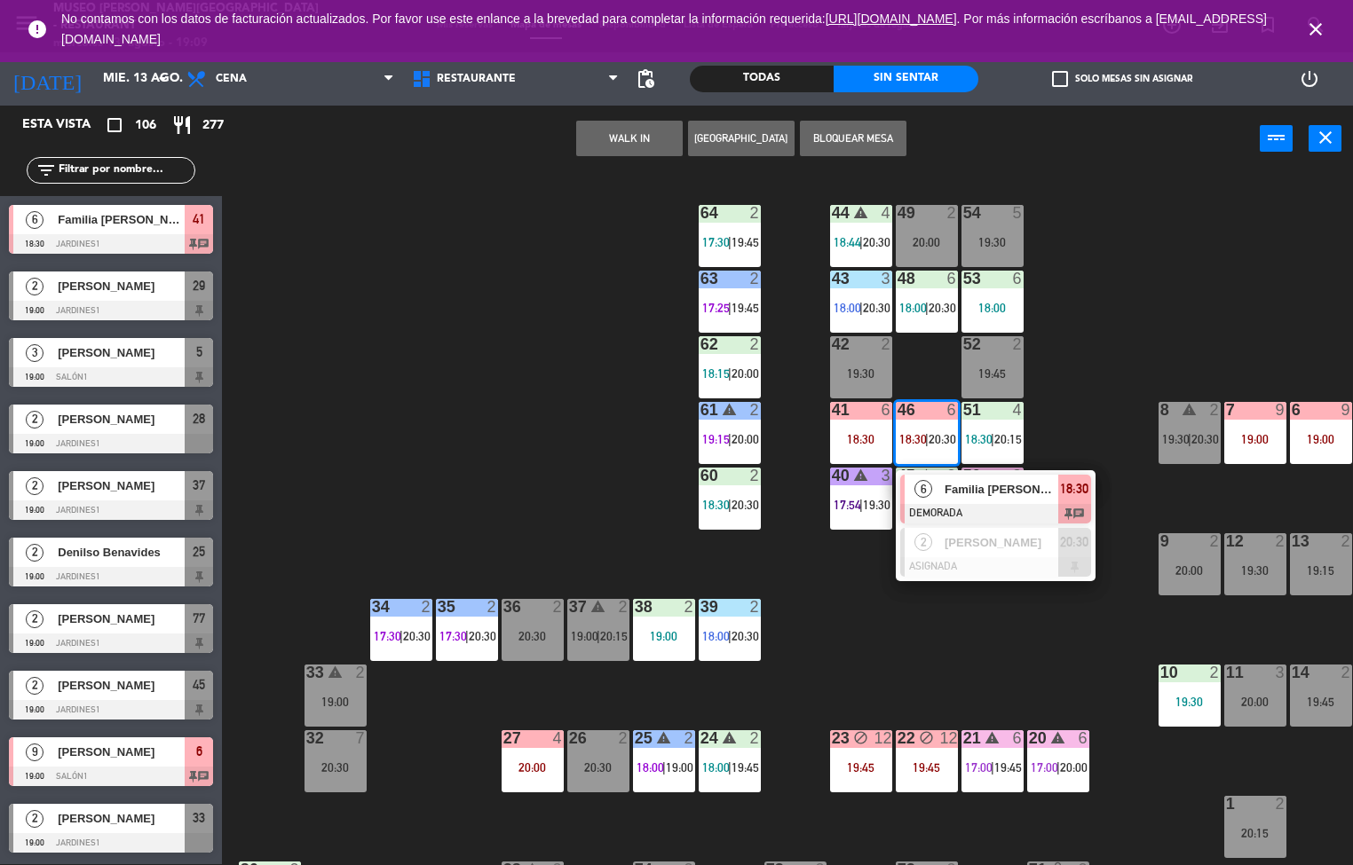
click at [991, 509] on div at bounding box center [995, 514] width 191 height 20
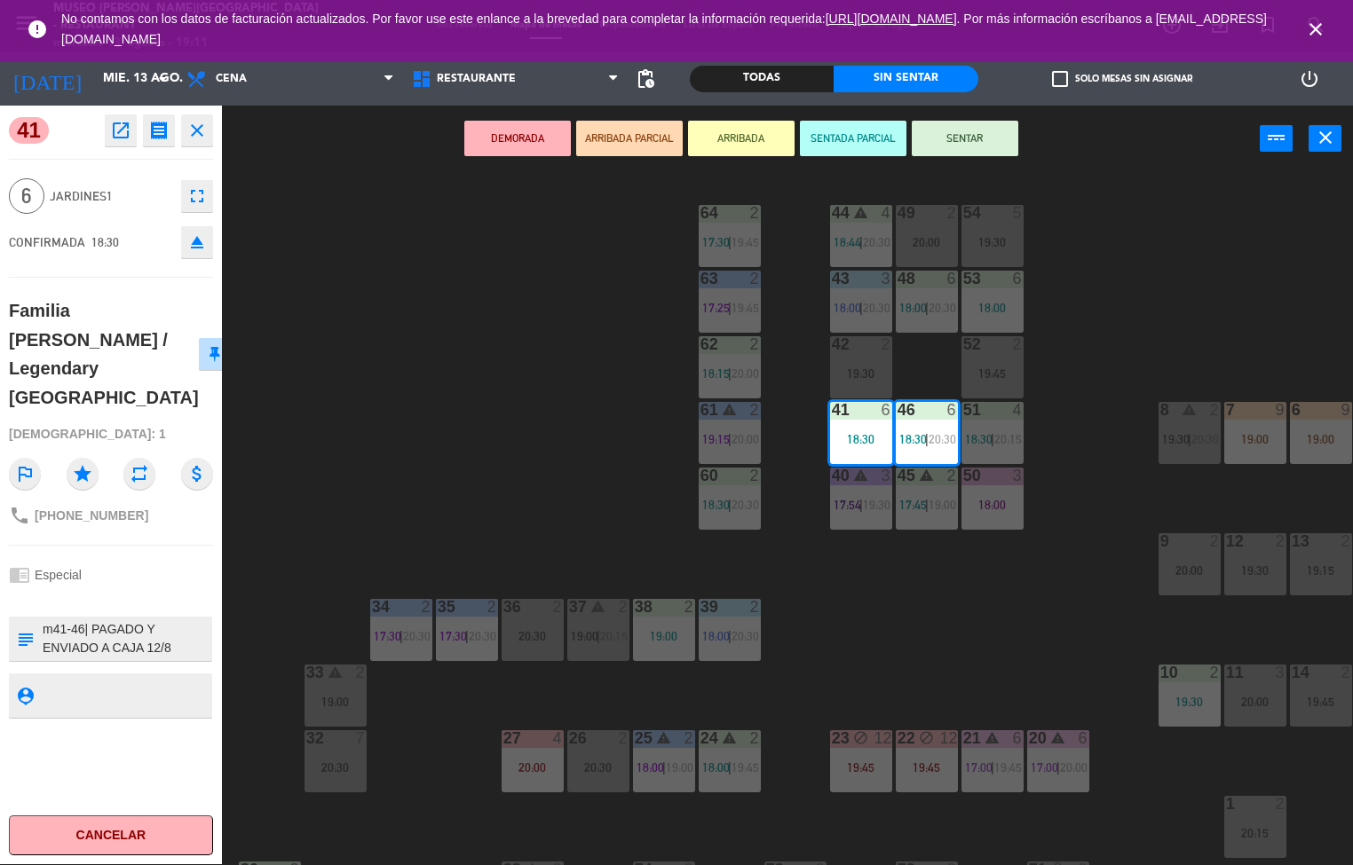
click at [962, 599] on div "44 warning 4 18:44 | 20:30 49 2 20:00 54 5 19:30 64 2 17:30 | 19:45 48 6 18:00 …" at bounding box center [793, 519] width 1117 height 692
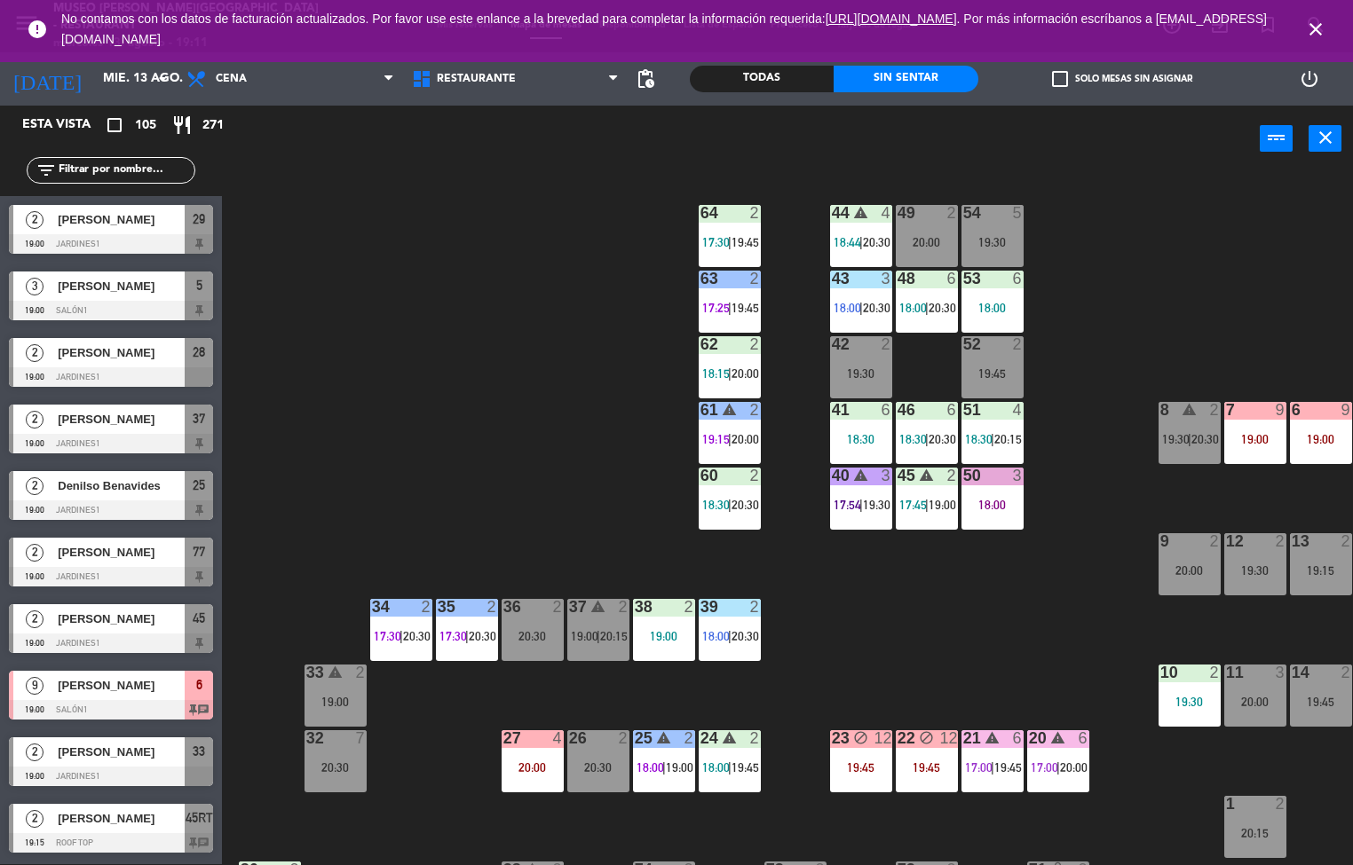
click at [967, 732] on div "12" at bounding box center [955, 738] width 29 height 17
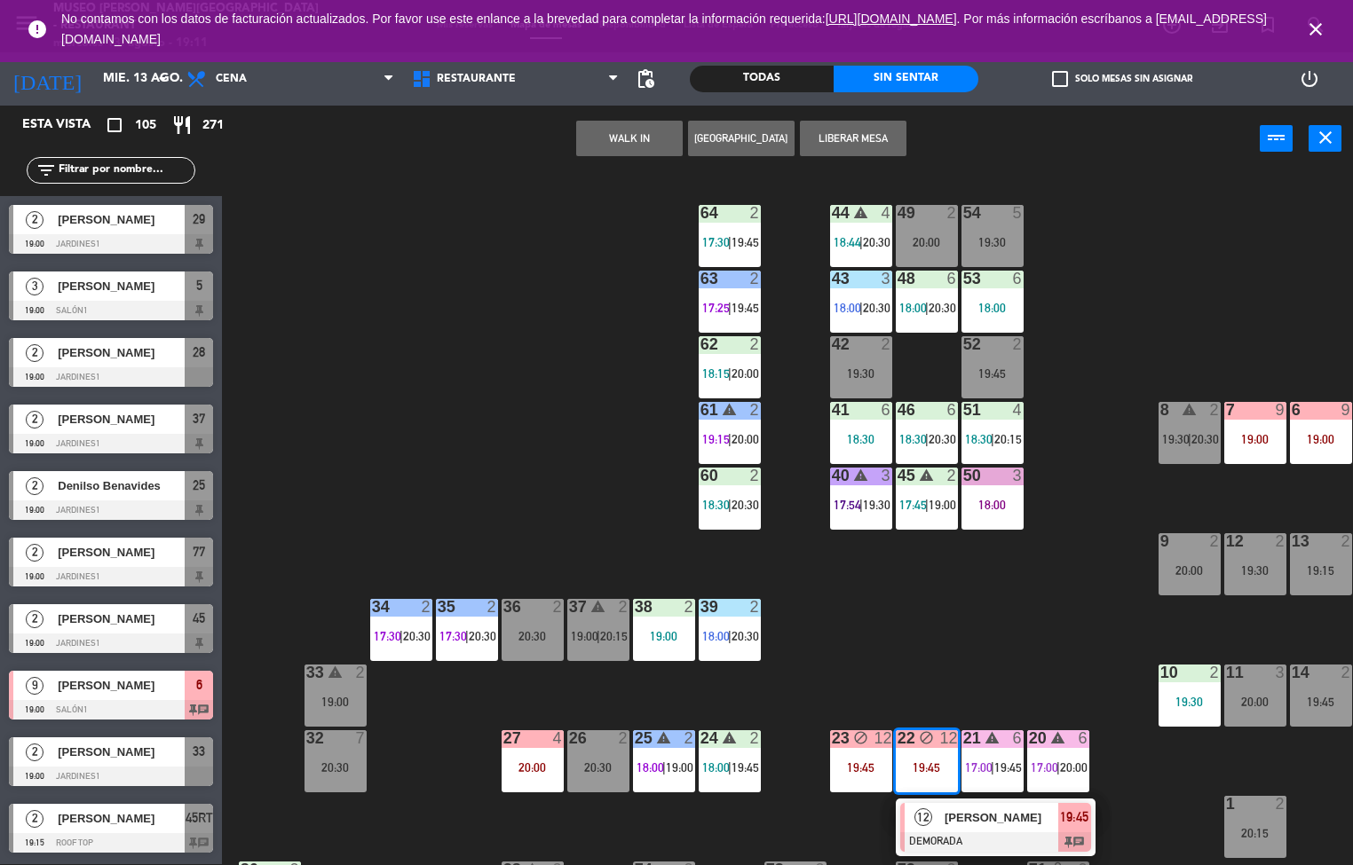
click at [1180, 704] on div "19:30" at bounding box center [1189, 702] width 62 height 12
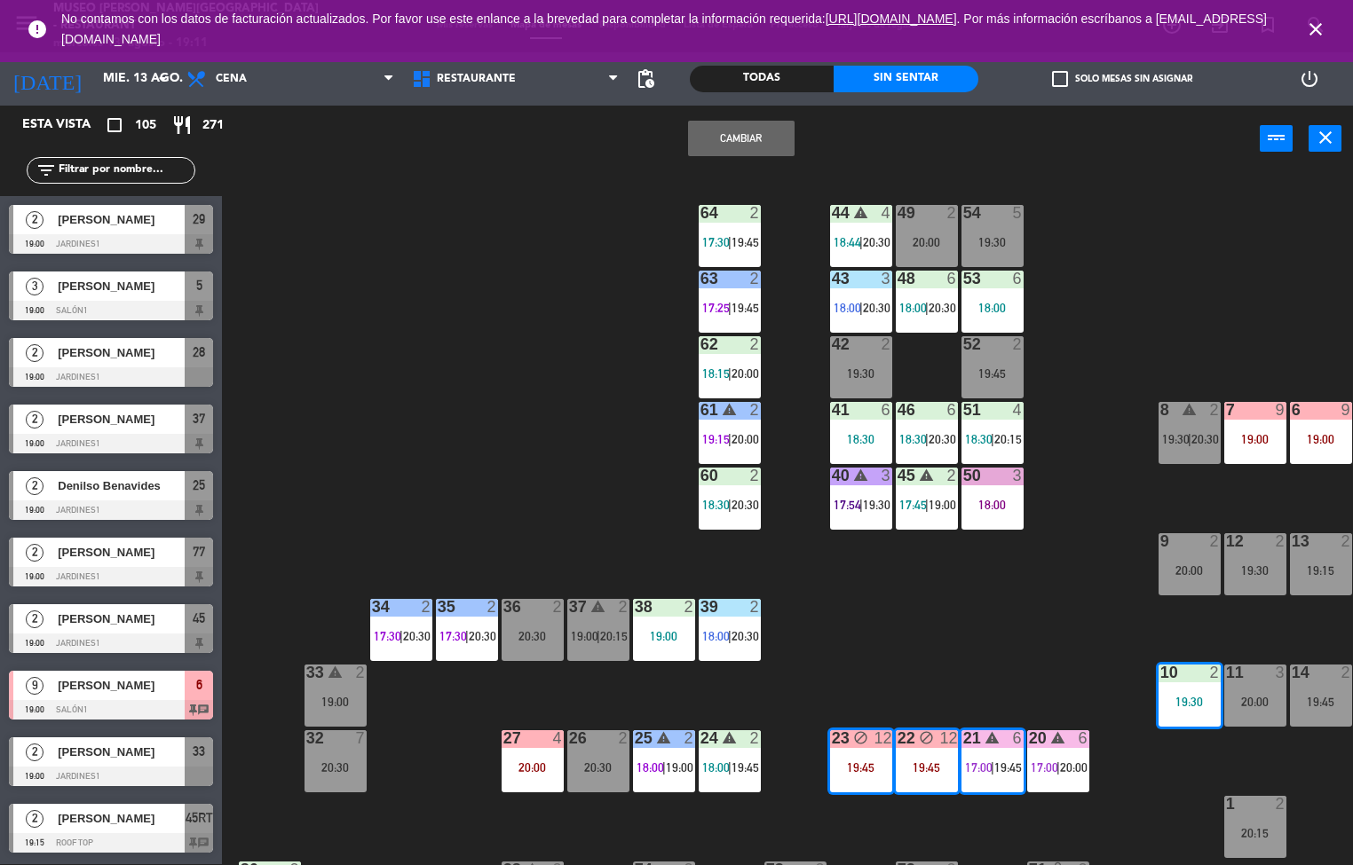
click at [1025, 658] on div "44 warning 4 18:44 | 20:30 49 2 20:00 54 5 19:30 64 2 17:30 | 19:45 48 6 18:00 …" at bounding box center [793, 519] width 1117 height 692
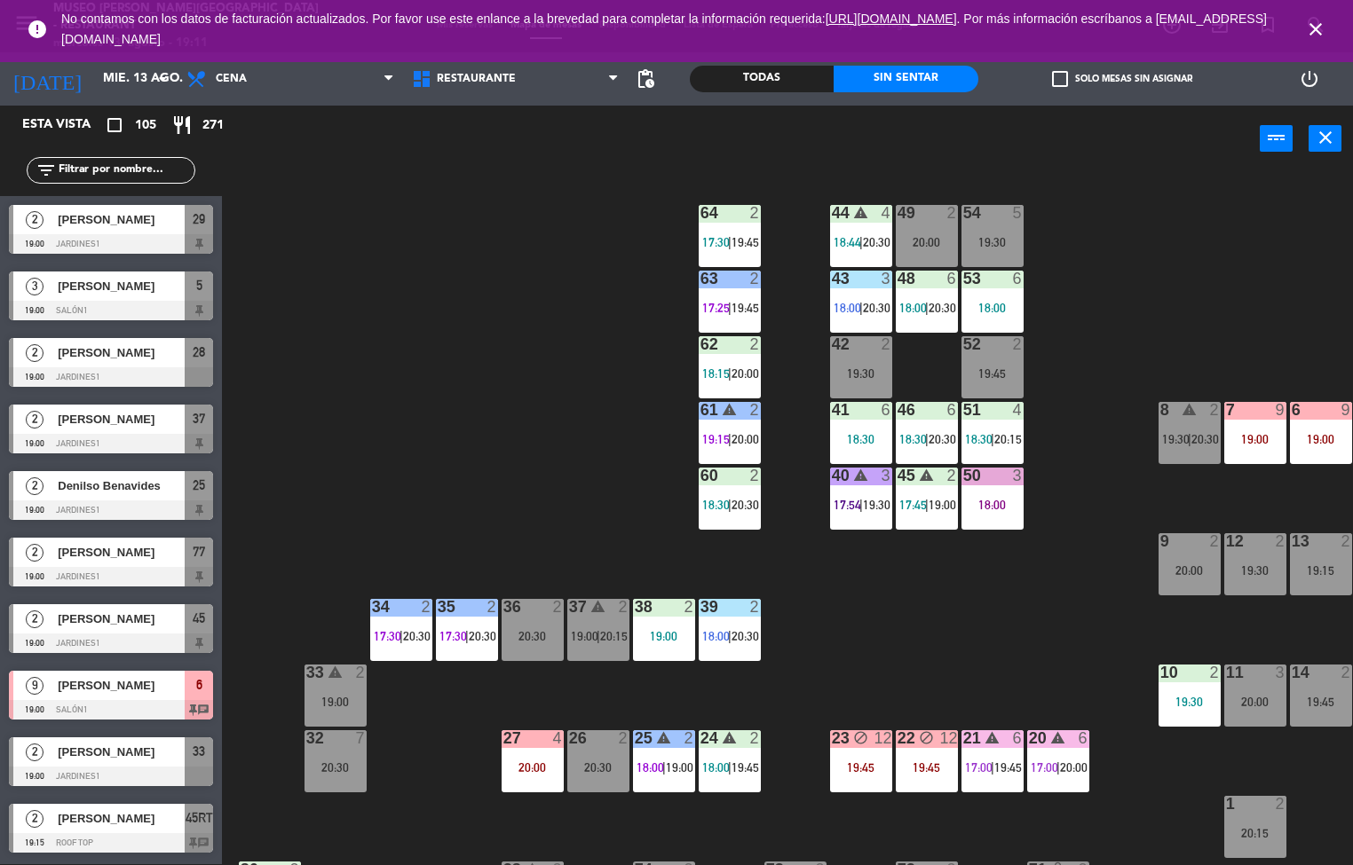
click at [1185, 696] on div "19:30" at bounding box center [1189, 702] width 62 height 12
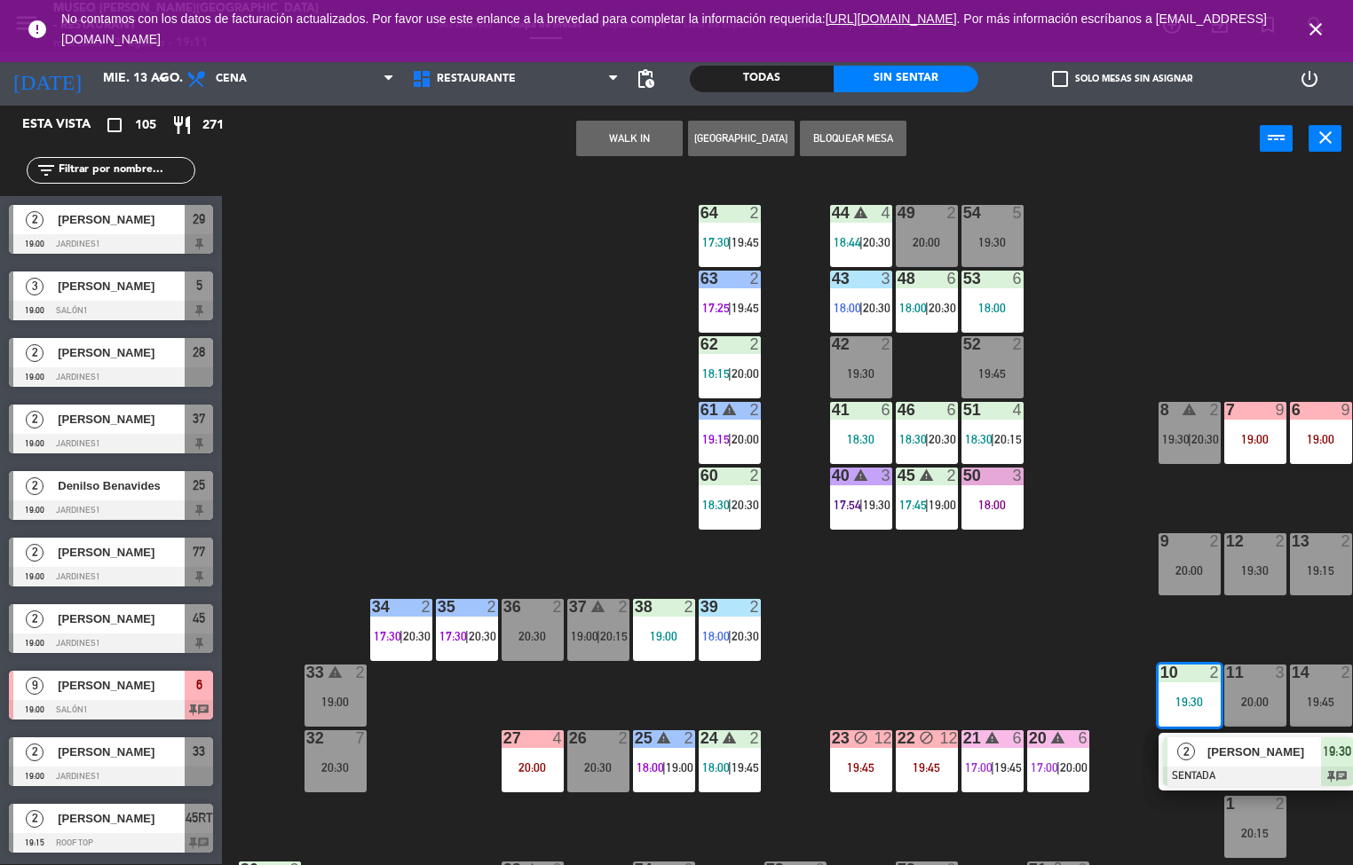
click at [1241, 751] on span "[PERSON_NAME]" at bounding box center [1264, 752] width 114 height 19
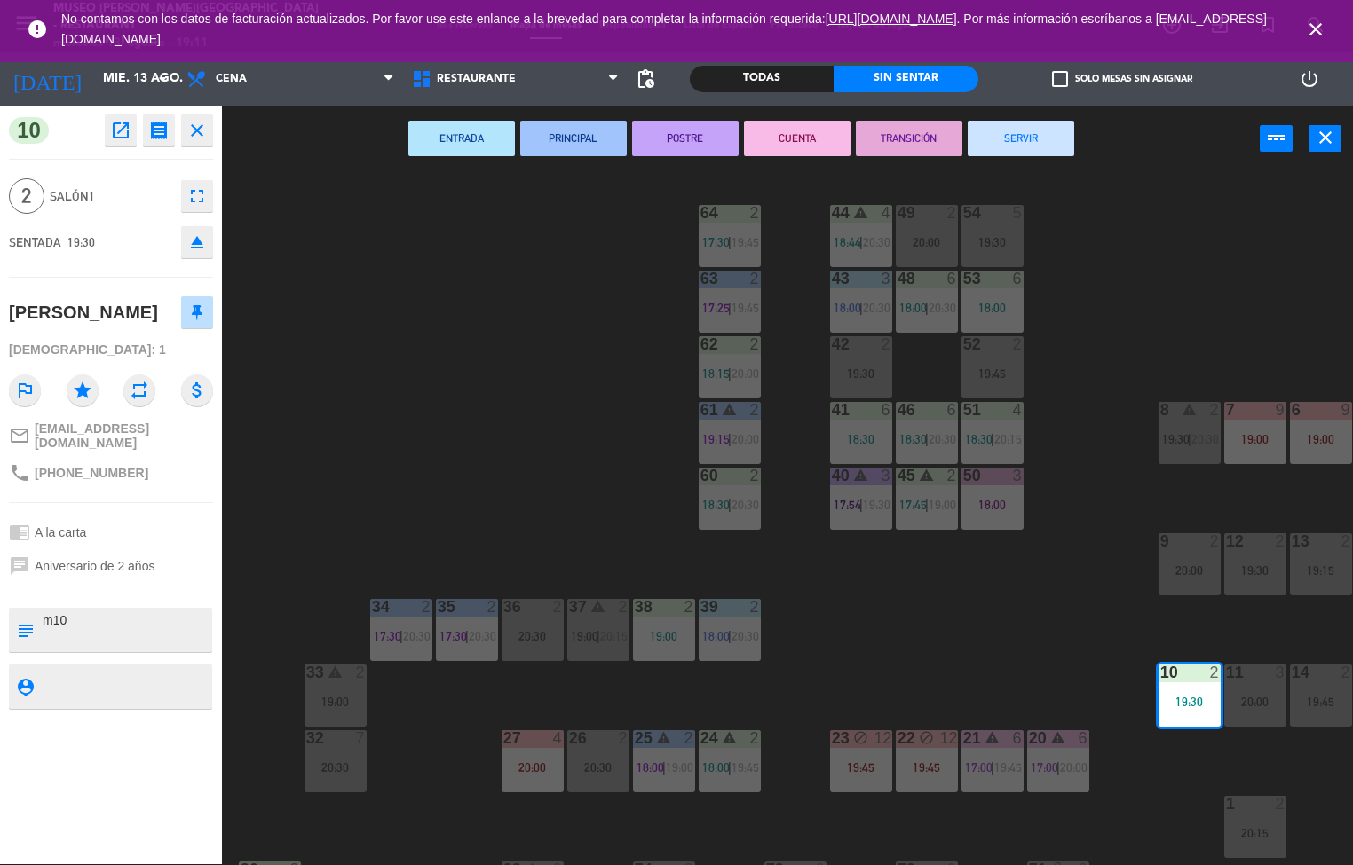
click at [120, 675] on textarea at bounding box center [126, 686] width 170 height 22
click at [120, 612] on textarea at bounding box center [126, 630] width 170 height 37
click at [596, 493] on div "44 warning 4 18:44 | 20:30 49 2 20:00 54 5 19:30 64 2 17:30 | 19:45 48 6 18:00 …" at bounding box center [793, 519] width 1117 height 692
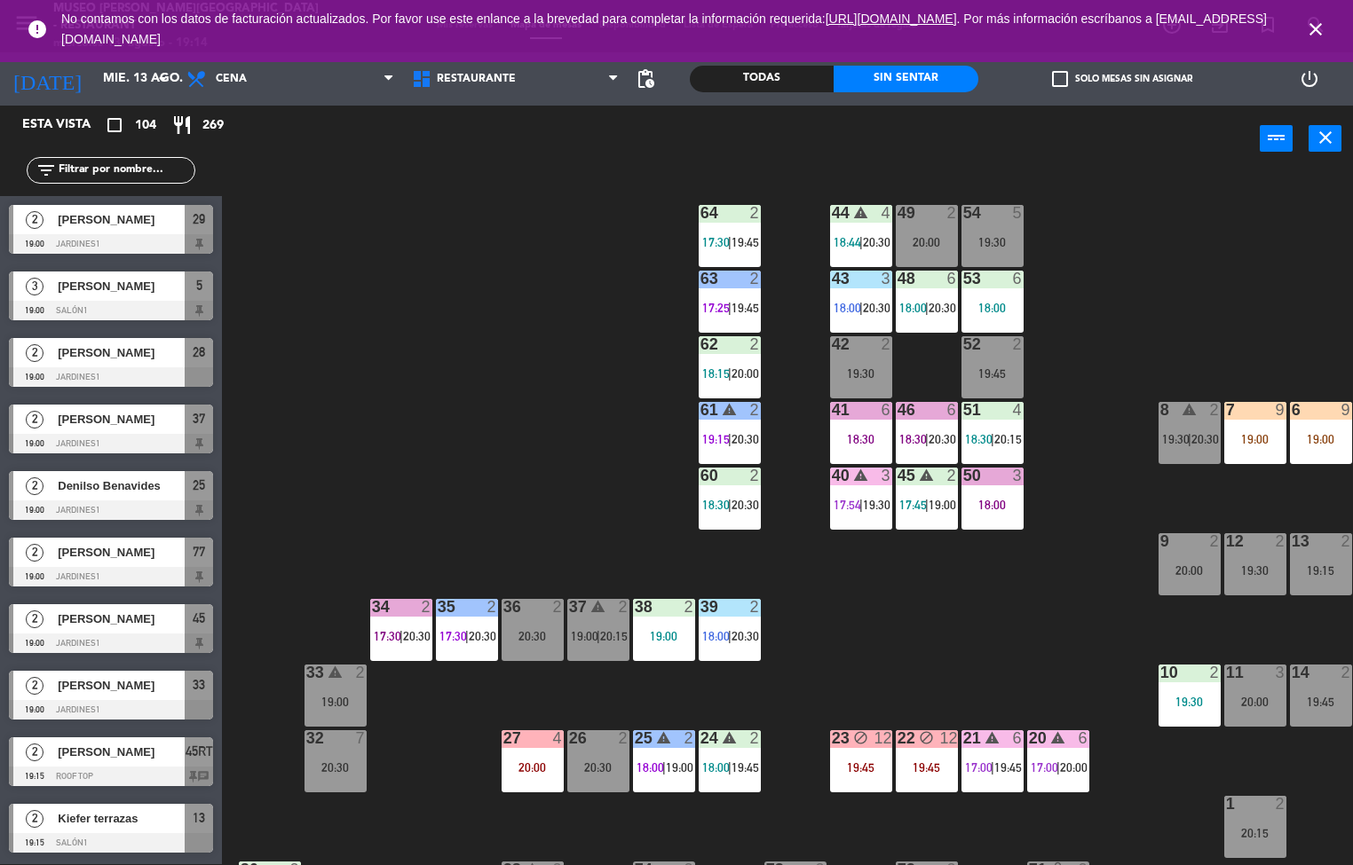
click at [943, 438] on span "20:30" at bounding box center [942, 439] width 28 height 14
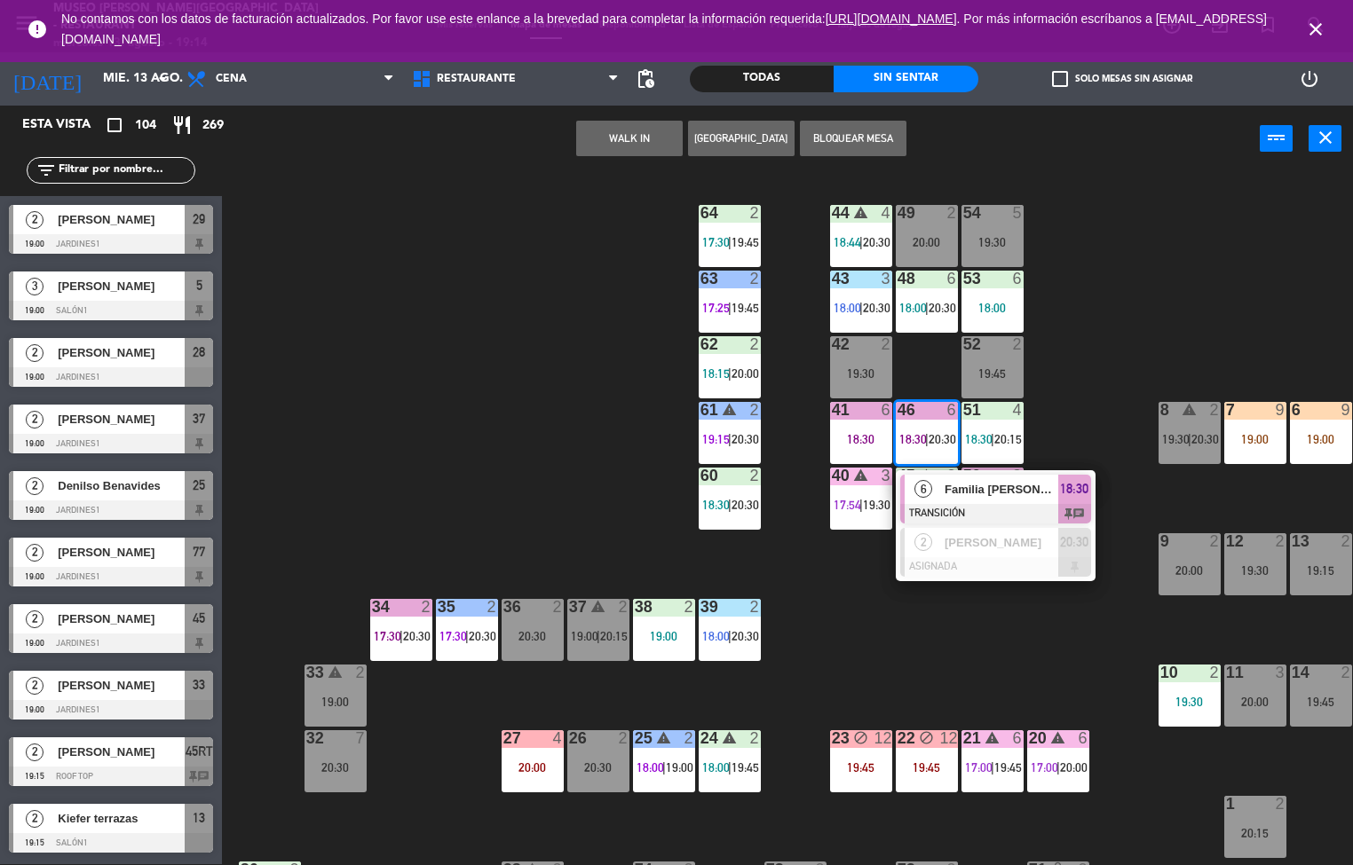
click at [969, 485] on span "Familia [PERSON_NAME] / Legendary [GEOGRAPHIC_DATA]" at bounding box center [1001, 489] width 114 height 19
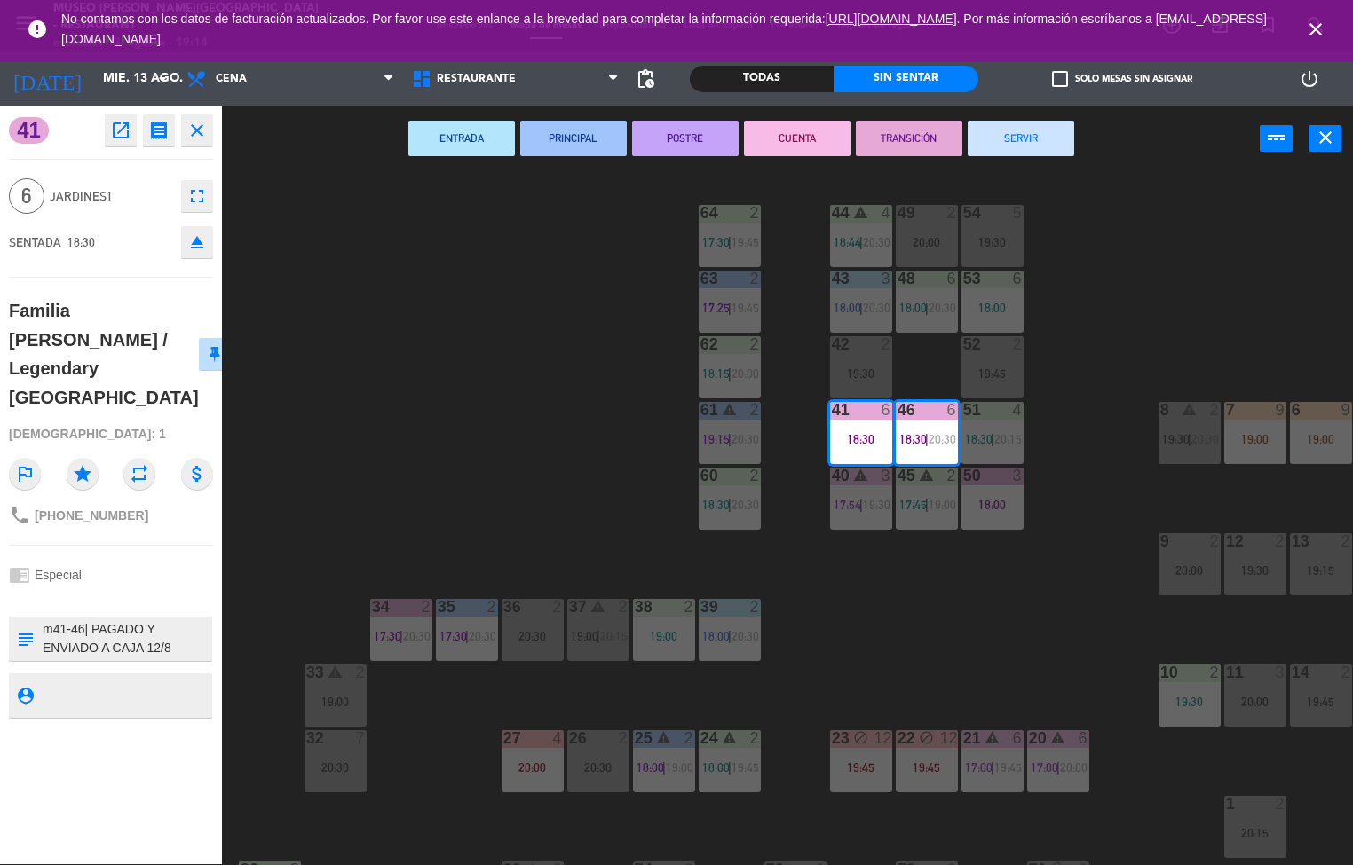
click at [121, 134] on icon "open_in_new" at bounding box center [120, 130] width 21 height 21
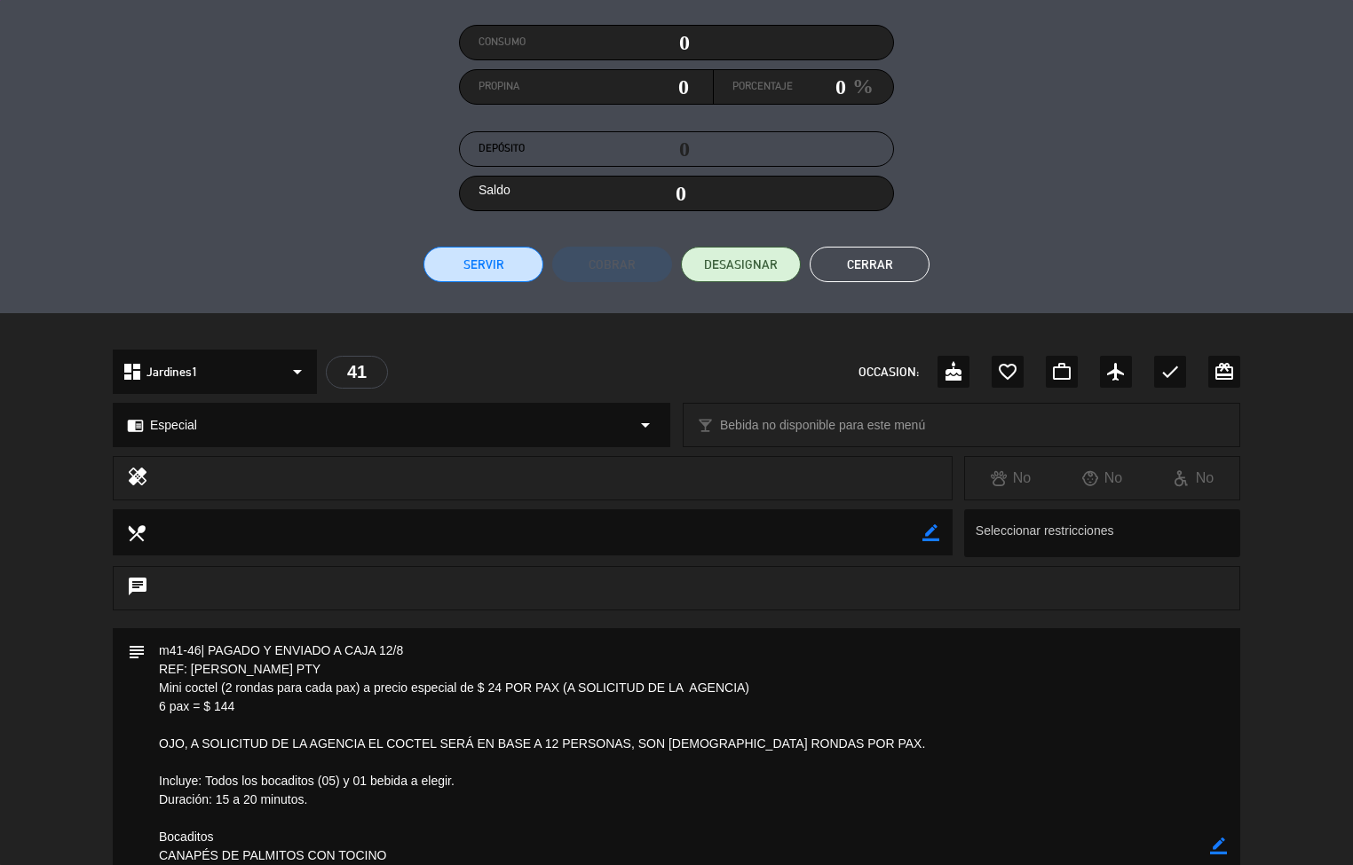
scroll to position [413, 0]
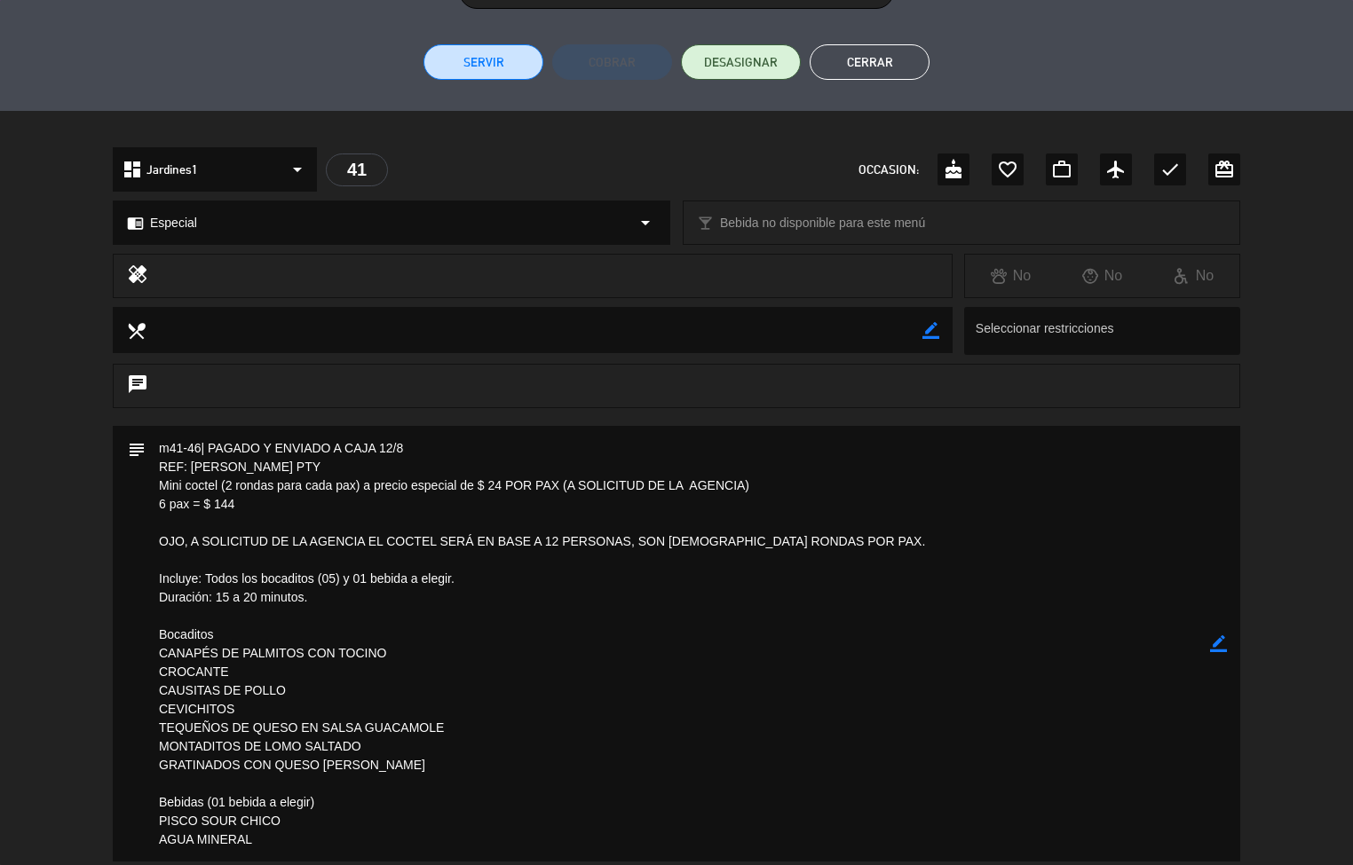
click at [890, 62] on button "Cerrar" at bounding box center [869, 62] width 120 height 36
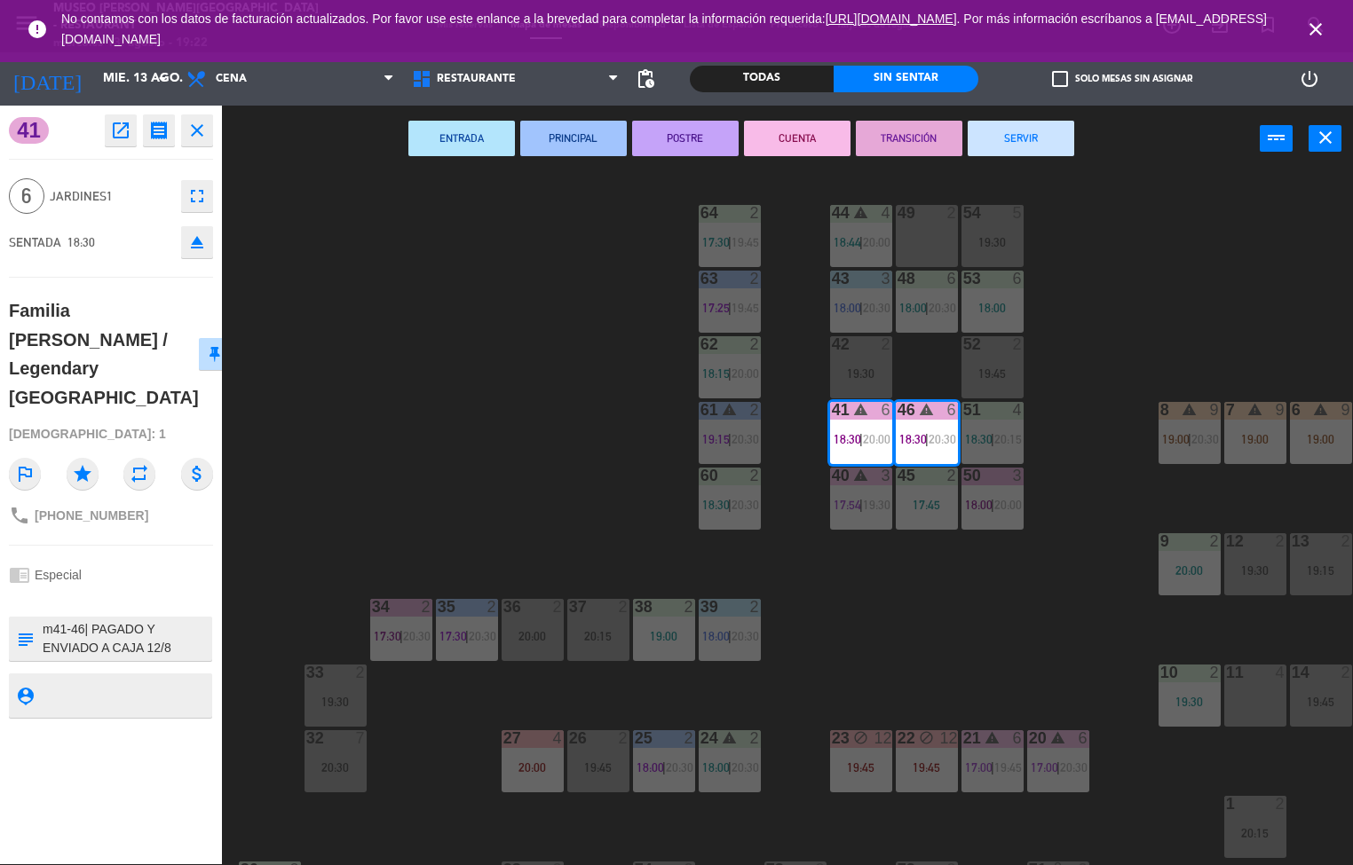
click at [551, 464] on div "44 warning 4 18:44 | 20:00 49 2 54 5 19:30 64 2 17:30 | 19:45 48 6 18:00 | 20:3…" at bounding box center [793, 519] width 1117 height 692
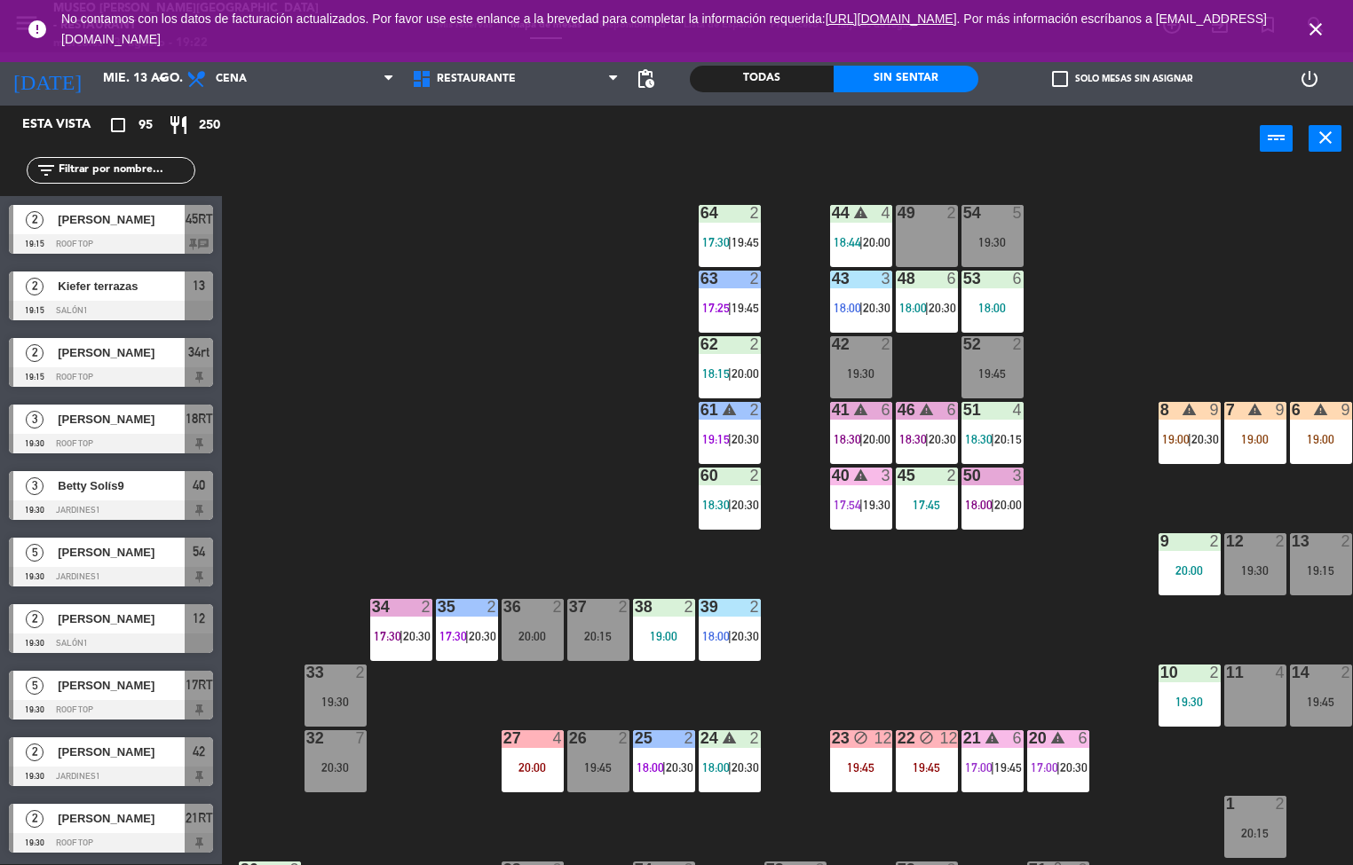
click at [924, 309] on span "18:00" at bounding box center [913, 308] width 28 height 14
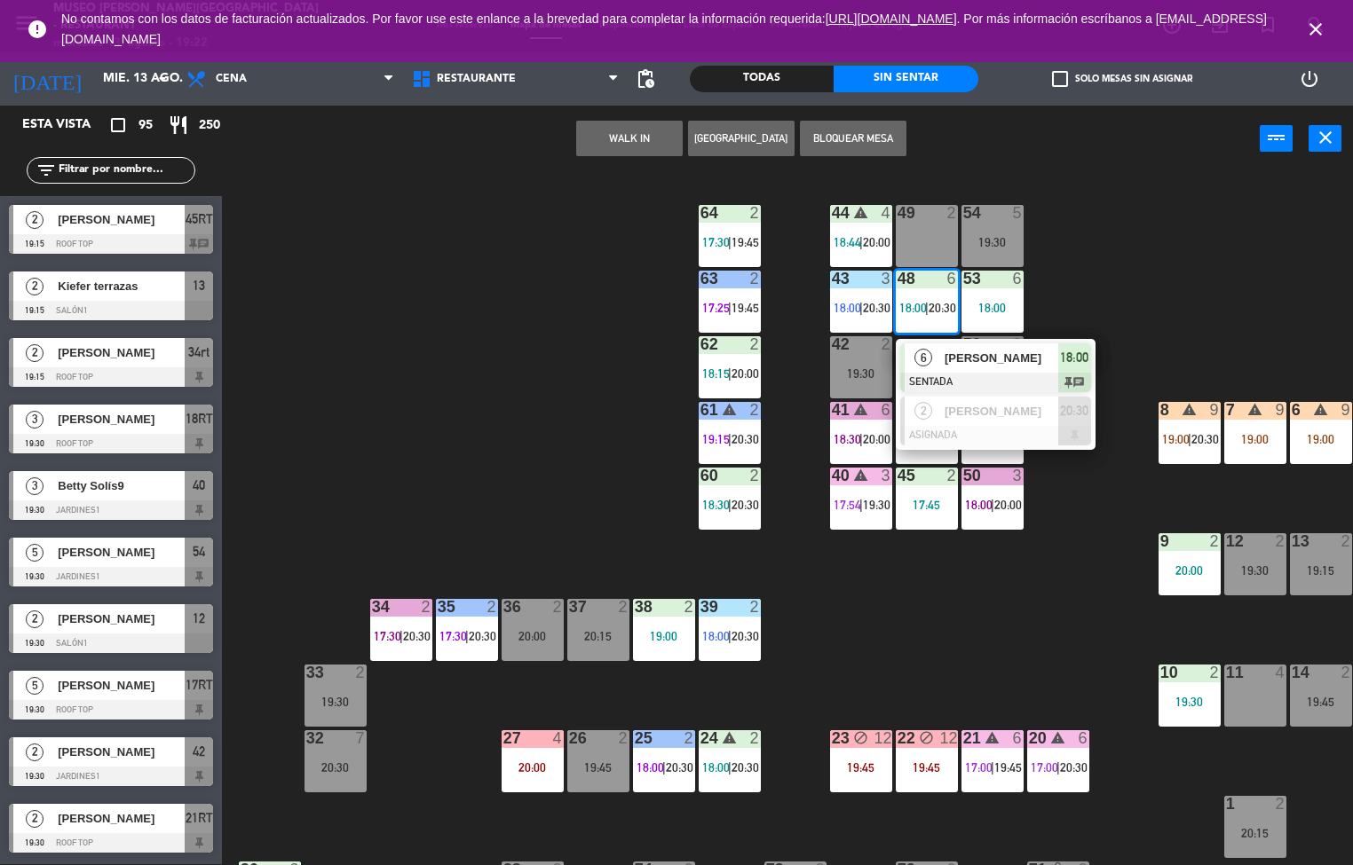
click at [957, 363] on span "[PERSON_NAME]" at bounding box center [1001, 358] width 114 height 19
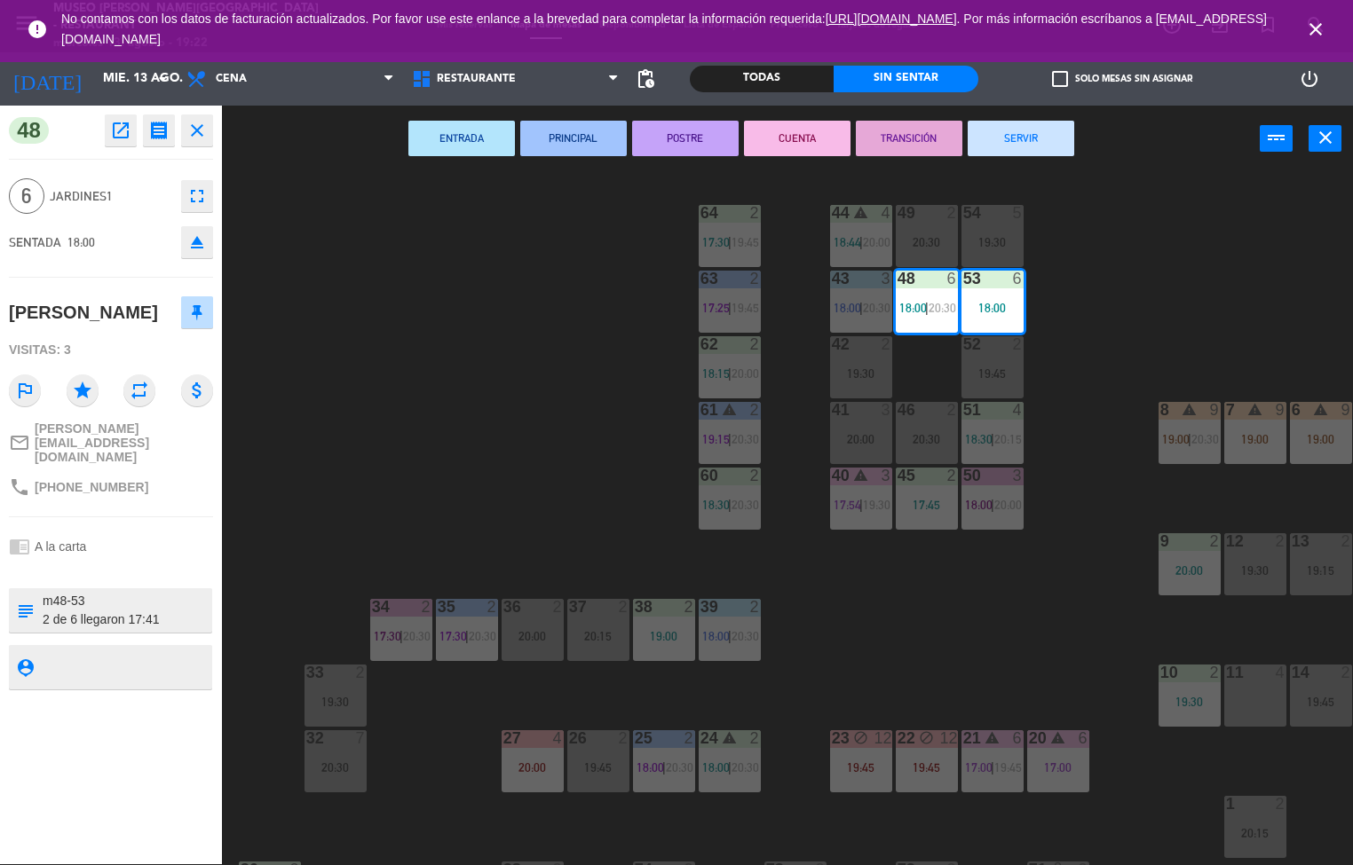
click at [788, 138] on button "CUENTA" at bounding box center [797, 139] width 107 height 36
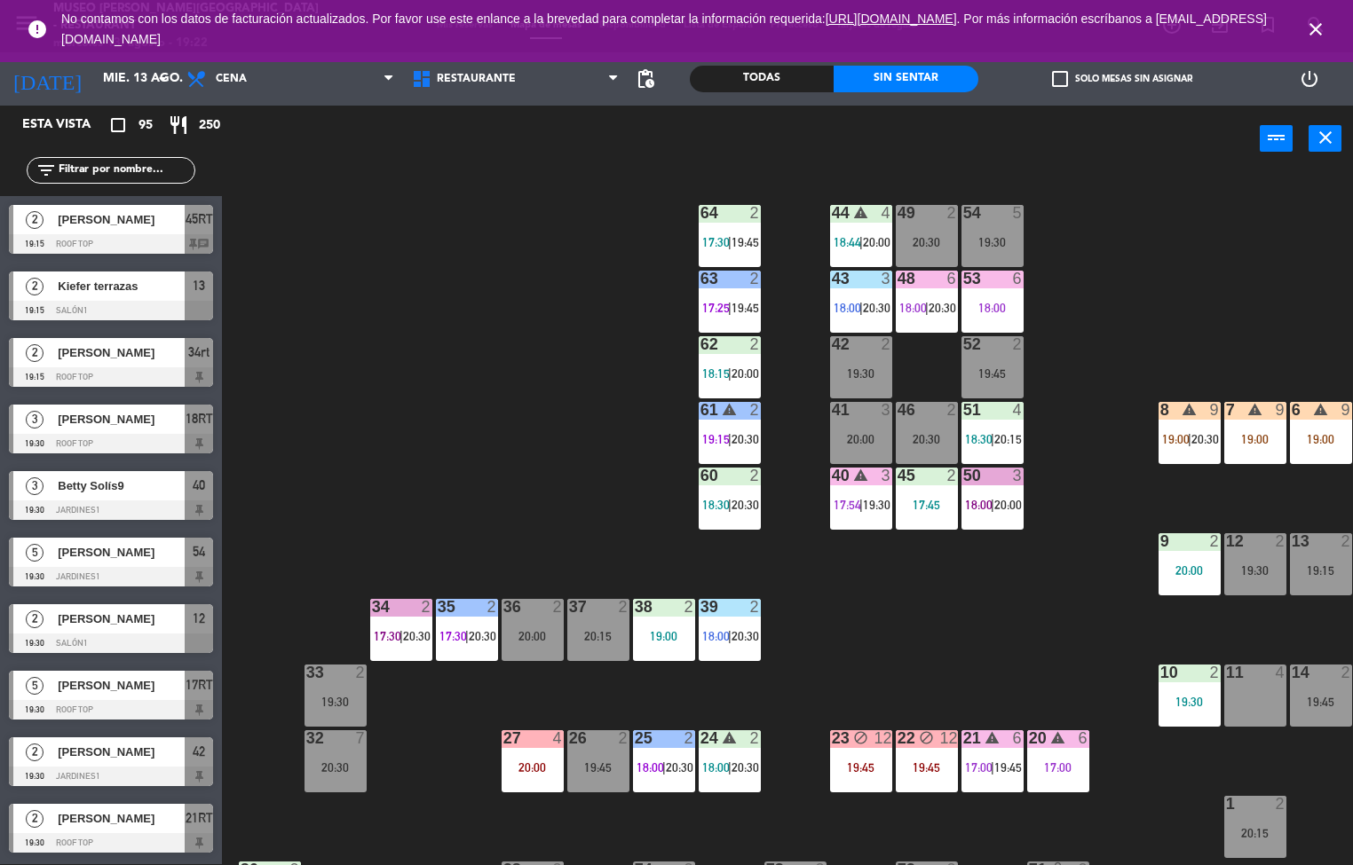
click at [861, 296] on div "43 3 18:00 | 20:30" at bounding box center [861, 302] width 62 height 62
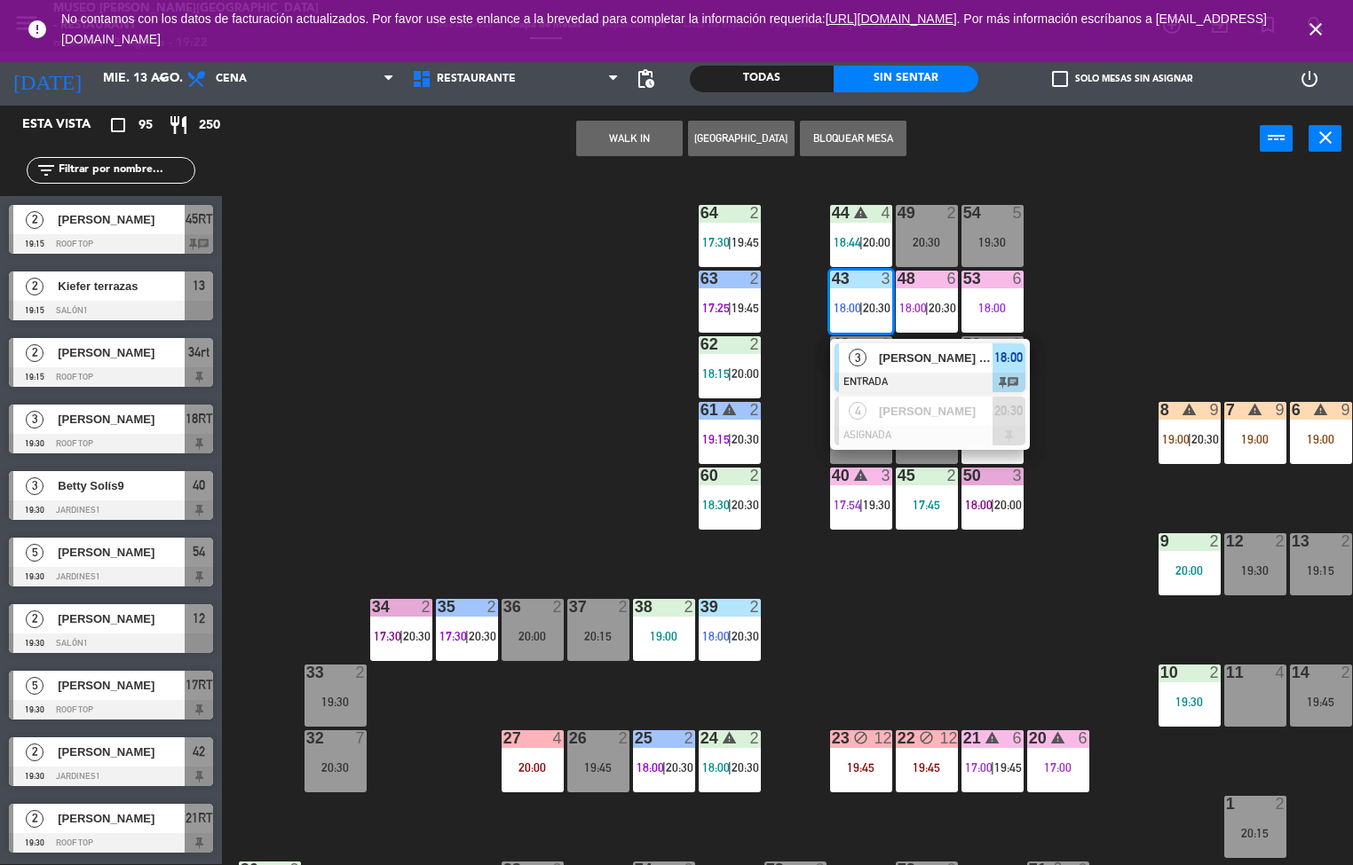
click at [896, 362] on span "[PERSON_NAME] de la [PERSON_NAME]" at bounding box center [936, 358] width 114 height 19
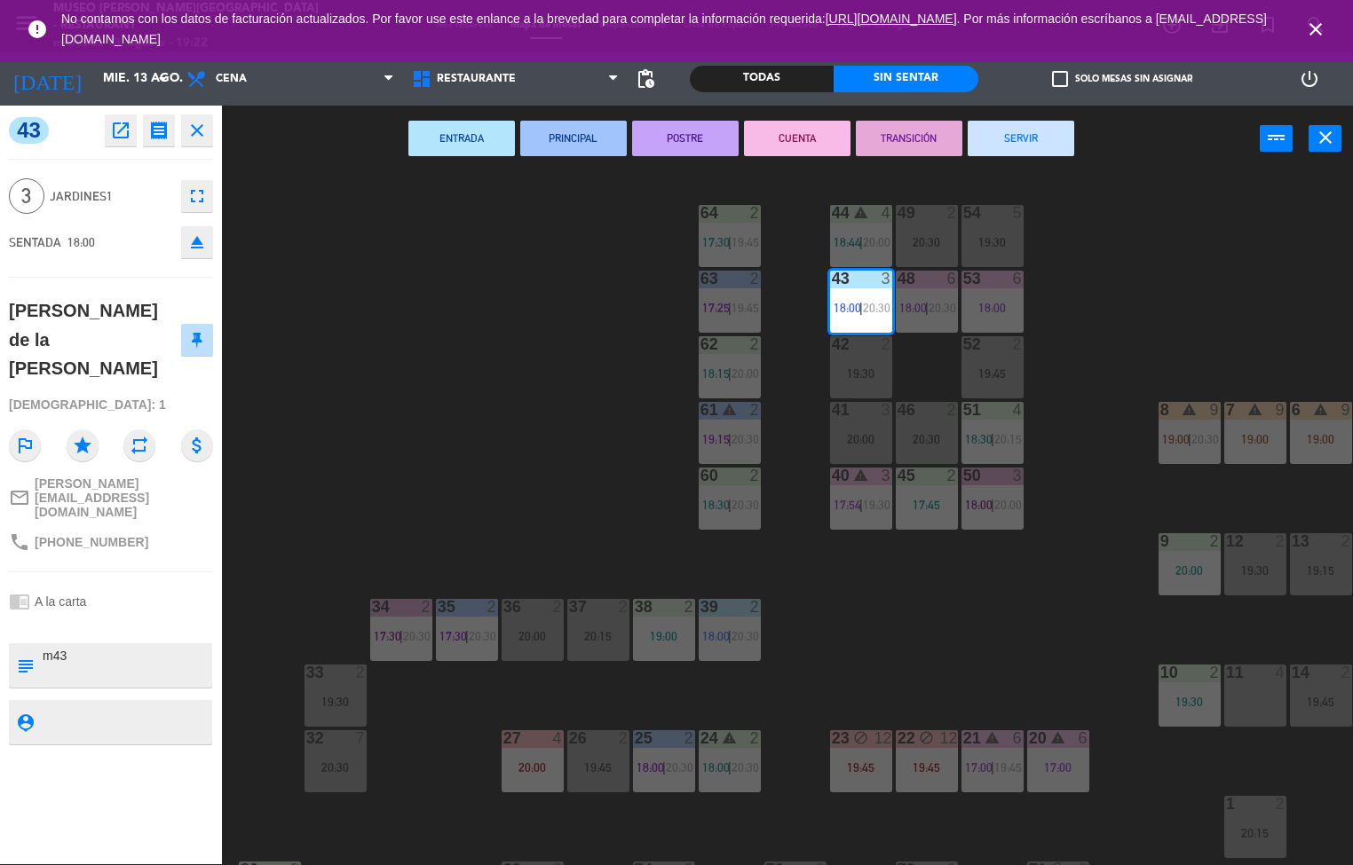
click at [688, 130] on button "POSTRE" at bounding box center [685, 139] width 107 height 36
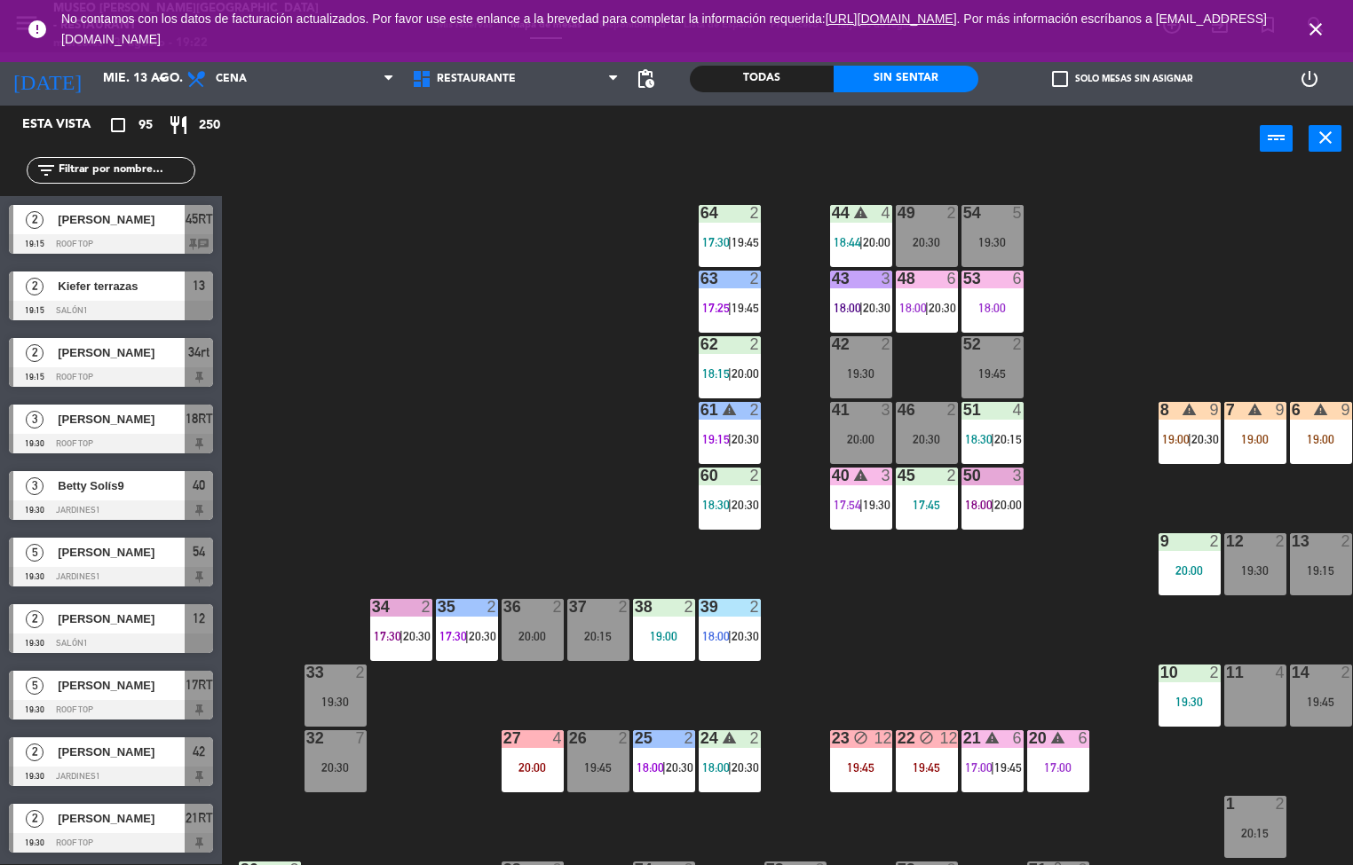
click at [876, 241] on span "20:00" at bounding box center [877, 242] width 28 height 14
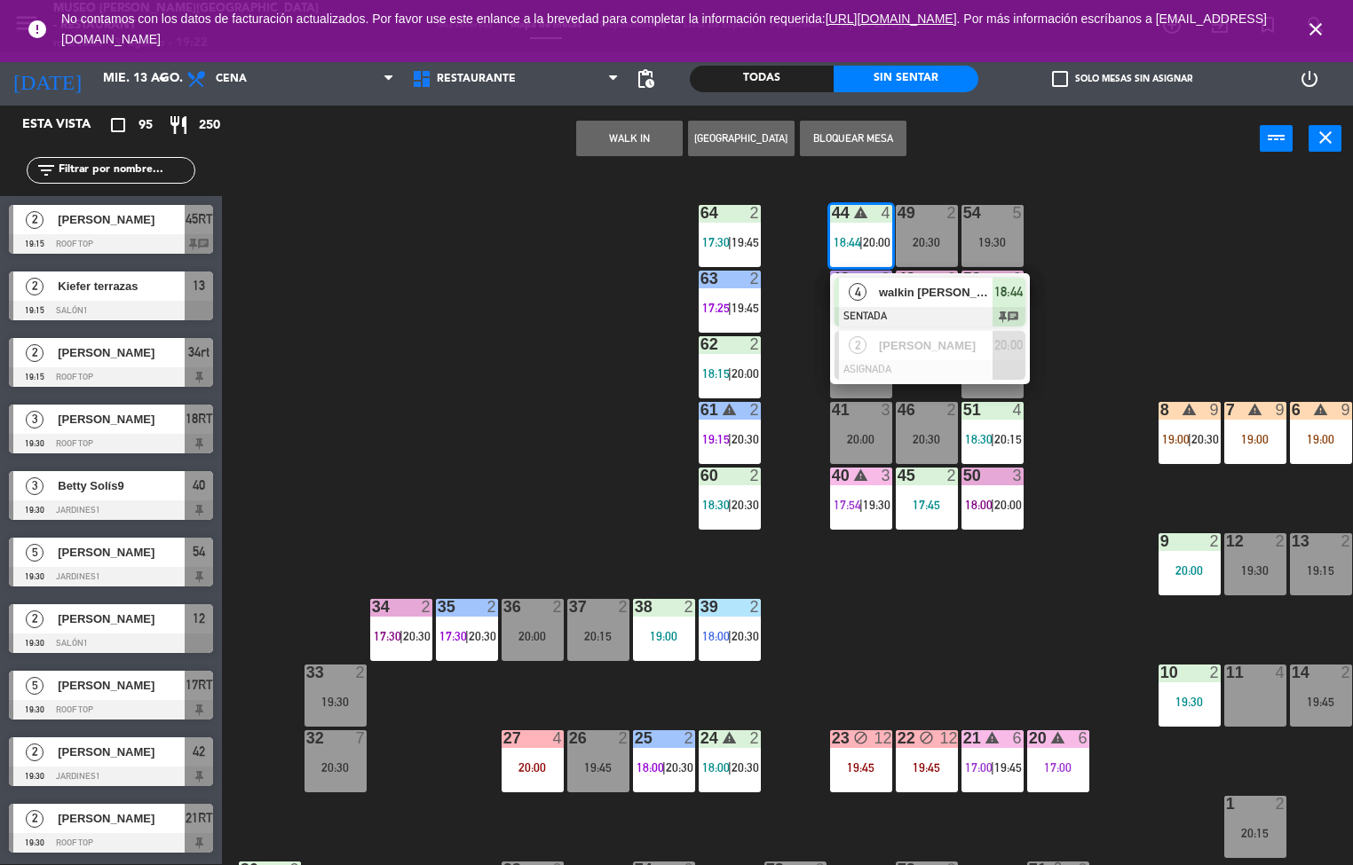
click at [896, 286] on span "walkin [PERSON_NAME]" at bounding box center [936, 292] width 114 height 19
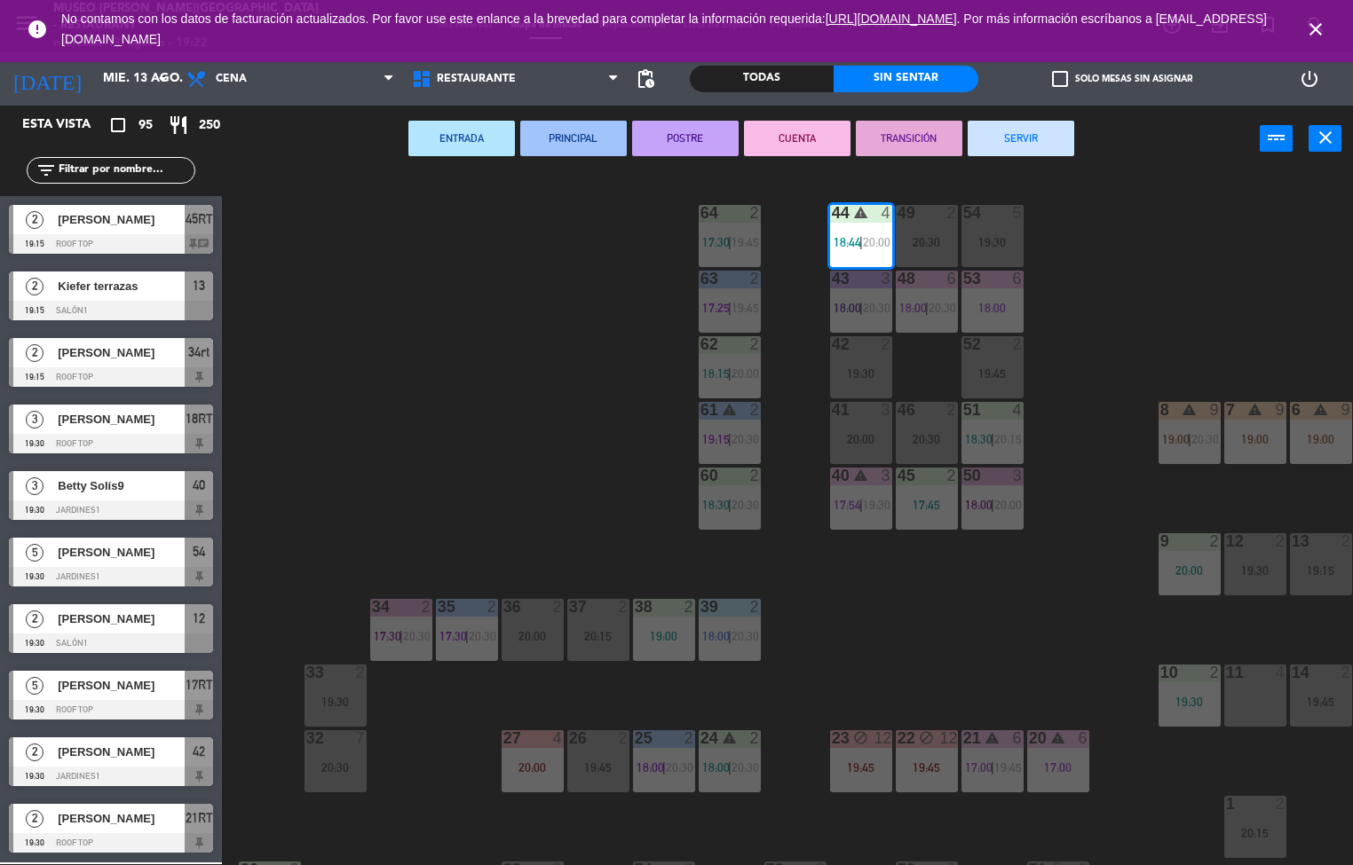
click at [568, 136] on button "PRINCIPAL" at bounding box center [573, 139] width 107 height 36
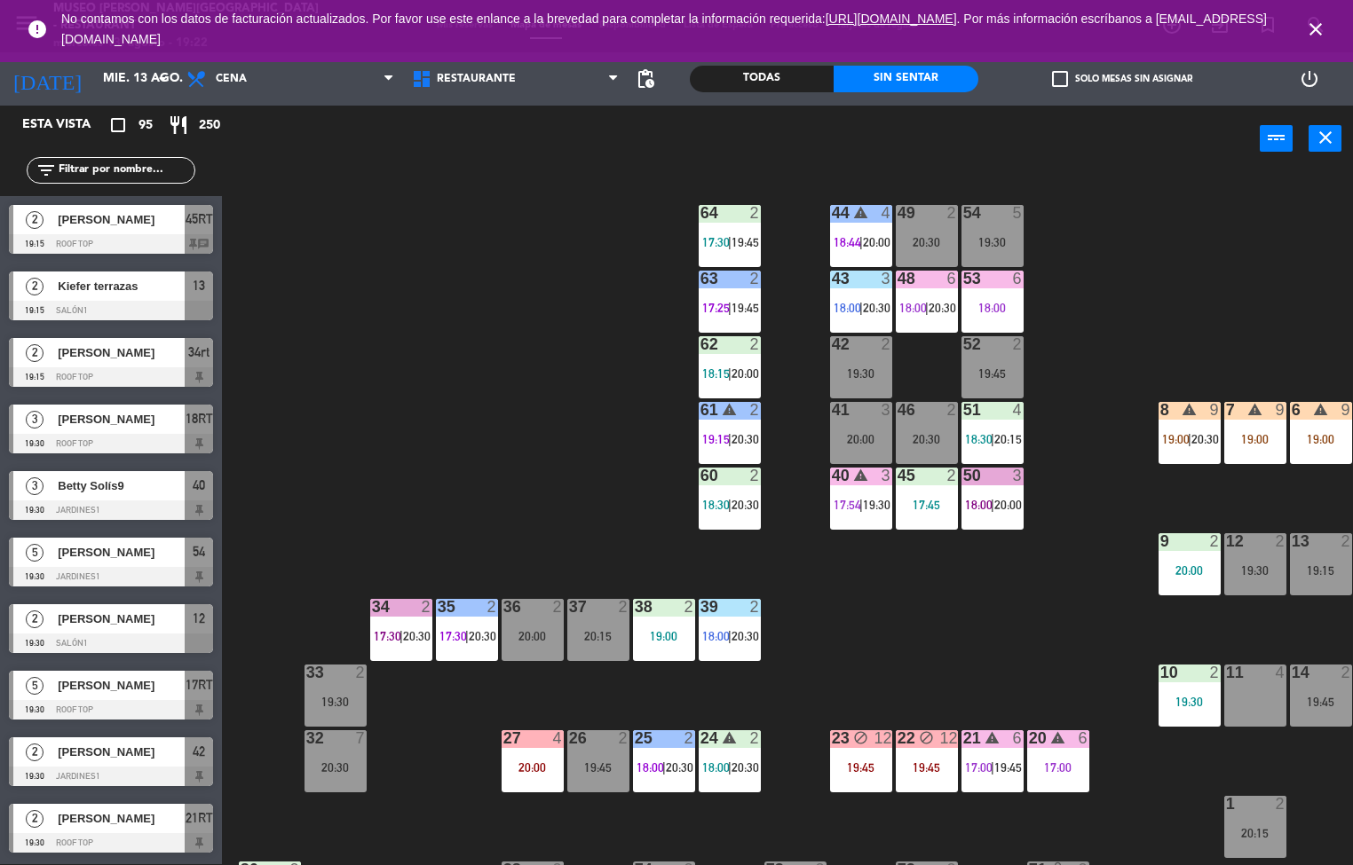
click at [730, 307] on span "|" at bounding box center [730, 308] width 4 height 14
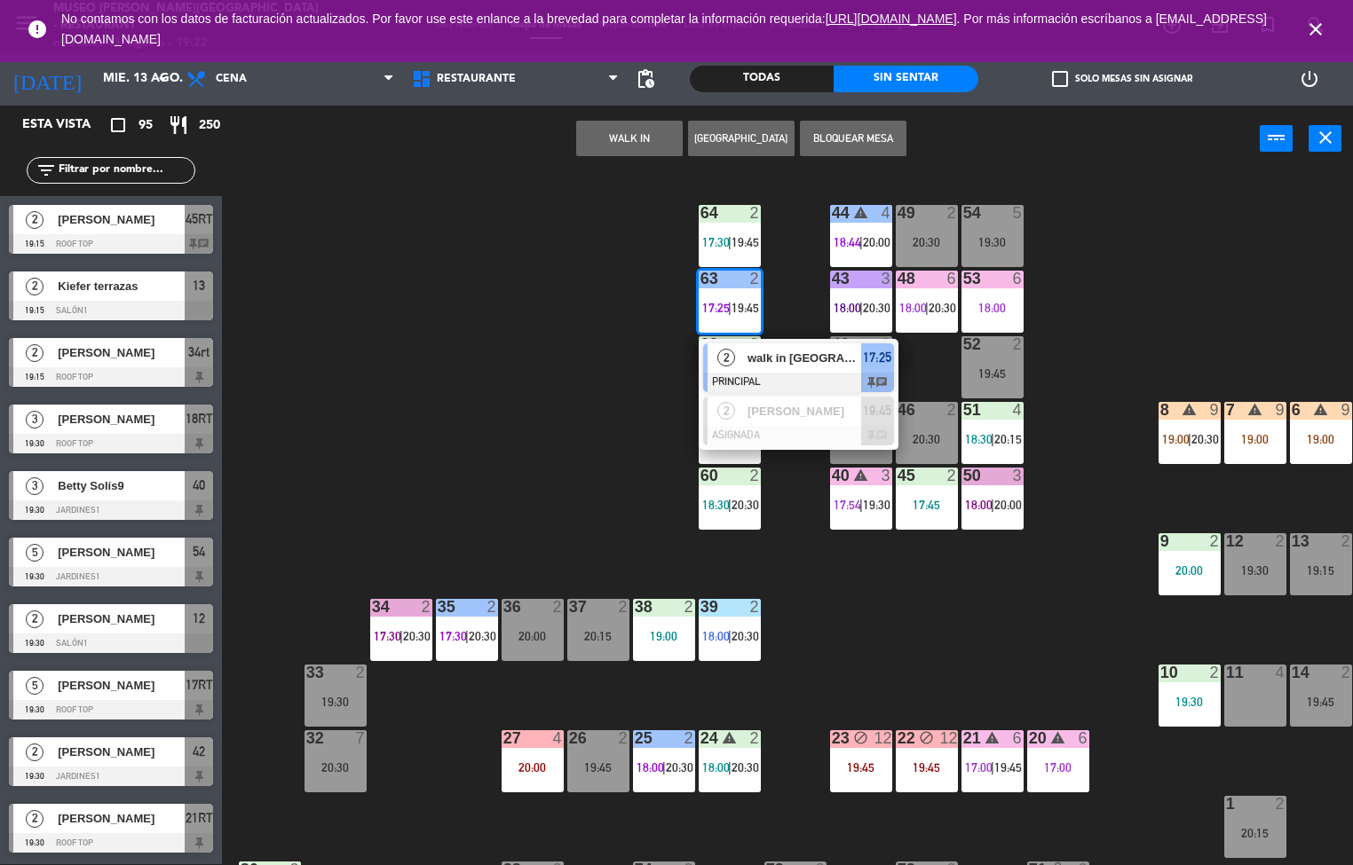
click at [804, 370] on div "walk in [GEOGRAPHIC_DATA][PERSON_NAME]" at bounding box center [803, 357] width 115 height 29
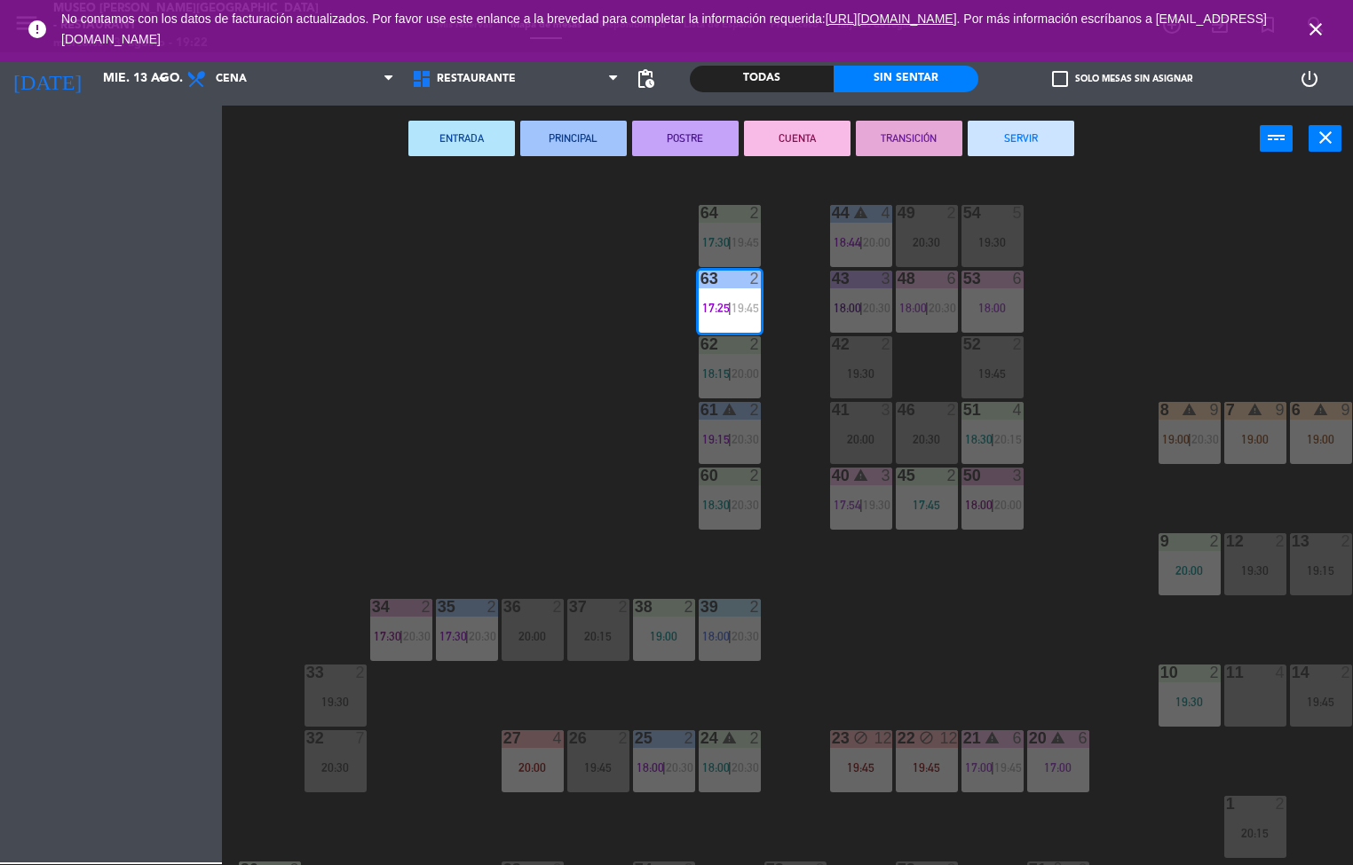
click at [647, 402] on div "44 warning 4 18:44 | 20:00 49 2 20:30 54 5 19:30 64 2 17:30 | 19:45 48 6 18:00 …" at bounding box center [793, 519] width 1117 height 692
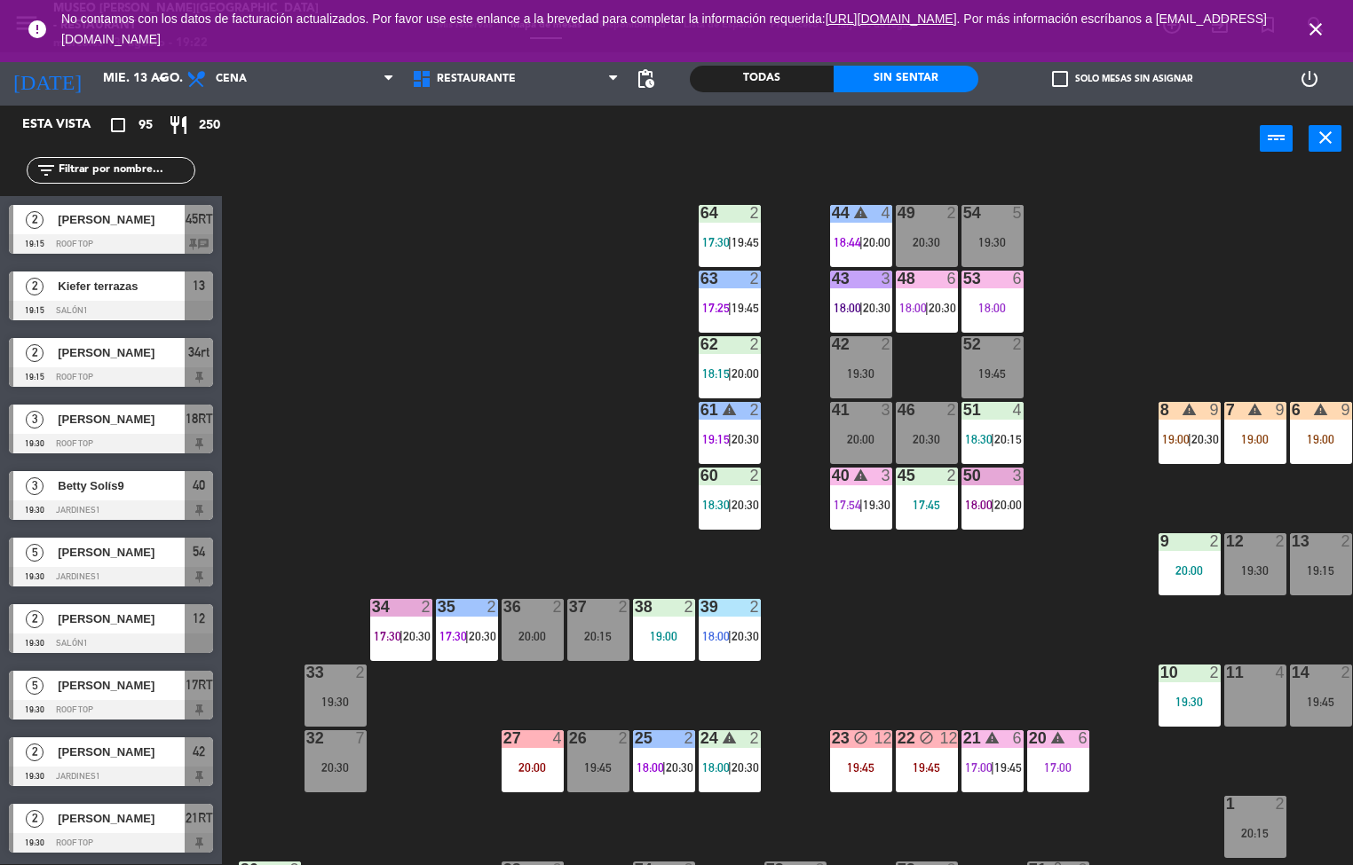
click at [732, 304] on span "19:45" at bounding box center [745, 308] width 28 height 14
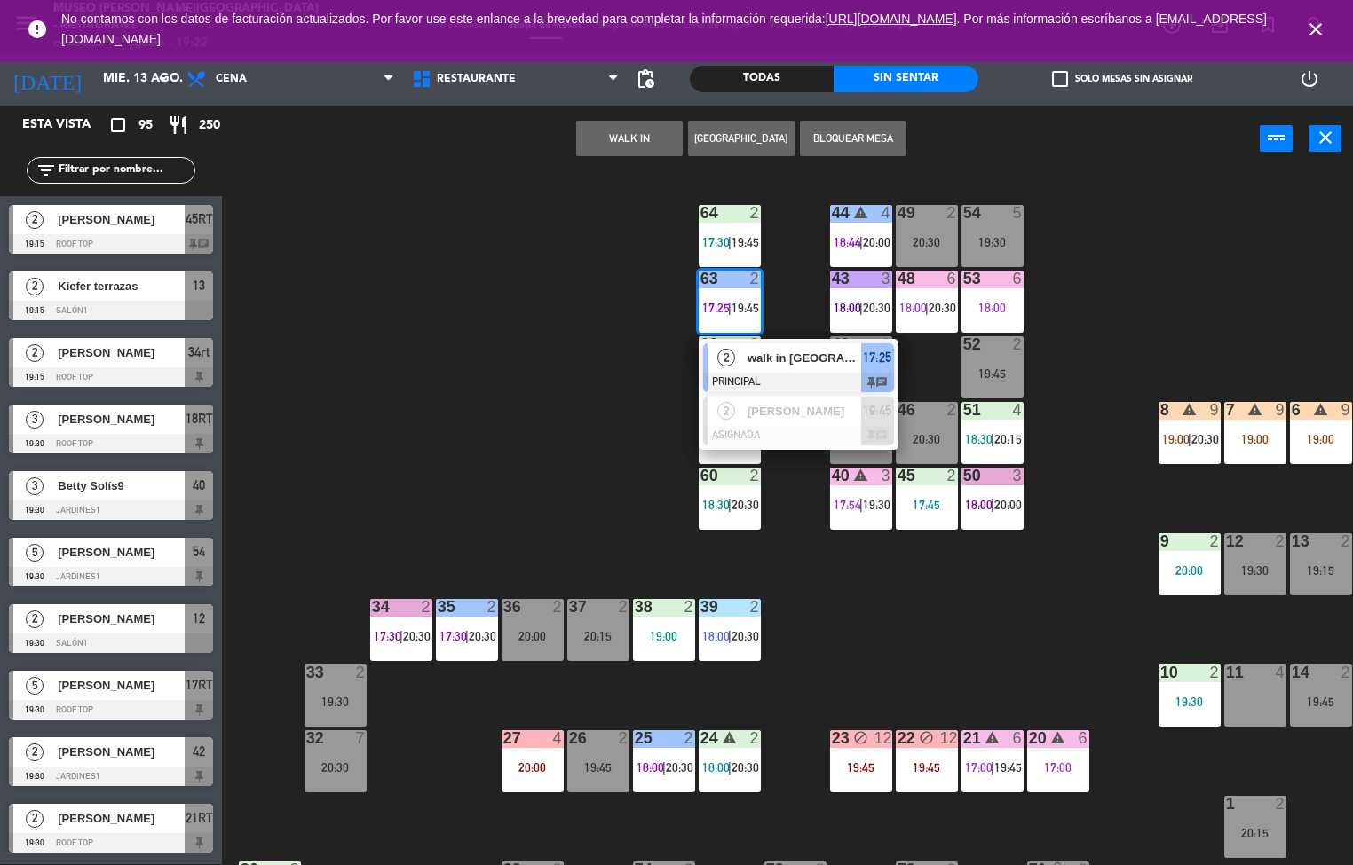
click at [801, 358] on span "walk in [GEOGRAPHIC_DATA][PERSON_NAME]" at bounding box center [804, 358] width 114 height 19
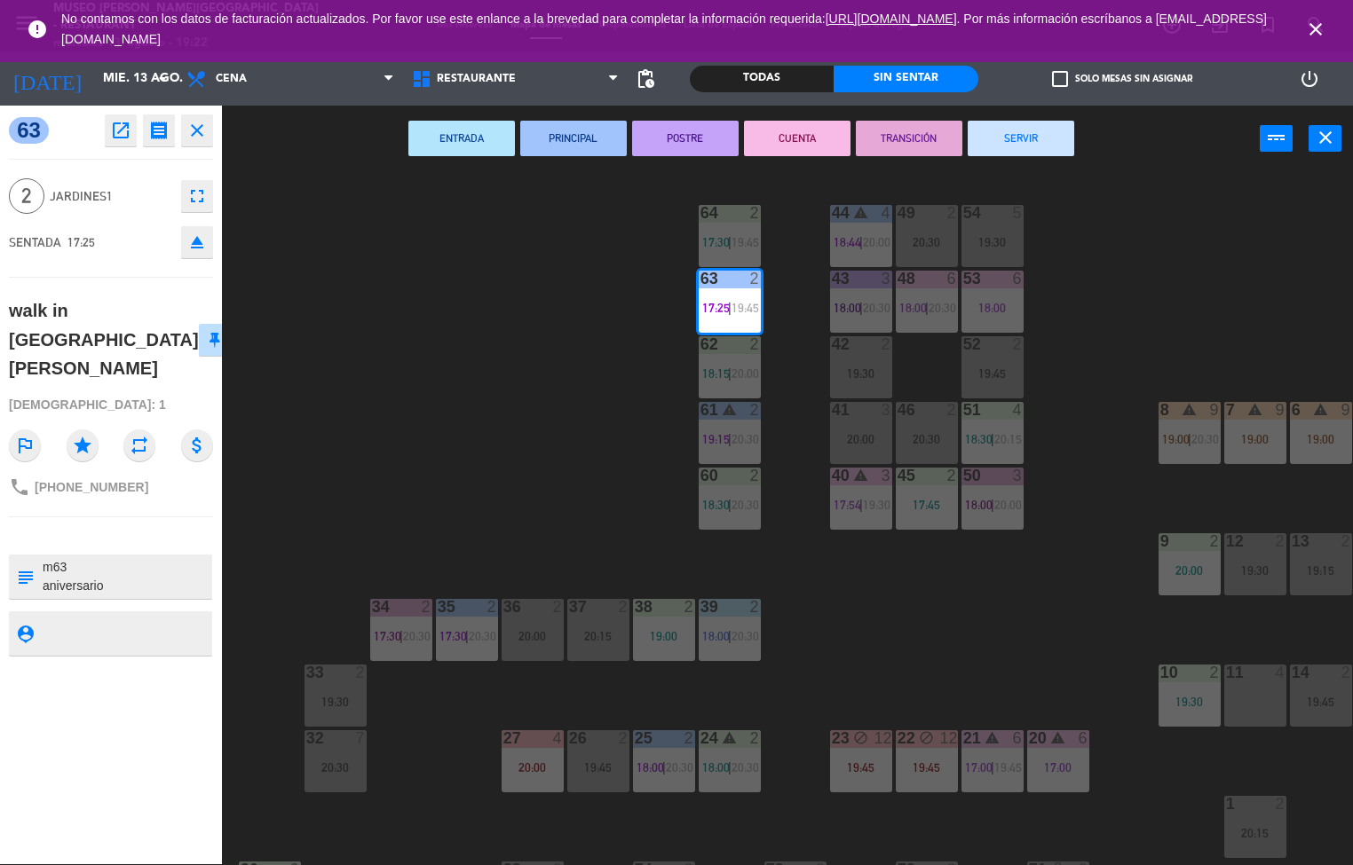
click at [704, 134] on button "POSTRE" at bounding box center [685, 139] width 107 height 36
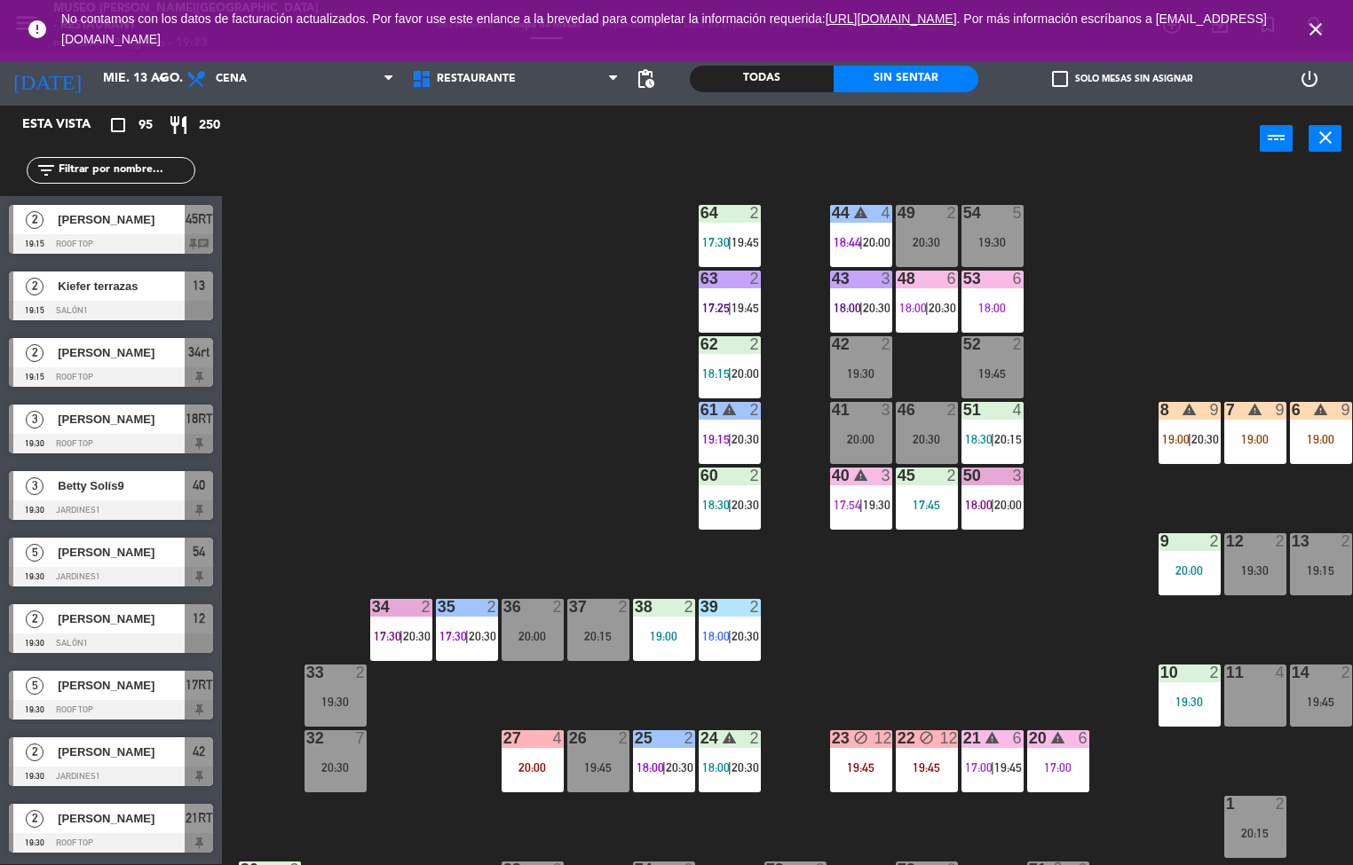
click at [896, 572] on div "44 warning 4 18:44 | 20:00 49 2 20:30 54 5 19:30 64 2 17:30 | 19:45 48 6 18:00 …" at bounding box center [793, 519] width 1117 height 692
click at [1319, 28] on icon "close" at bounding box center [1315, 29] width 21 height 21
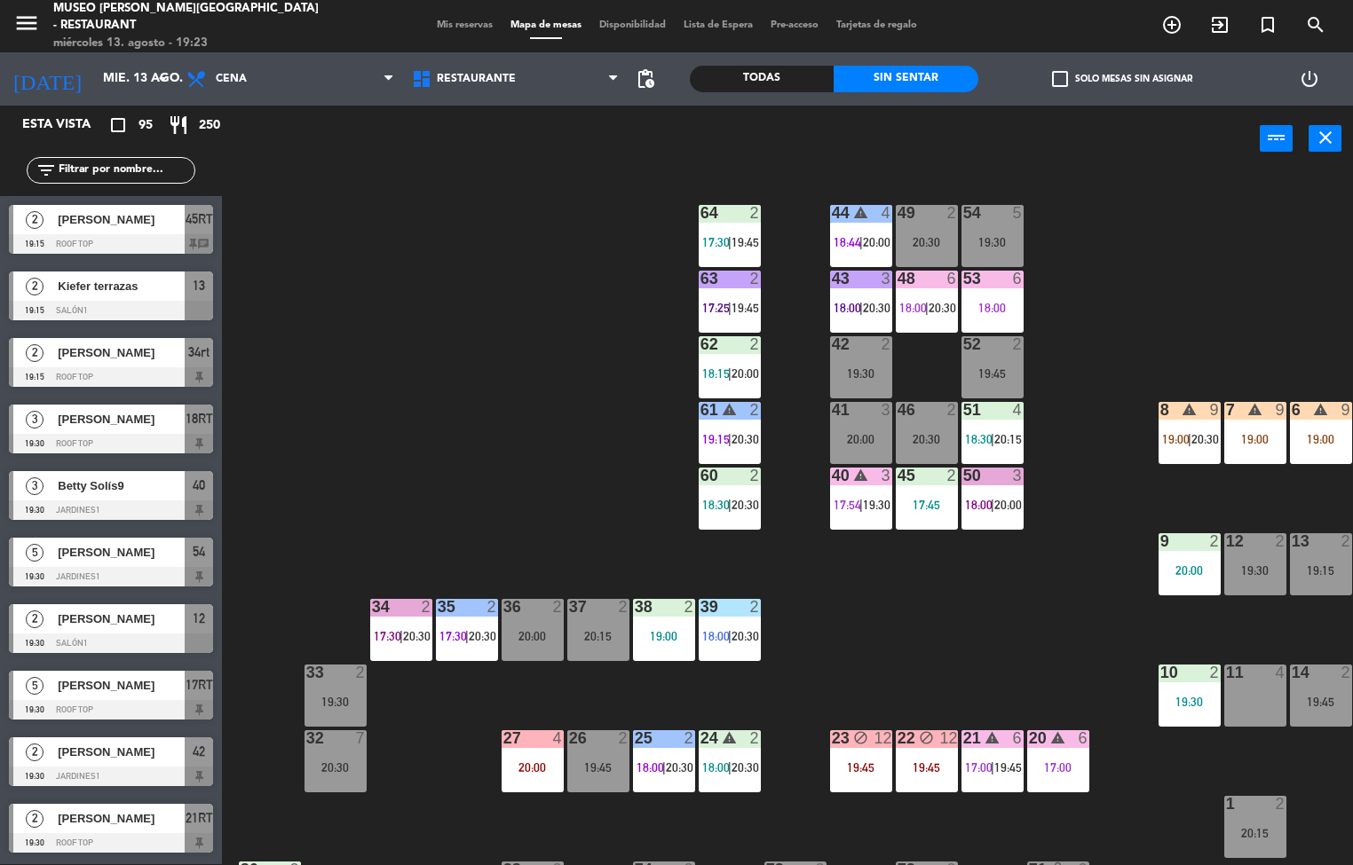
click at [924, 423] on div "46 2 20:30" at bounding box center [927, 433] width 62 height 62
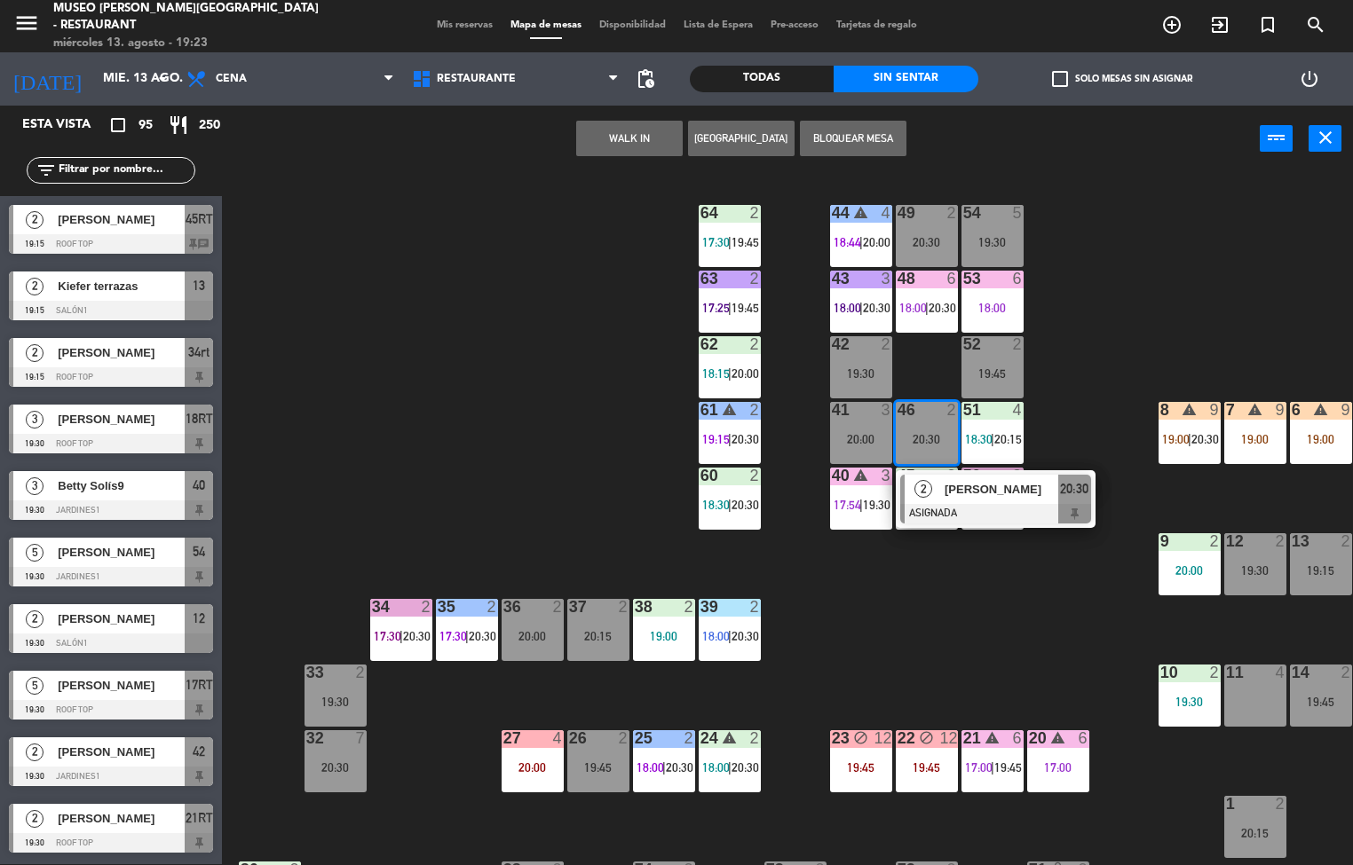
click at [975, 495] on span "[PERSON_NAME]" at bounding box center [1001, 489] width 114 height 19
